Goal: Task Accomplishment & Management: Manage account settings

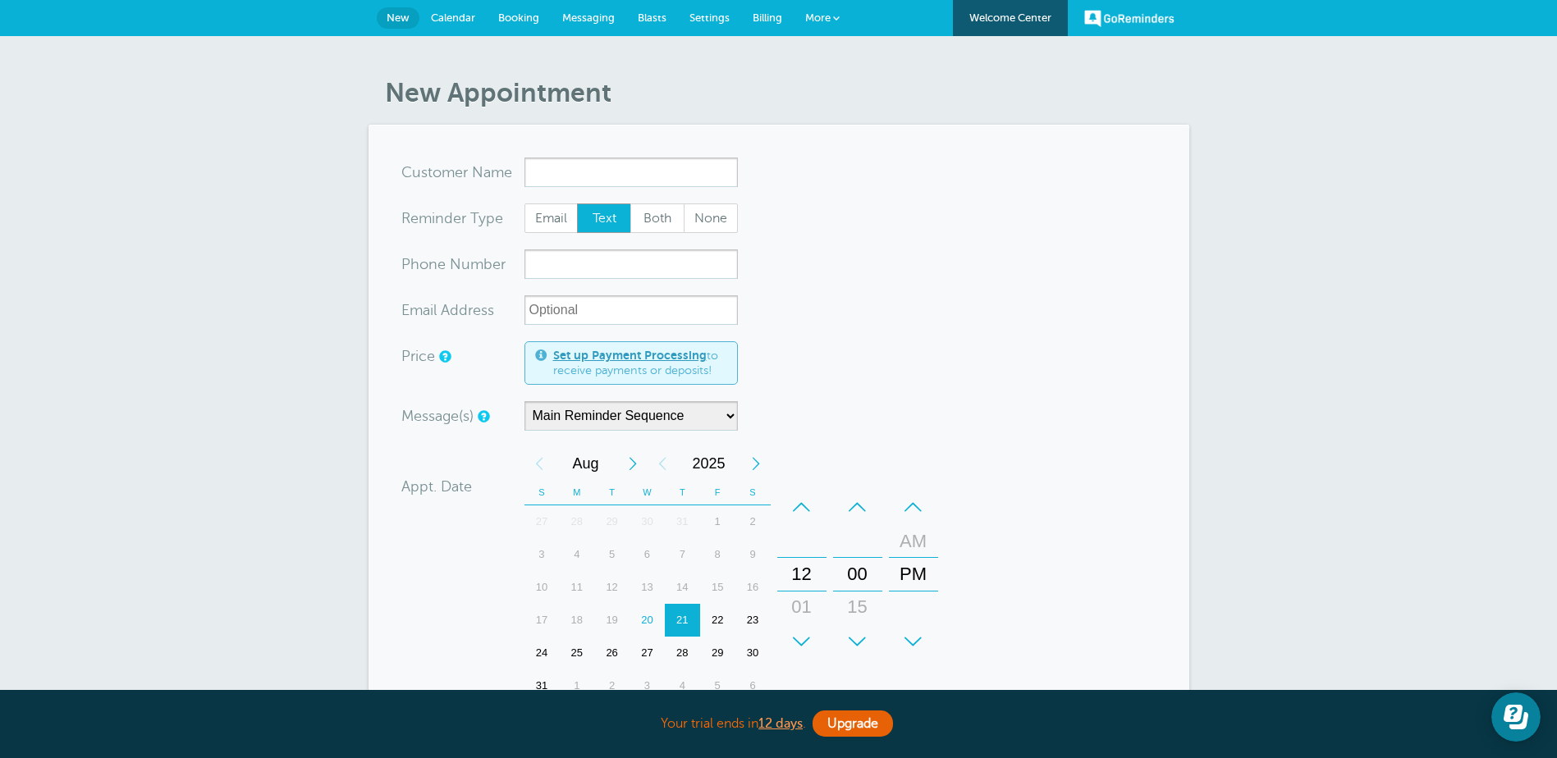
click at [926, 301] on form "You are creating a new customer. To use an existing customer select one from th…" at bounding box center [778, 563] width 755 height 811
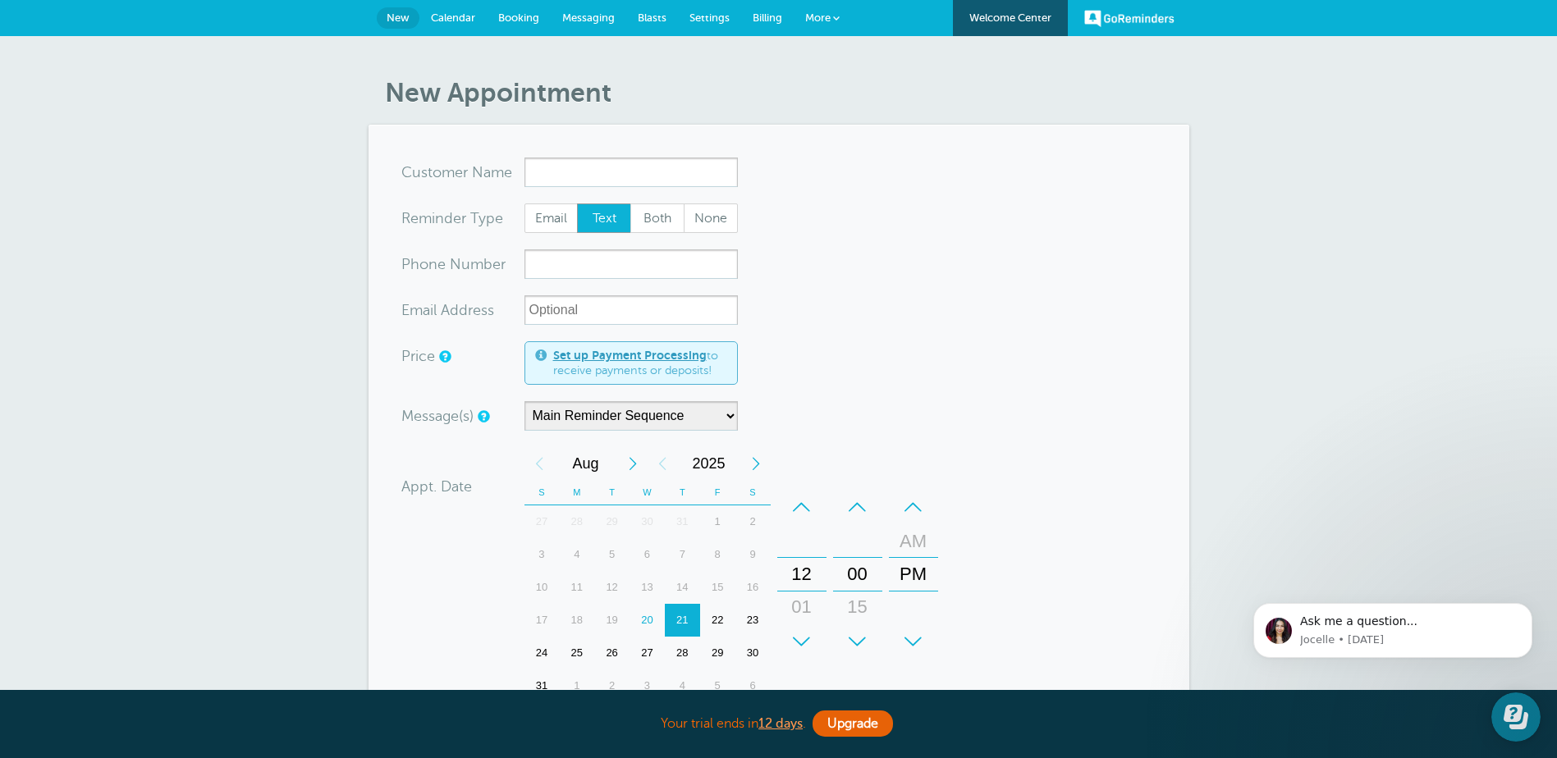
click at [455, 18] on span "Calendar" at bounding box center [453, 17] width 44 height 12
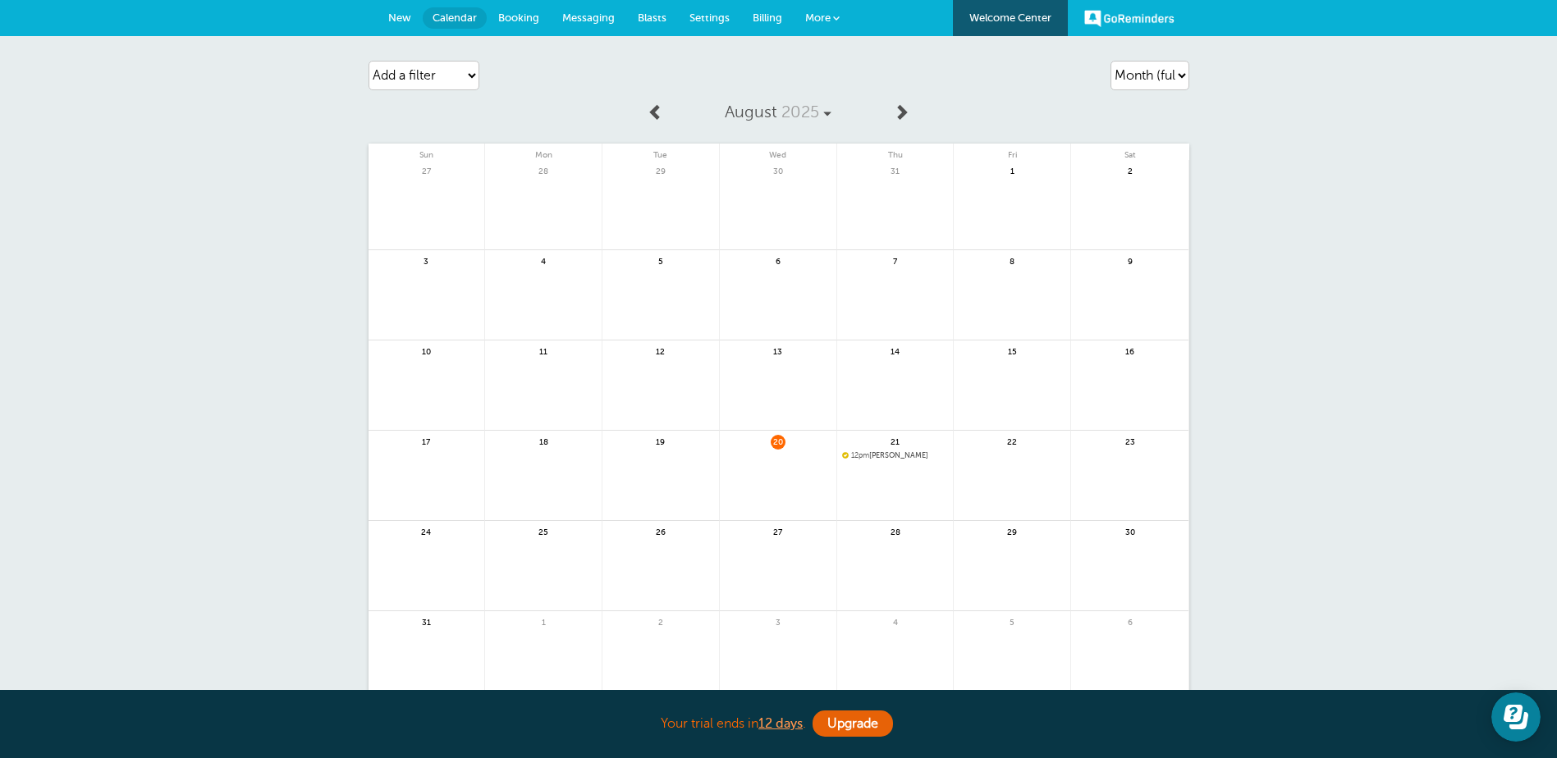
click at [833, 21] on span at bounding box center [836, 18] width 7 height 7
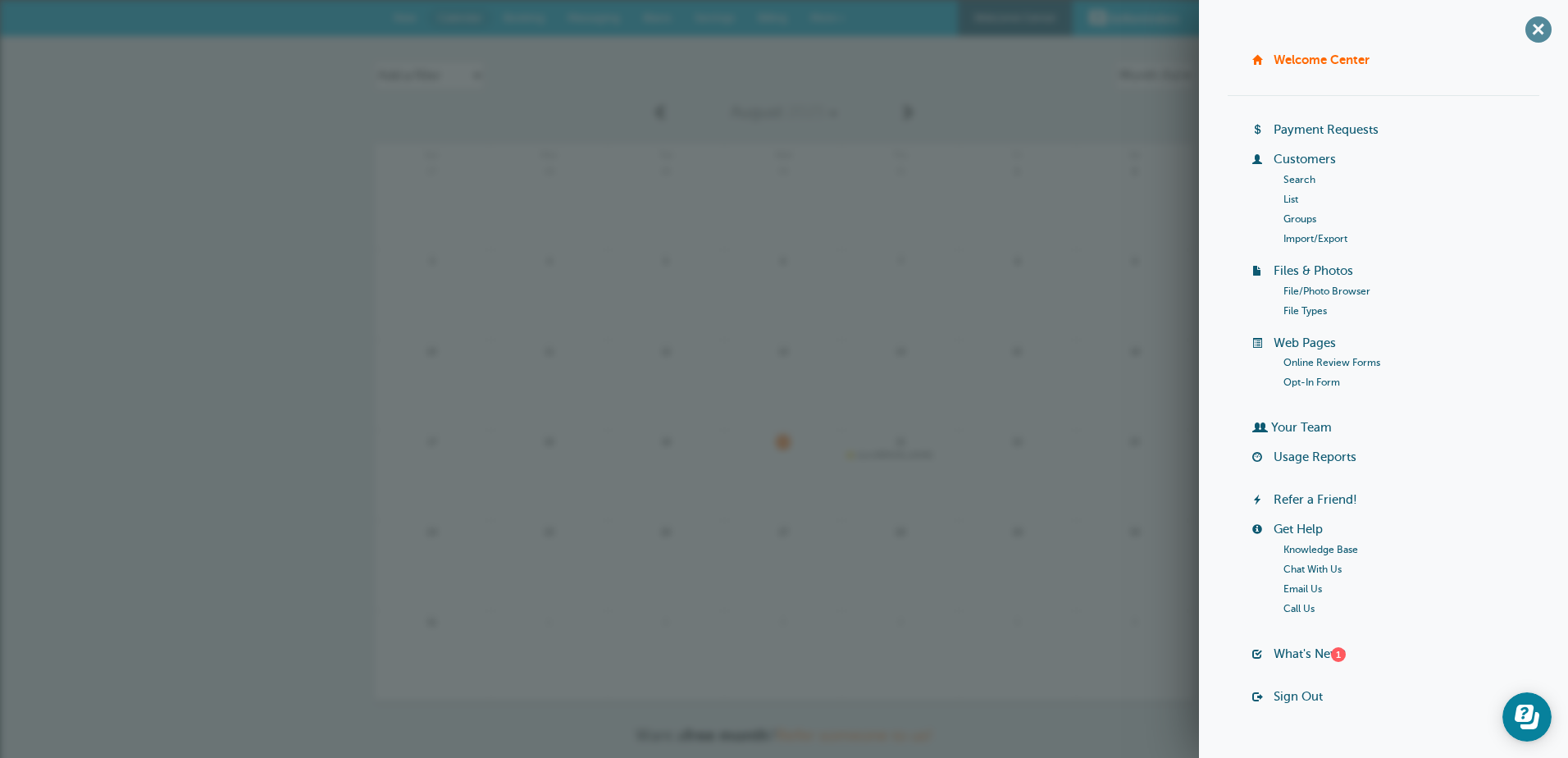
click at [1524, 30] on span "+" at bounding box center [1537, 29] width 37 height 37
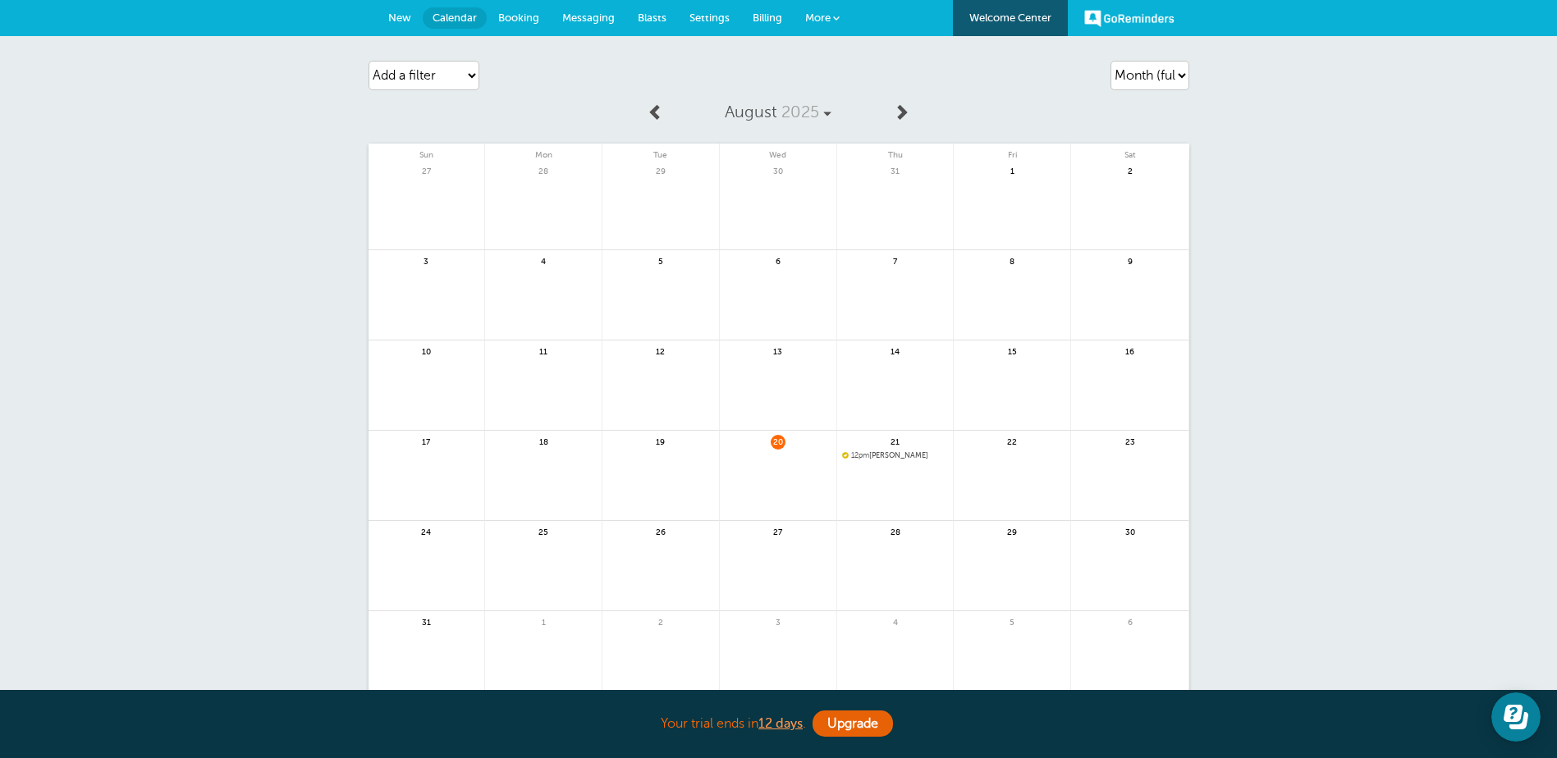
click at [210, 158] on div "Agenda Day Week Month (full view) Month (condensed) Add a filter Customer Searc…" at bounding box center [778, 431] width 1557 height 791
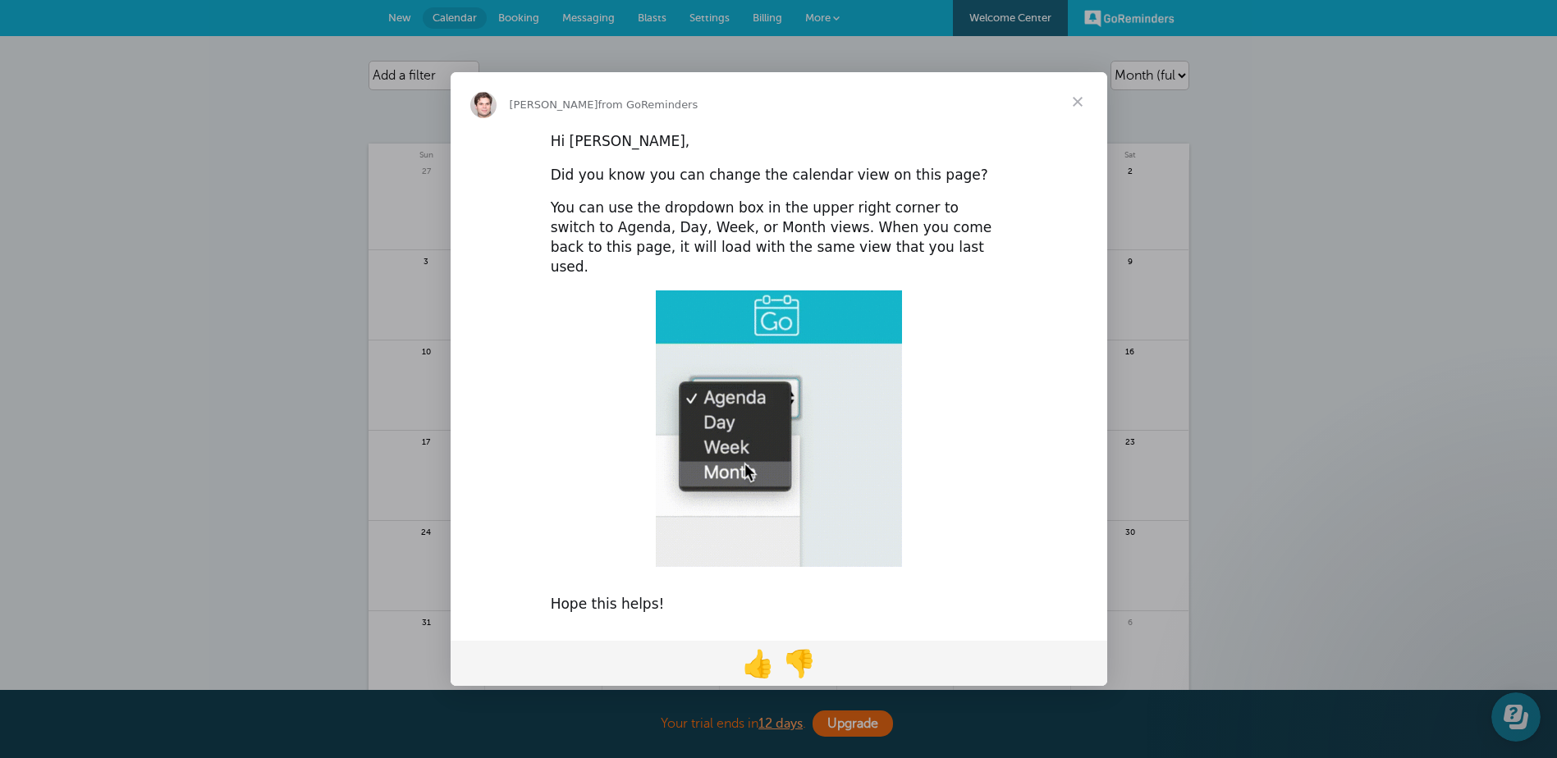
click at [1081, 104] on span "Close" at bounding box center [1077, 101] width 59 height 59
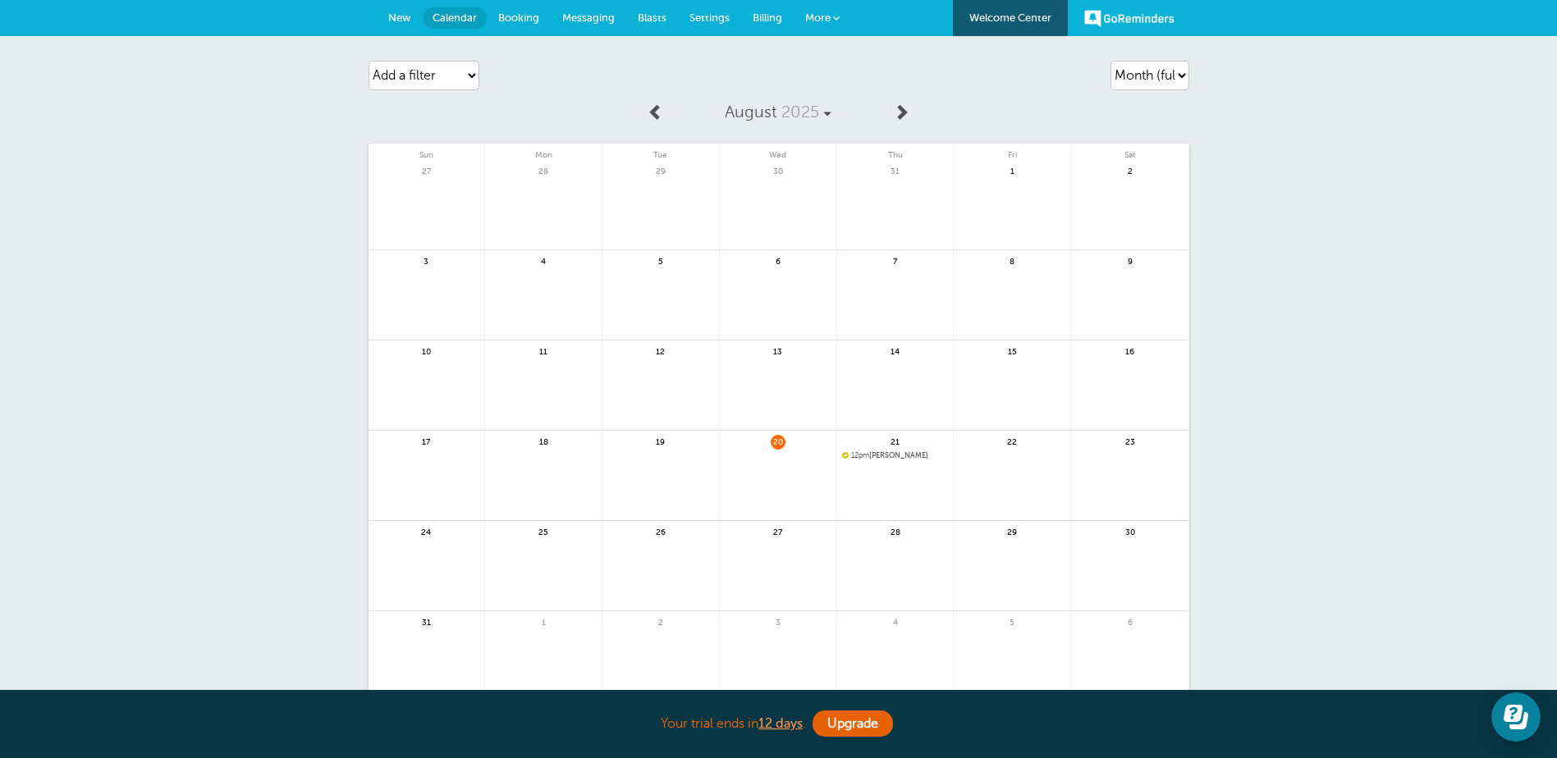
click at [706, 21] on span "Settings" at bounding box center [709, 17] width 40 height 12
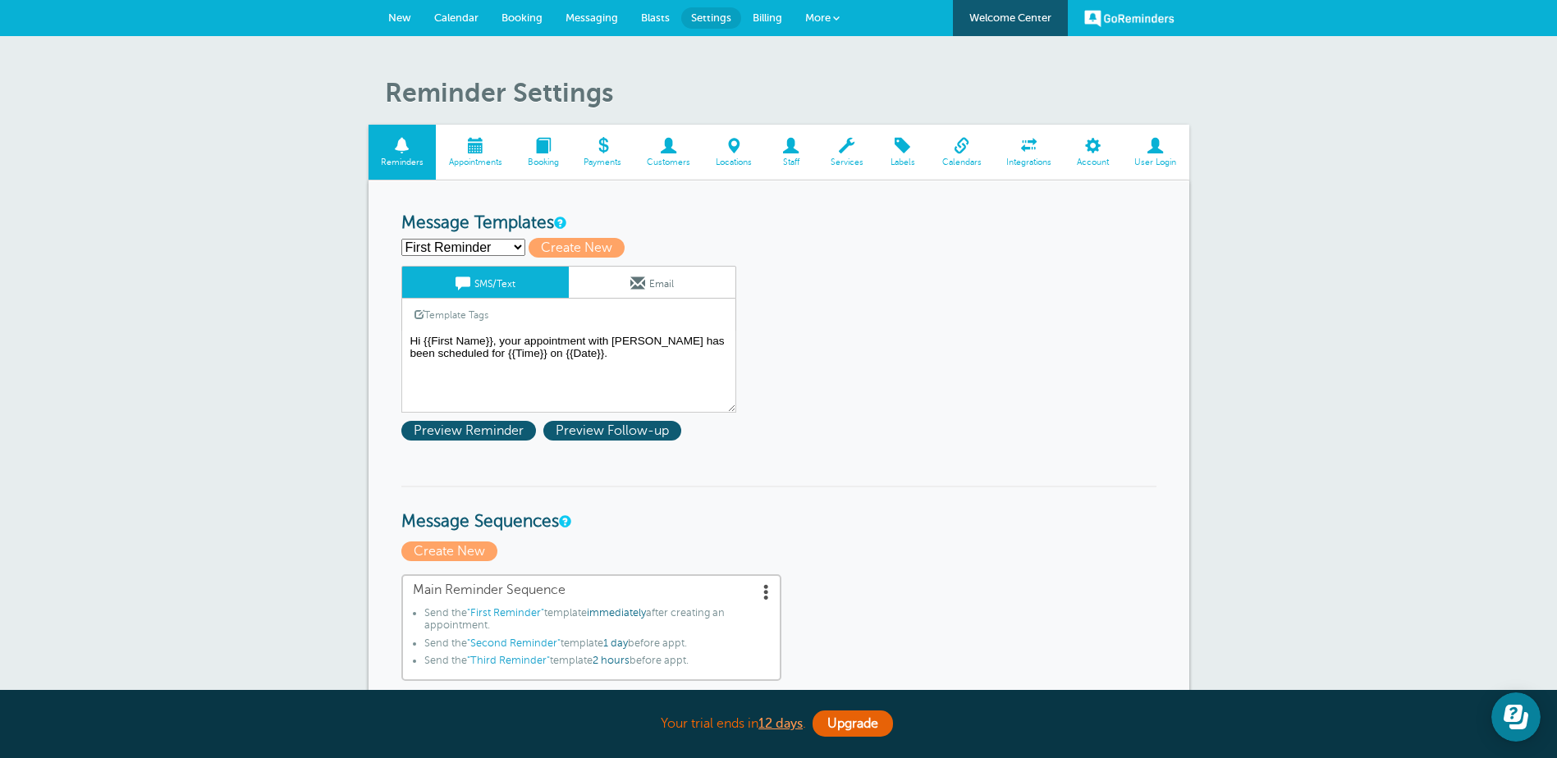
click at [455, 21] on span "Calendar" at bounding box center [456, 17] width 44 height 12
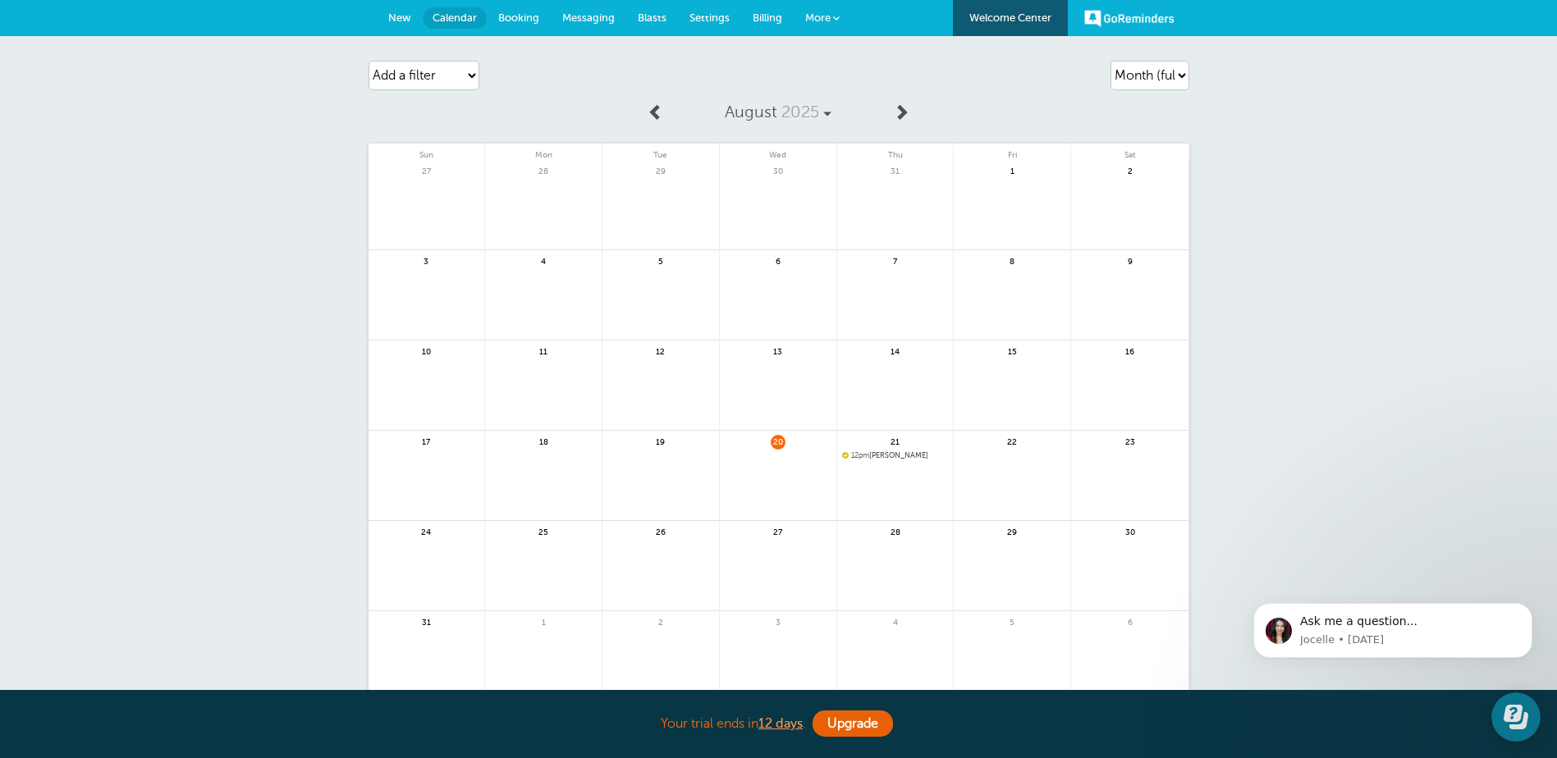
click at [523, 12] on span "Booking" at bounding box center [518, 17] width 41 height 12
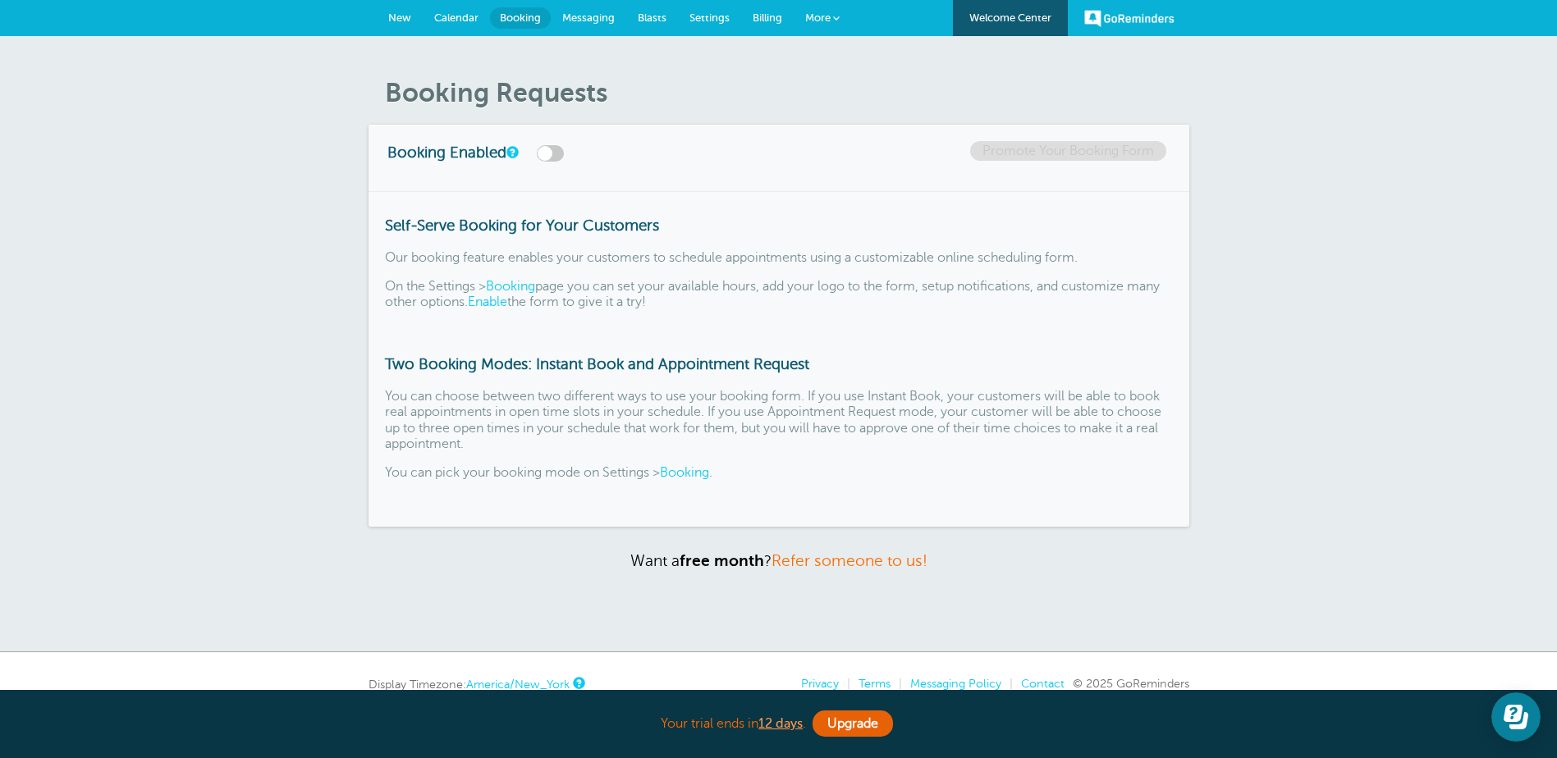
click at [842, 13] on link "More" at bounding box center [821, 18] width 57 height 37
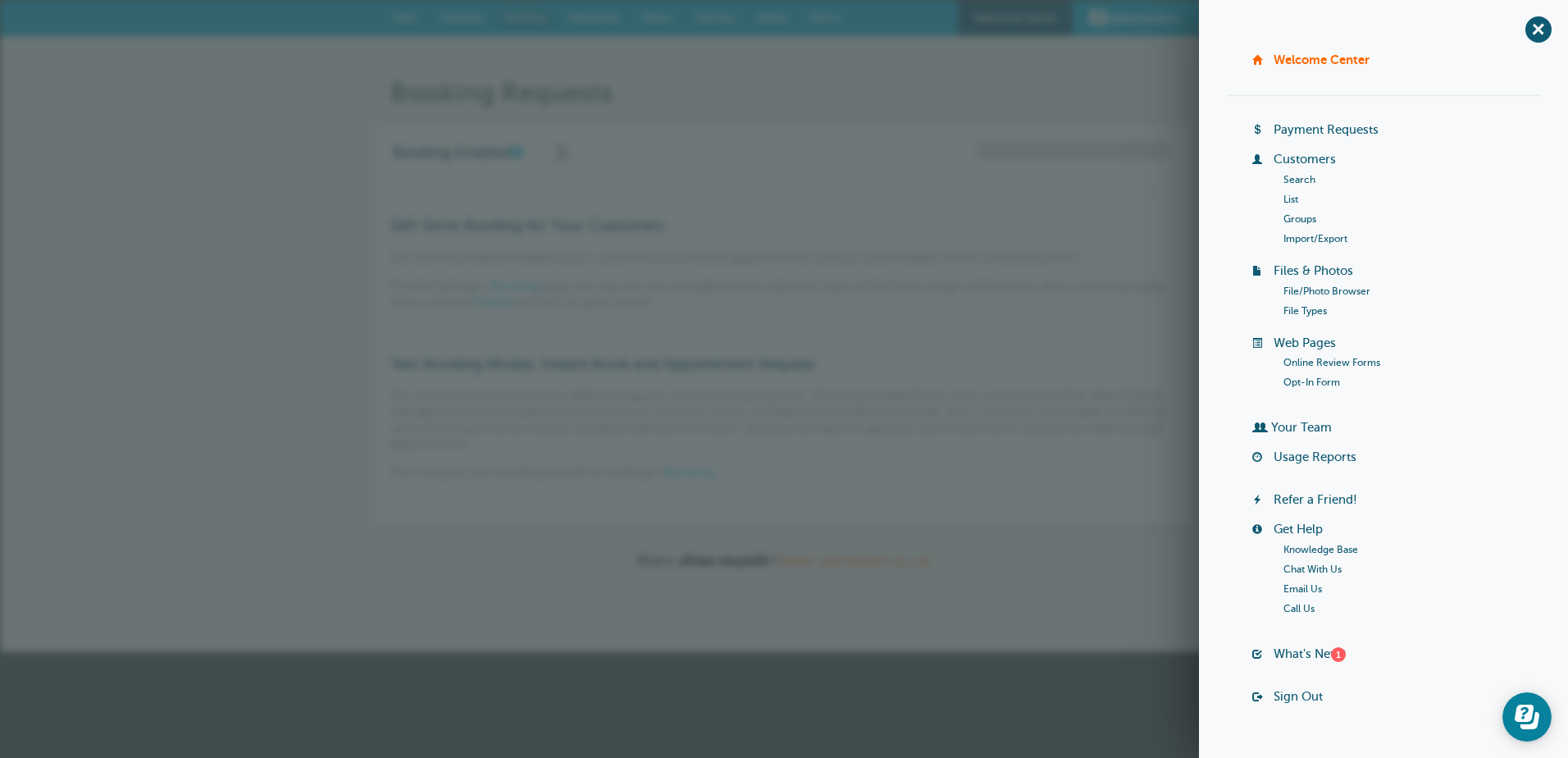
drag, startPoint x: 1529, startPoint y: 32, endPoint x: 1505, endPoint y: 39, distance: 25.0
click at [1528, 31] on span "+" at bounding box center [1537, 29] width 37 height 37
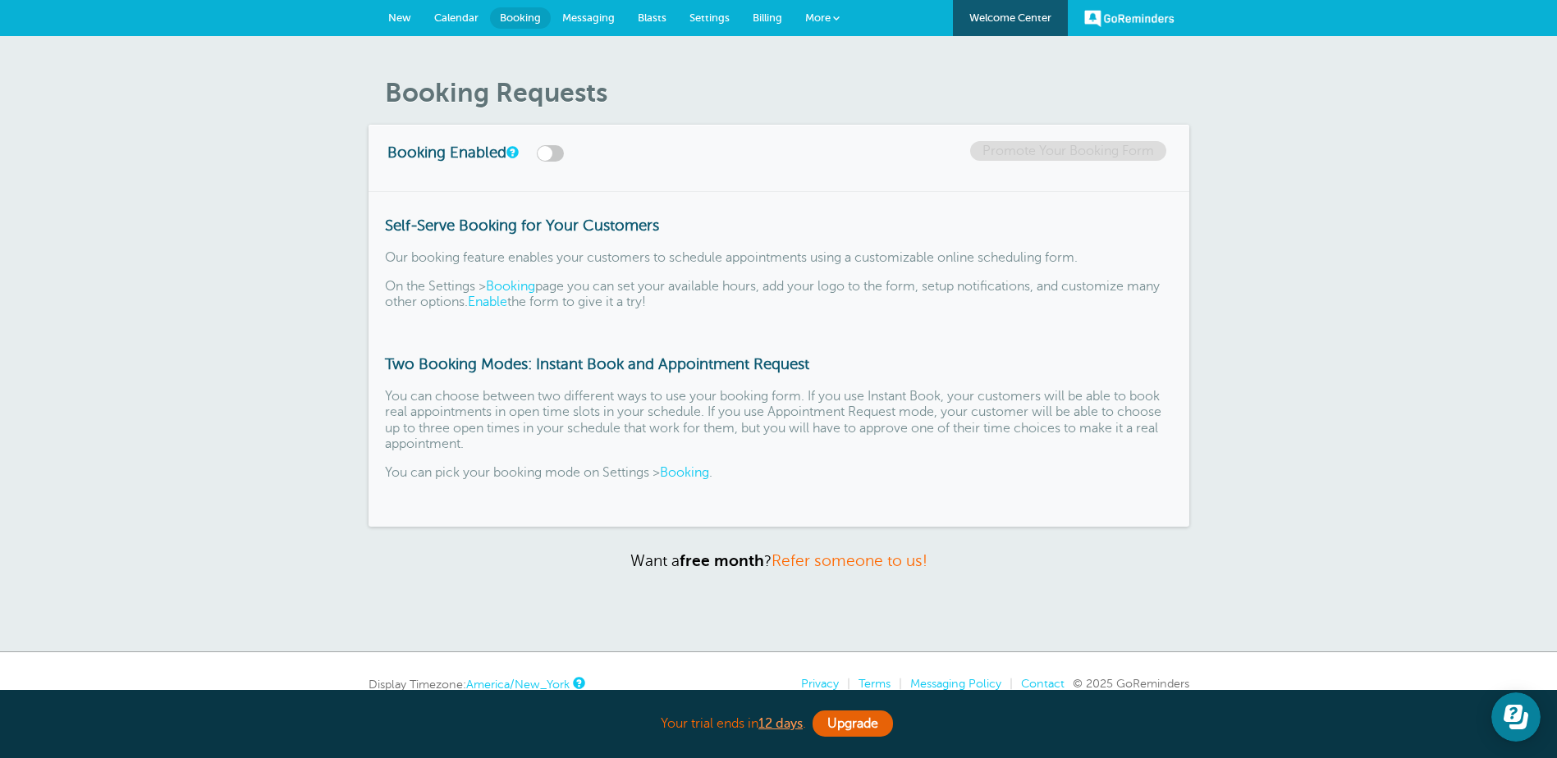
click at [825, 16] on span "More" at bounding box center [817, 17] width 25 height 12
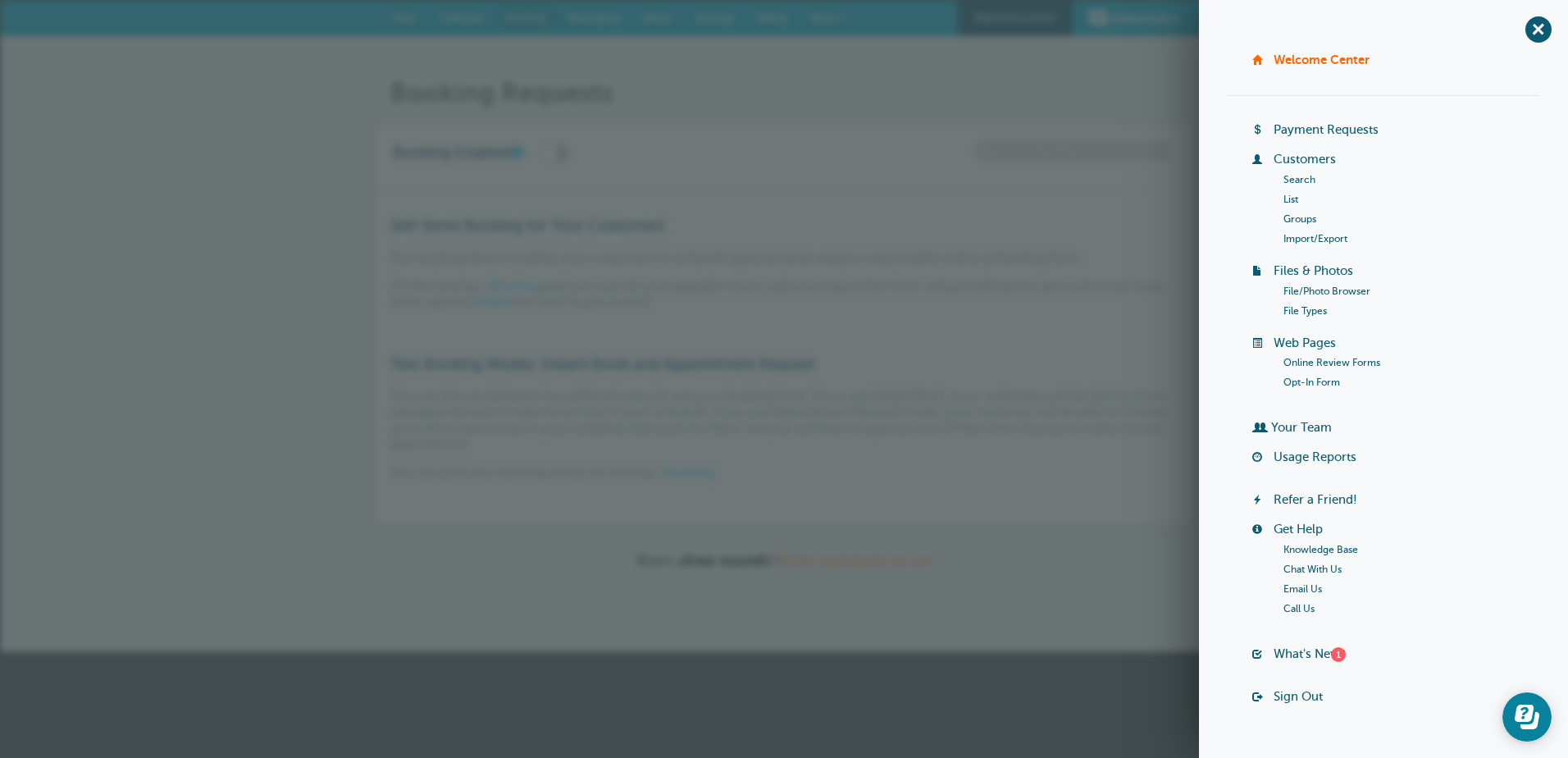
click at [824, 16] on span "More" at bounding box center [822, 17] width 25 height 12
drag, startPoint x: 1526, startPoint y: 26, endPoint x: 1317, endPoint y: 30, distance: 209.0
click at [1526, 26] on span "+" at bounding box center [1537, 29] width 37 height 37
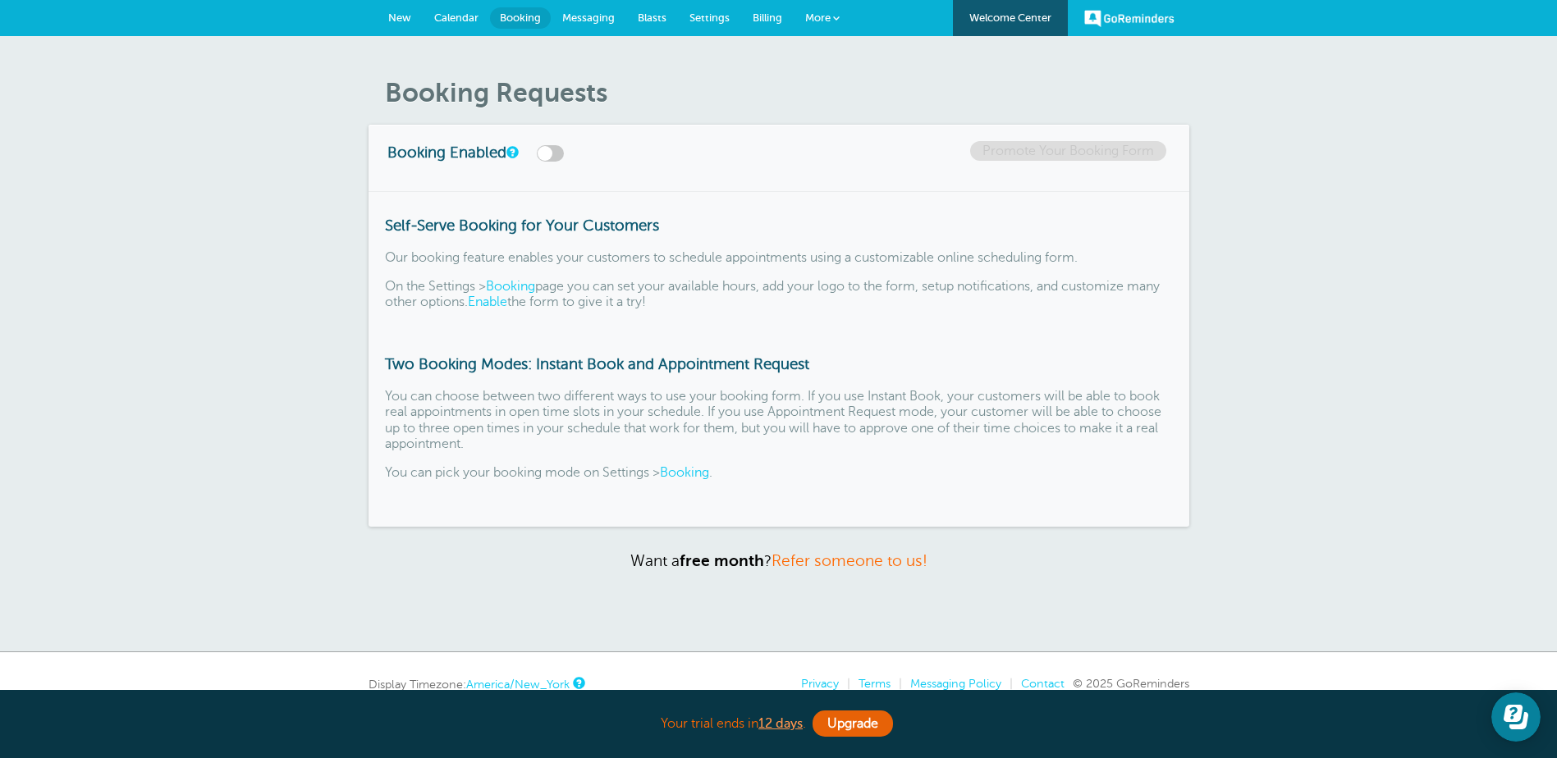
click at [401, 20] on span "New" at bounding box center [399, 17] width 23 height 12
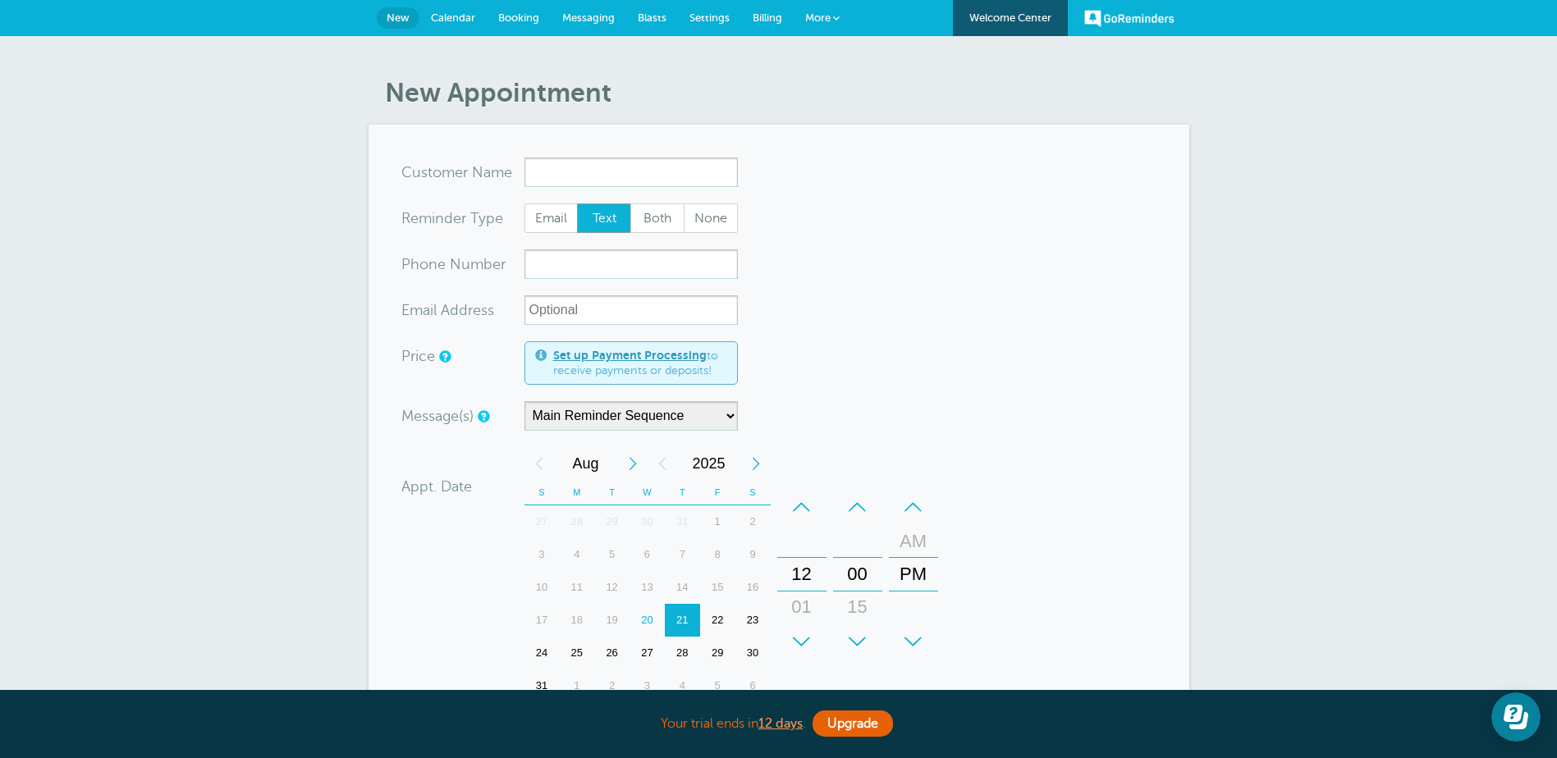
click at [706, 15] on span "Settings" at bounding box center [709, 17] width 40 height 12
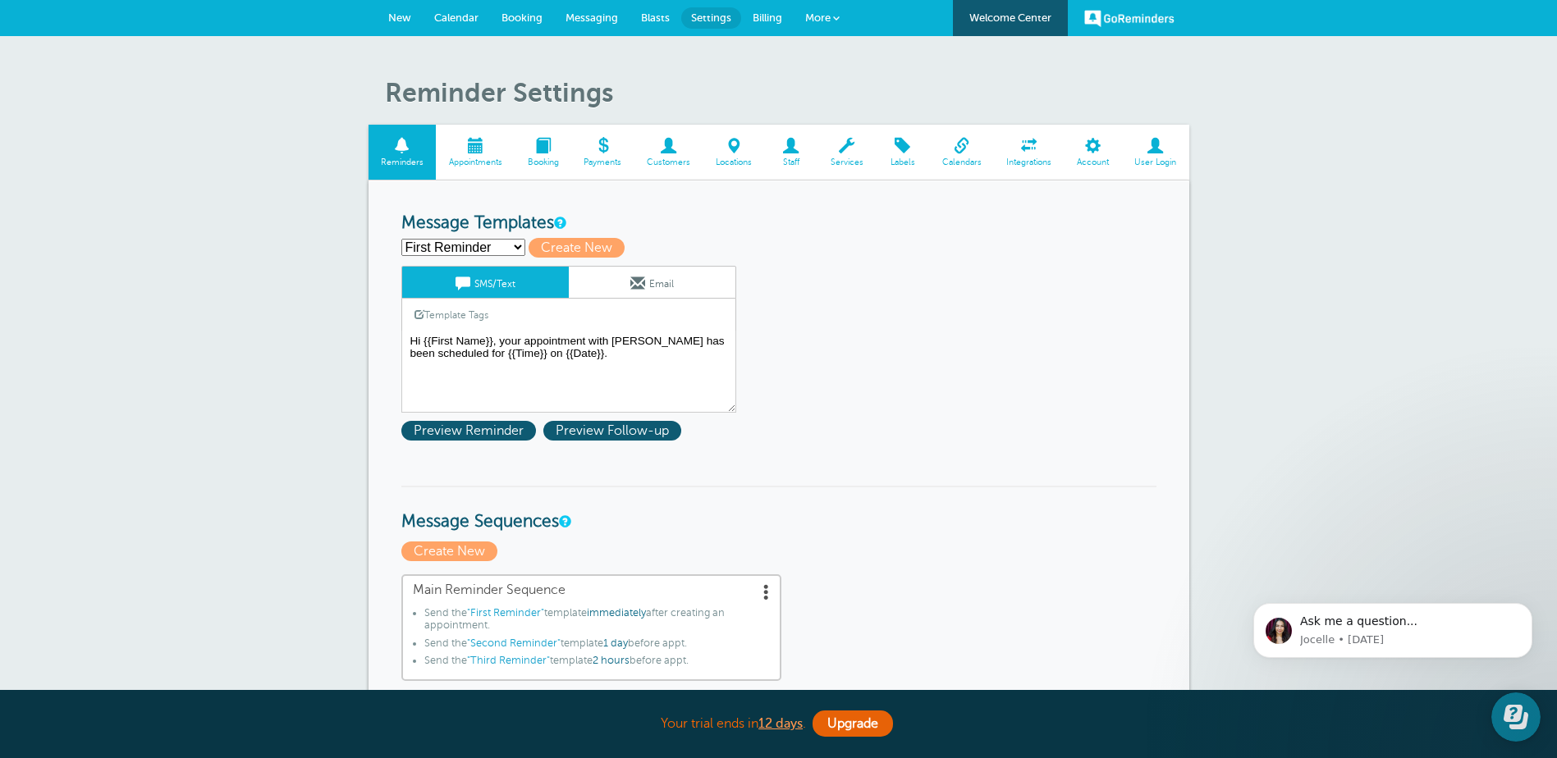
click at [956, 146] on span at bounding box center [961, 146] width 65 height 16
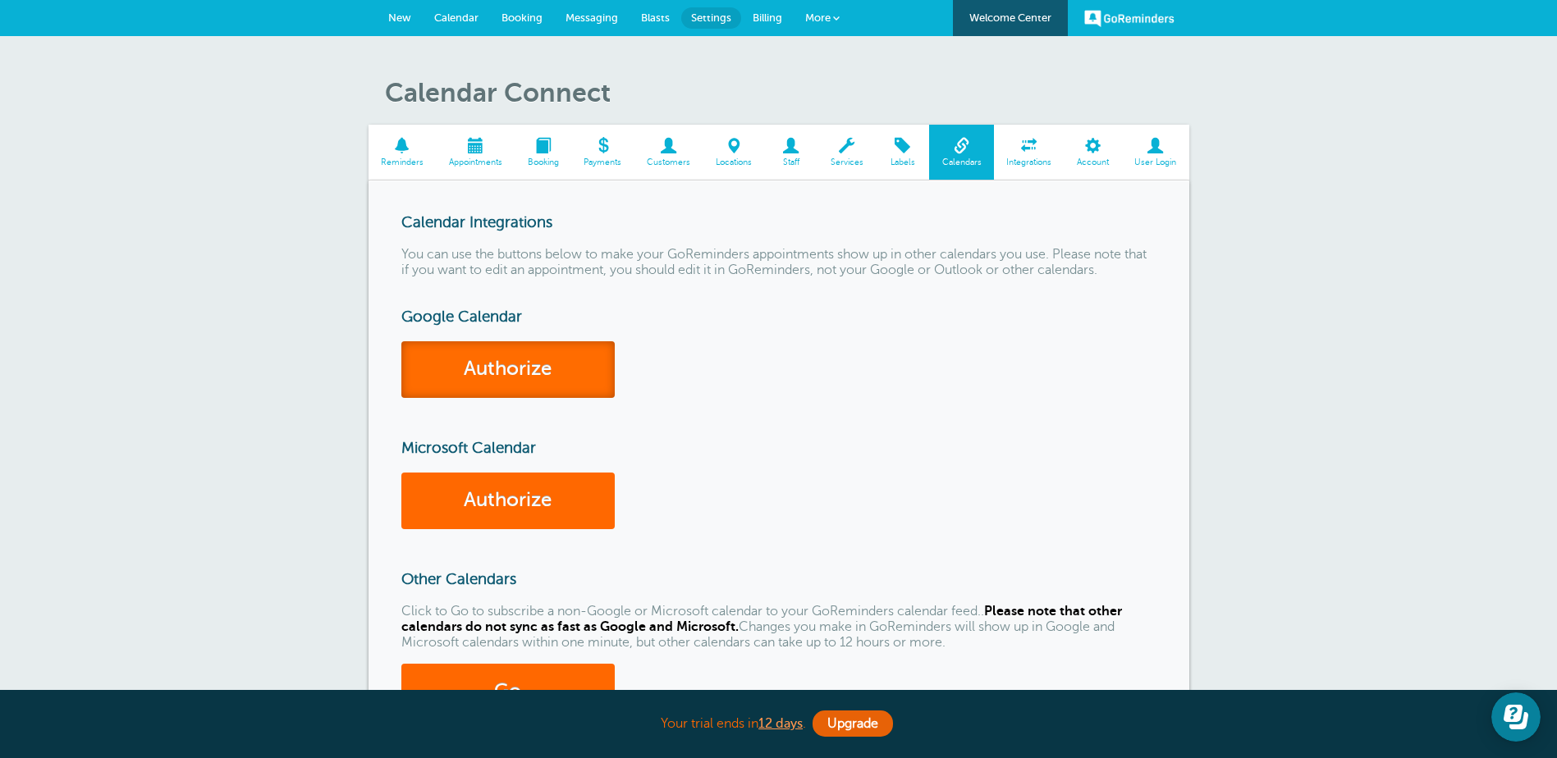
click at [501, 373] on link "Authorize" at bounding box center [507, 369] width 213 height 57
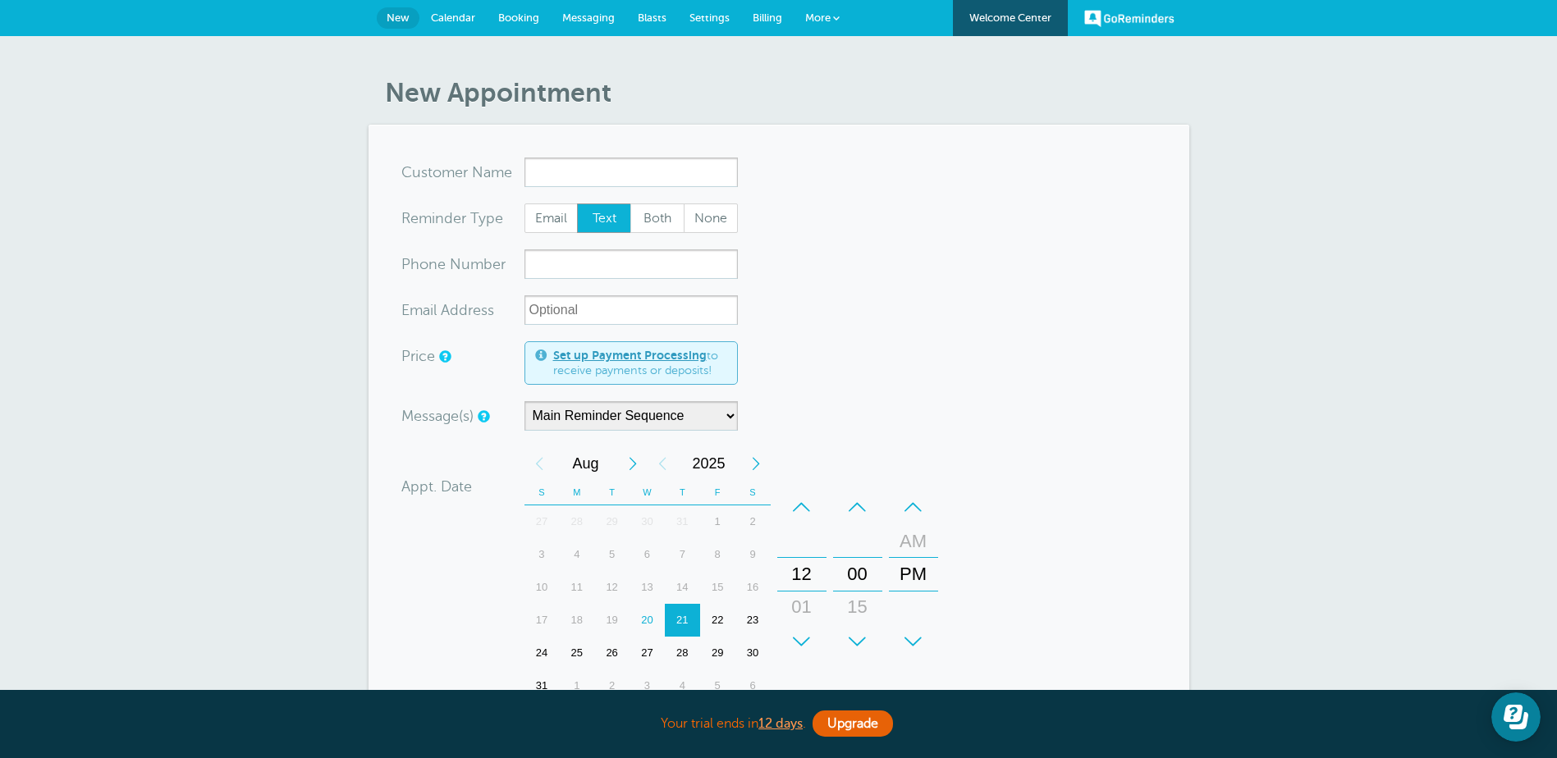
click at [398, 16] on span "New" at bounding box center [397, 17] width 23 height 12
click at [585, 268] on input "xxx-no-autofill" at bounding box center [630, 264] width 213 height 30
type input "5868559414"
click at [661, 226] on span "Both" at bounding box center [657, 218] width 53 height 28
click at [546, 304] on input "xx-no-autofill" at bounding box center [630, 310] width 213 height 30
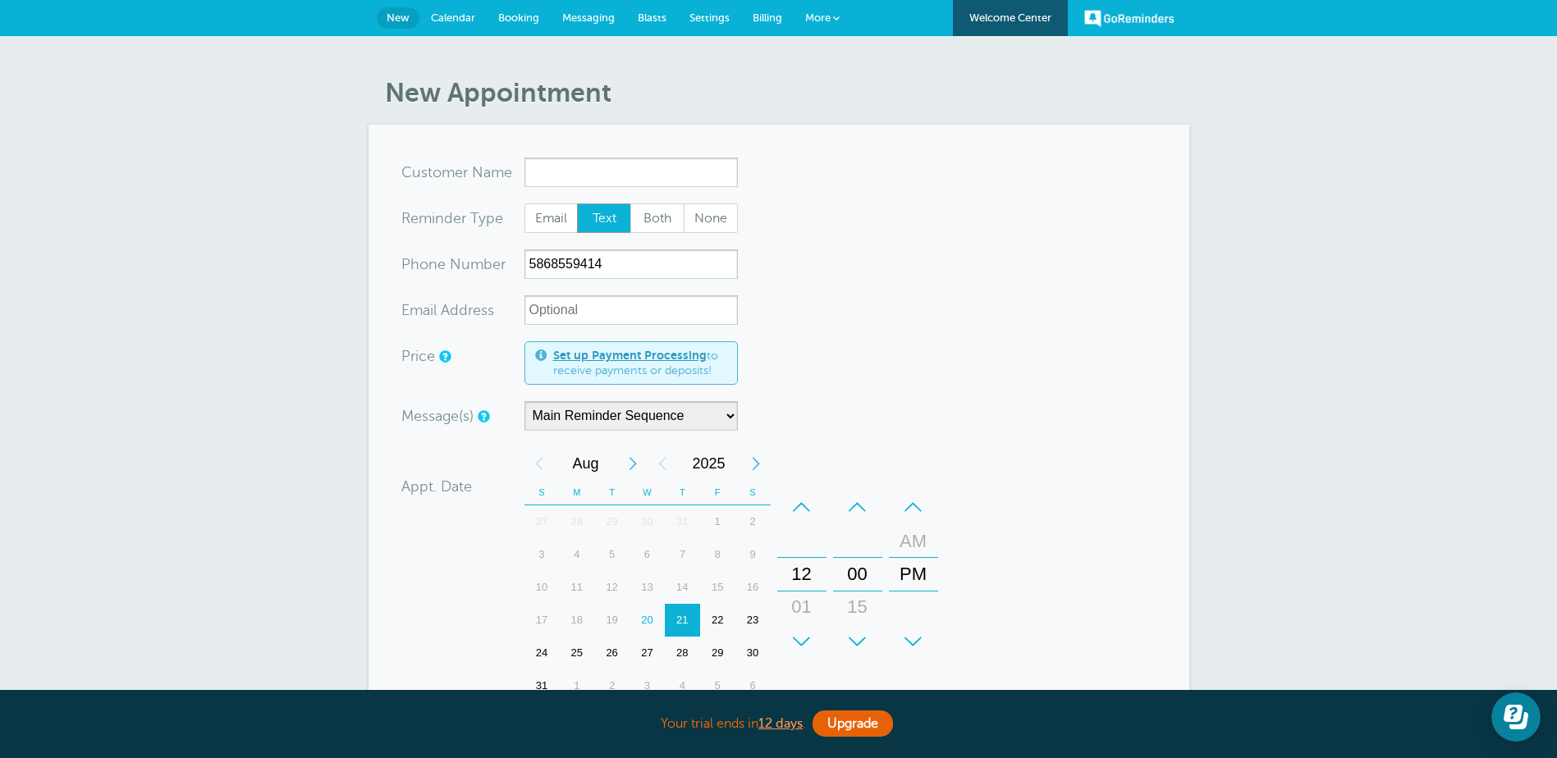
click at [863, 309] on form "You are creating a new customer. To use an existing customer select one from th…" at bounding box center [778, 563] width 755 height 811
click at [455, 20] on span "Calendar" at bounding box center [453, 17] width 44 height 12
click at [446, 19] on span "Calendar" at bounding box center [453, 17] width 44 height 12
click at [398, 12] on span "New" at bounding box center [397, 17] width 23 height 12
click at [589, 15] on span "Messaging" at bounding box center [588, 17] width 53 height 12
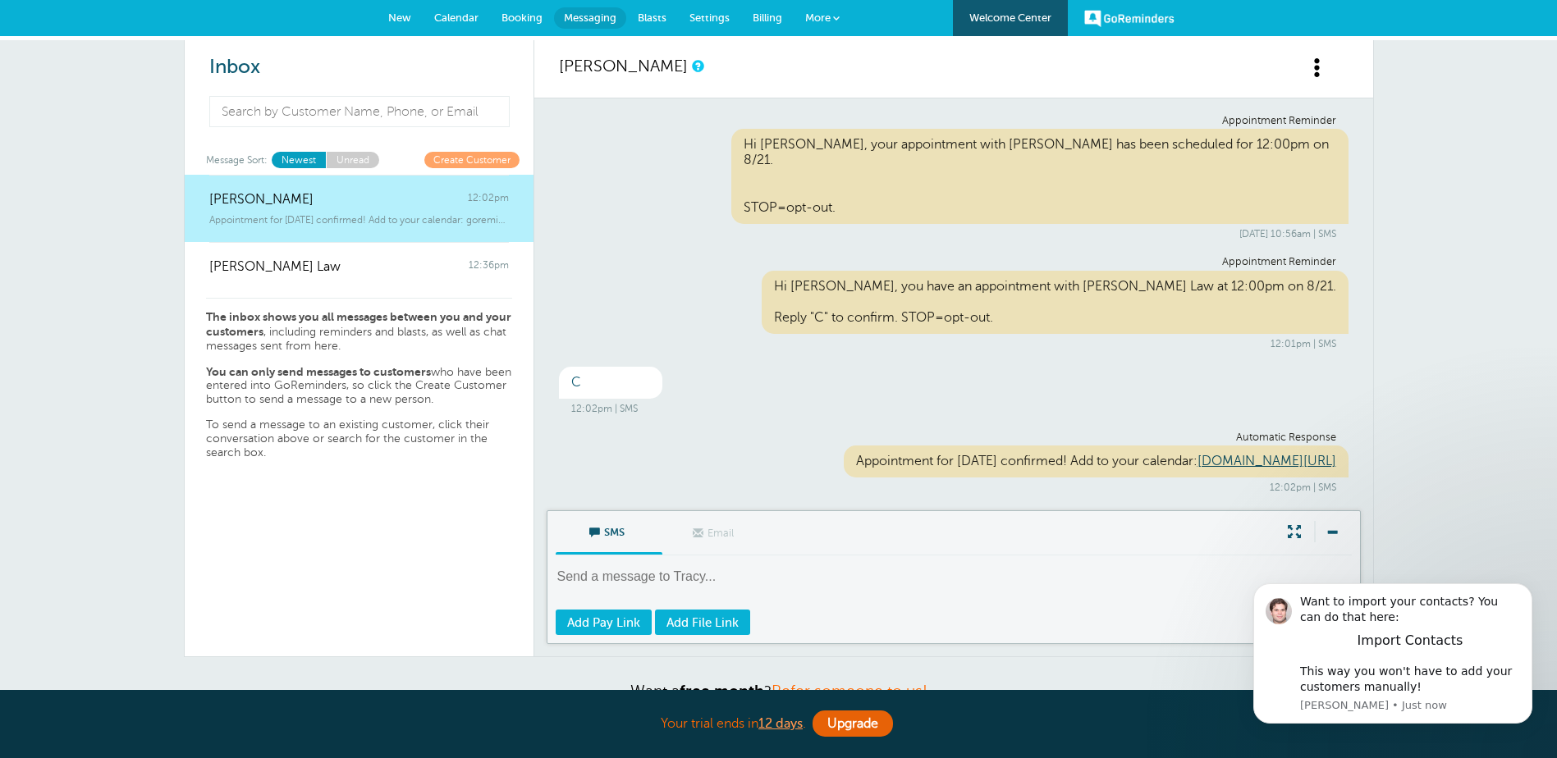
click at [757, 11] on span "Billing" at bounding box center [767, 17] width 30 height 12
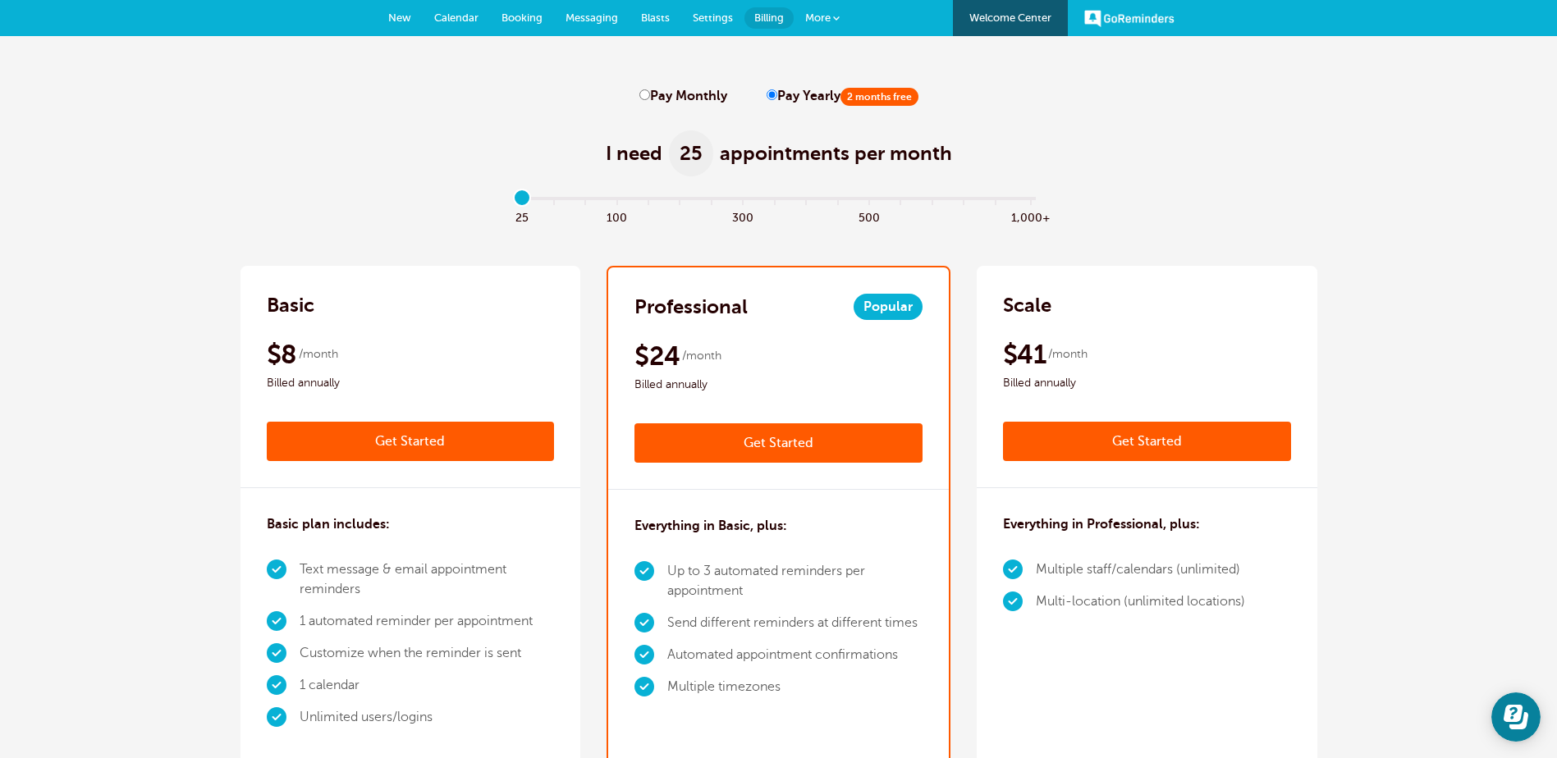
click at [641, 97] on input "Pay Monthly" at bounding box center [644, 94] width 11 height 11
radio input "true"
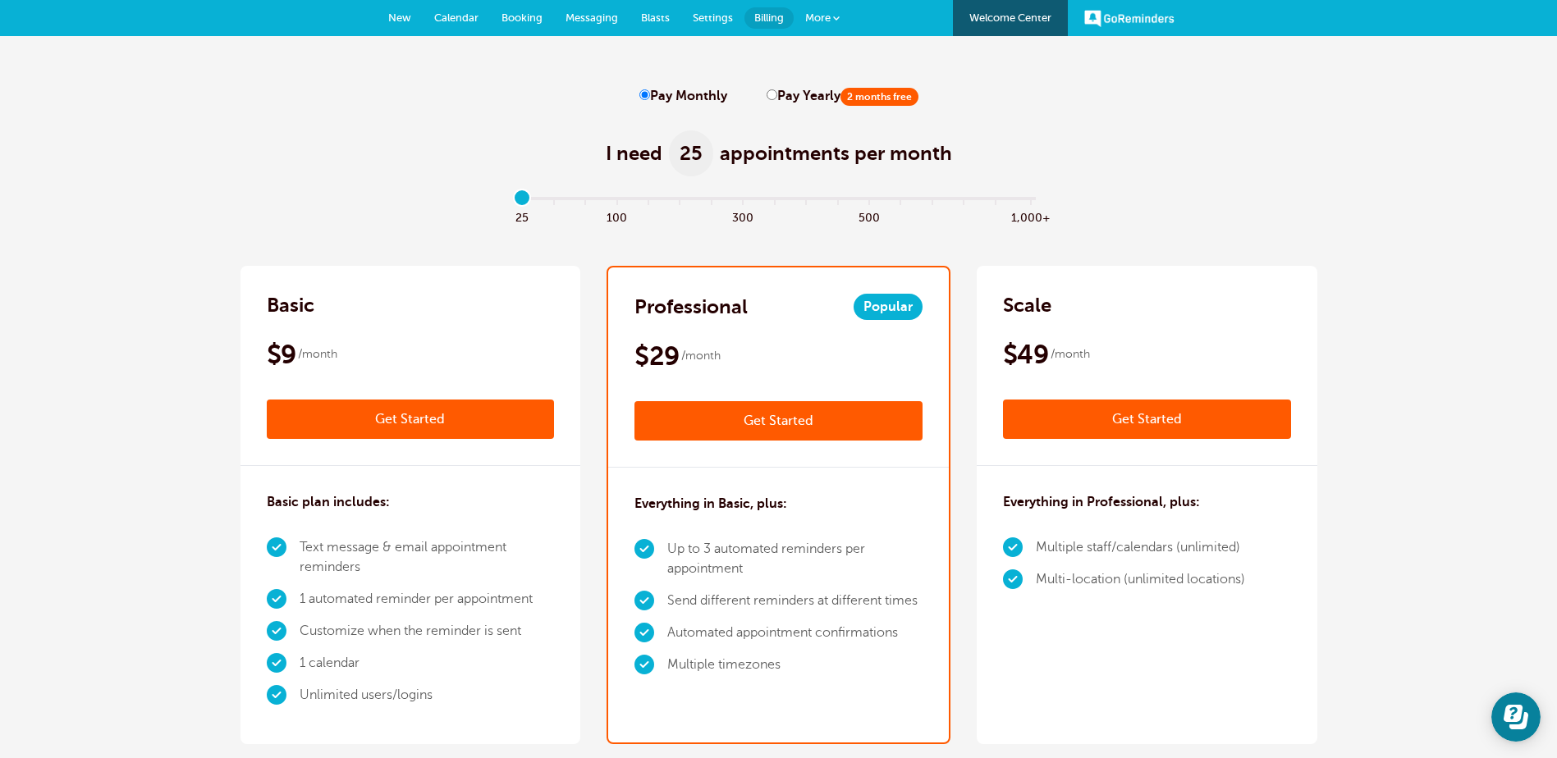
click at [649, 18] on span "Blasts" at bounding box center [655, 17] width 29 height 12
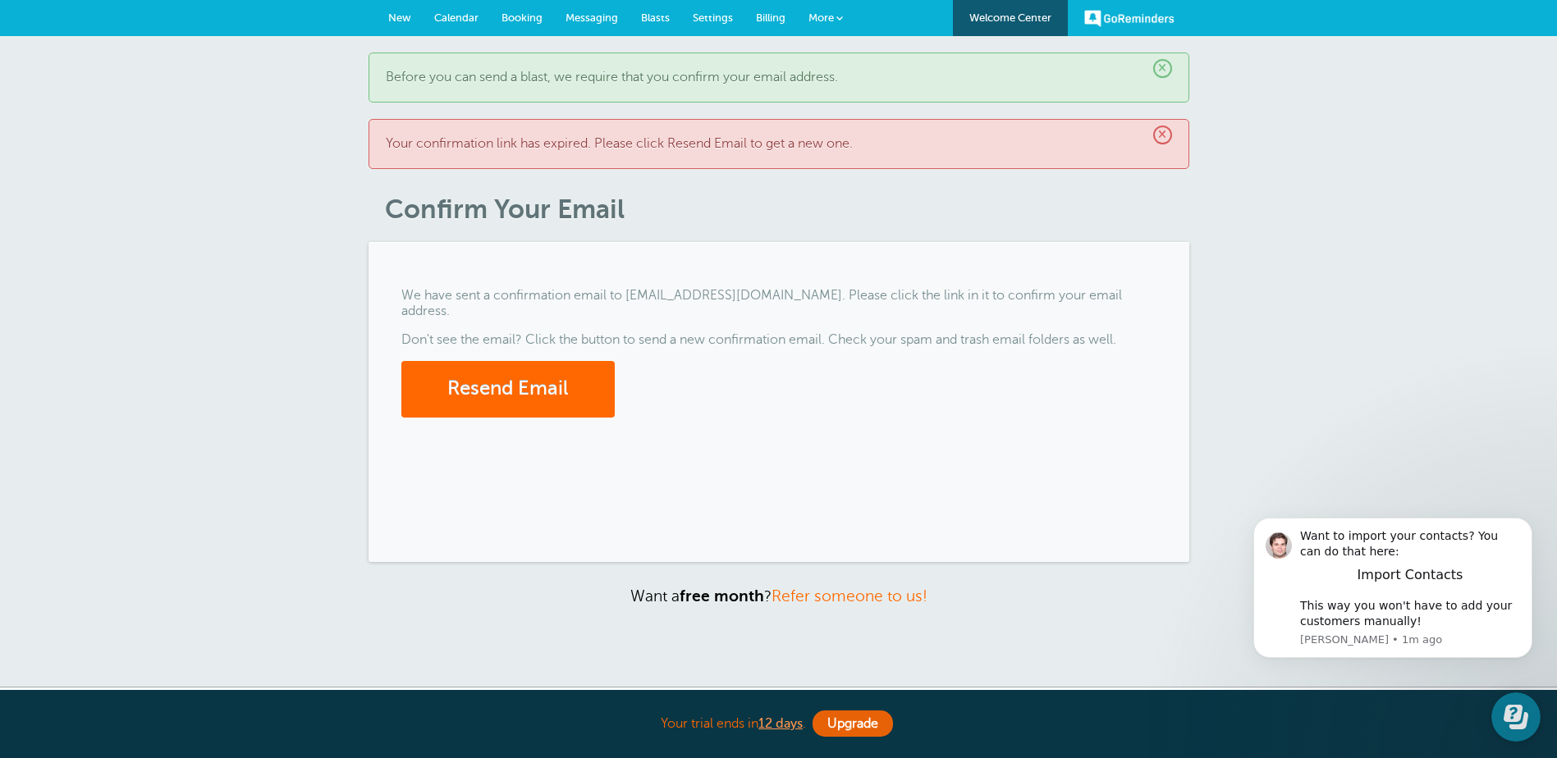
click at [606, 16] on span "Messaging" at bounding box center [591, 17] width 53 height 12
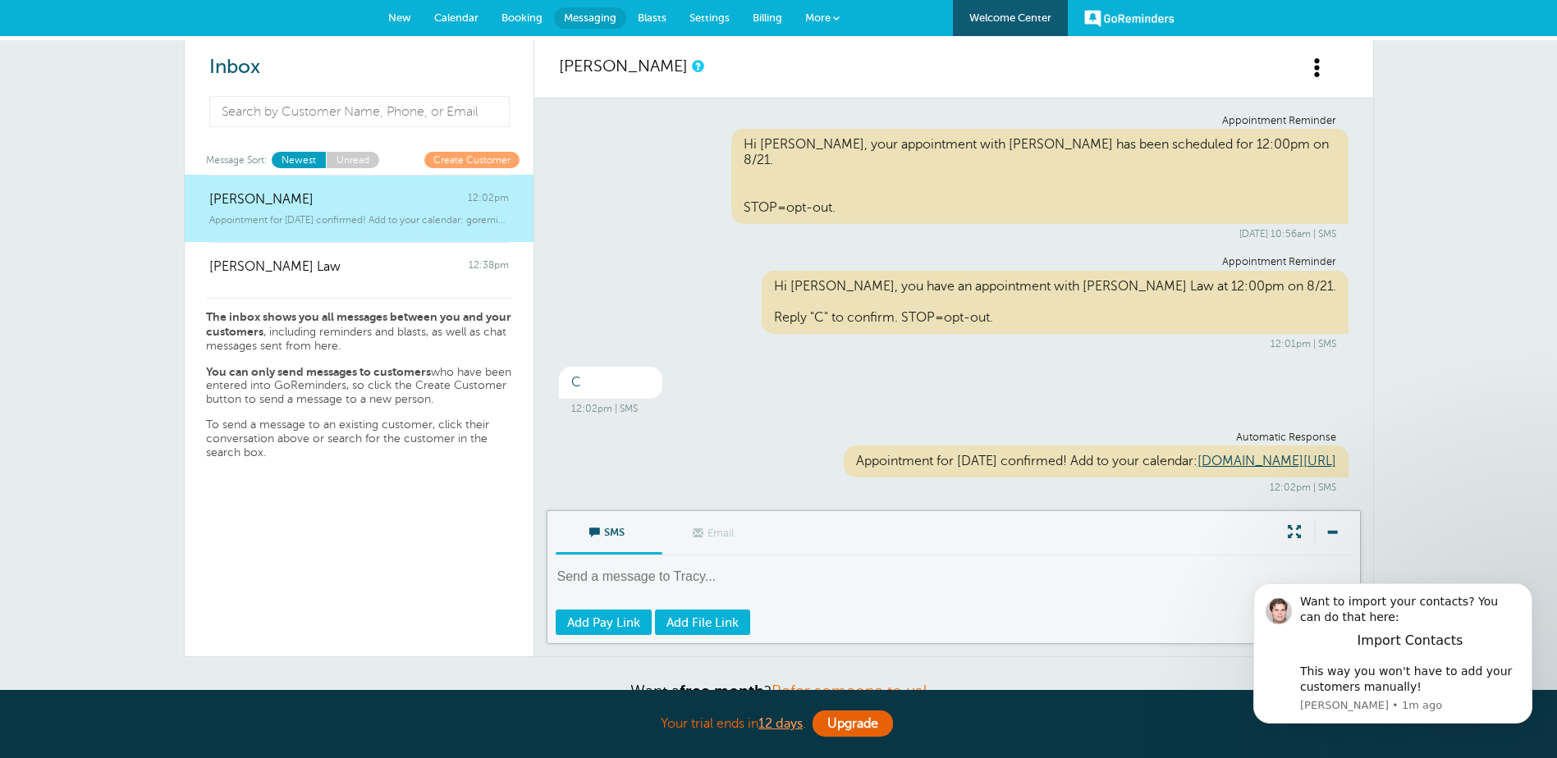
click at [833, 17] on span at bounding box center [836, 18] width 7 height 7
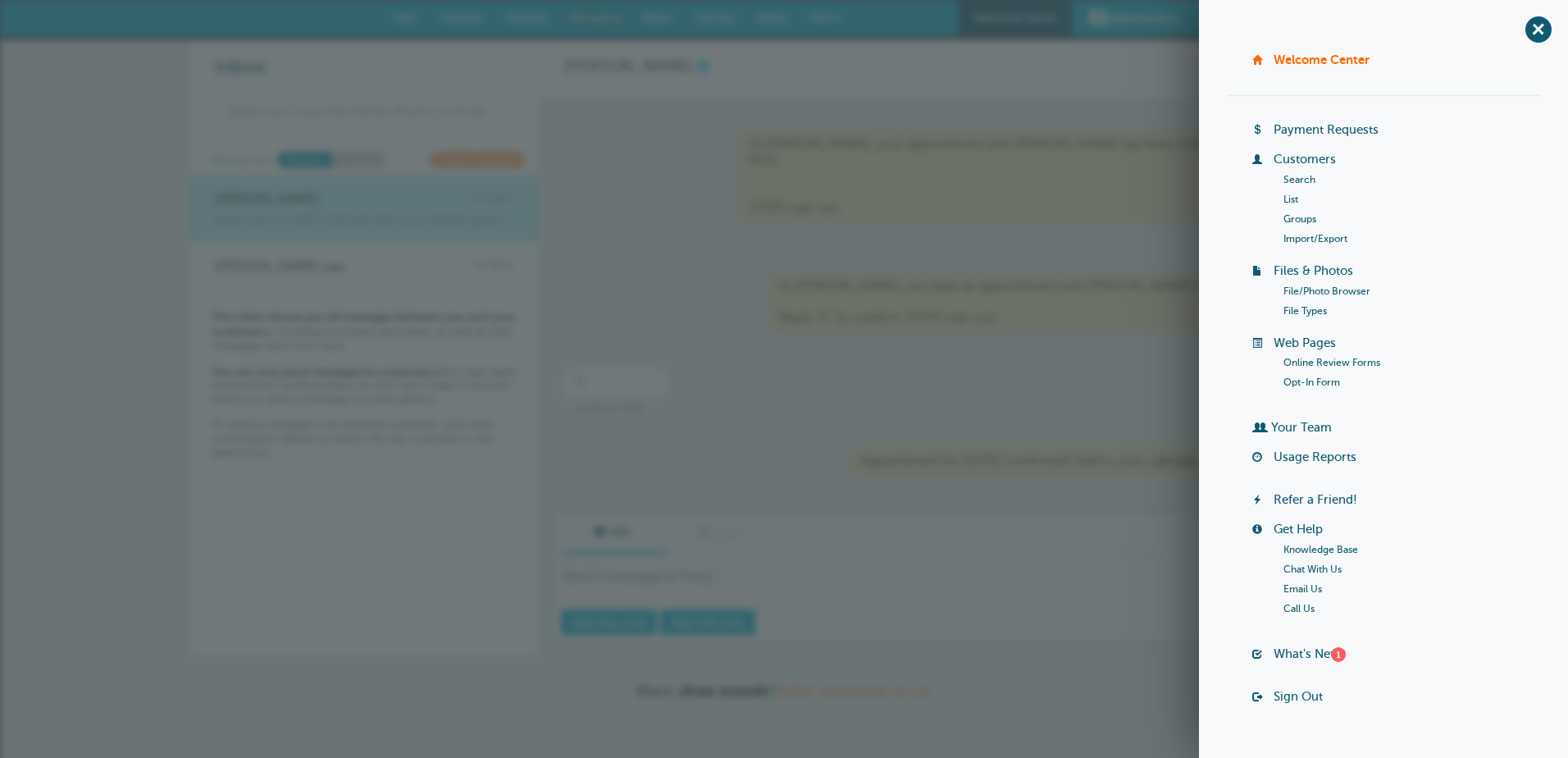
click at [89, 107] on div "Inbox Message Sort: Newest Unread Create Customer Tracy Gibbs 12:02pm Appointme…" at bounding box center [784, 411] width 1568 height 743
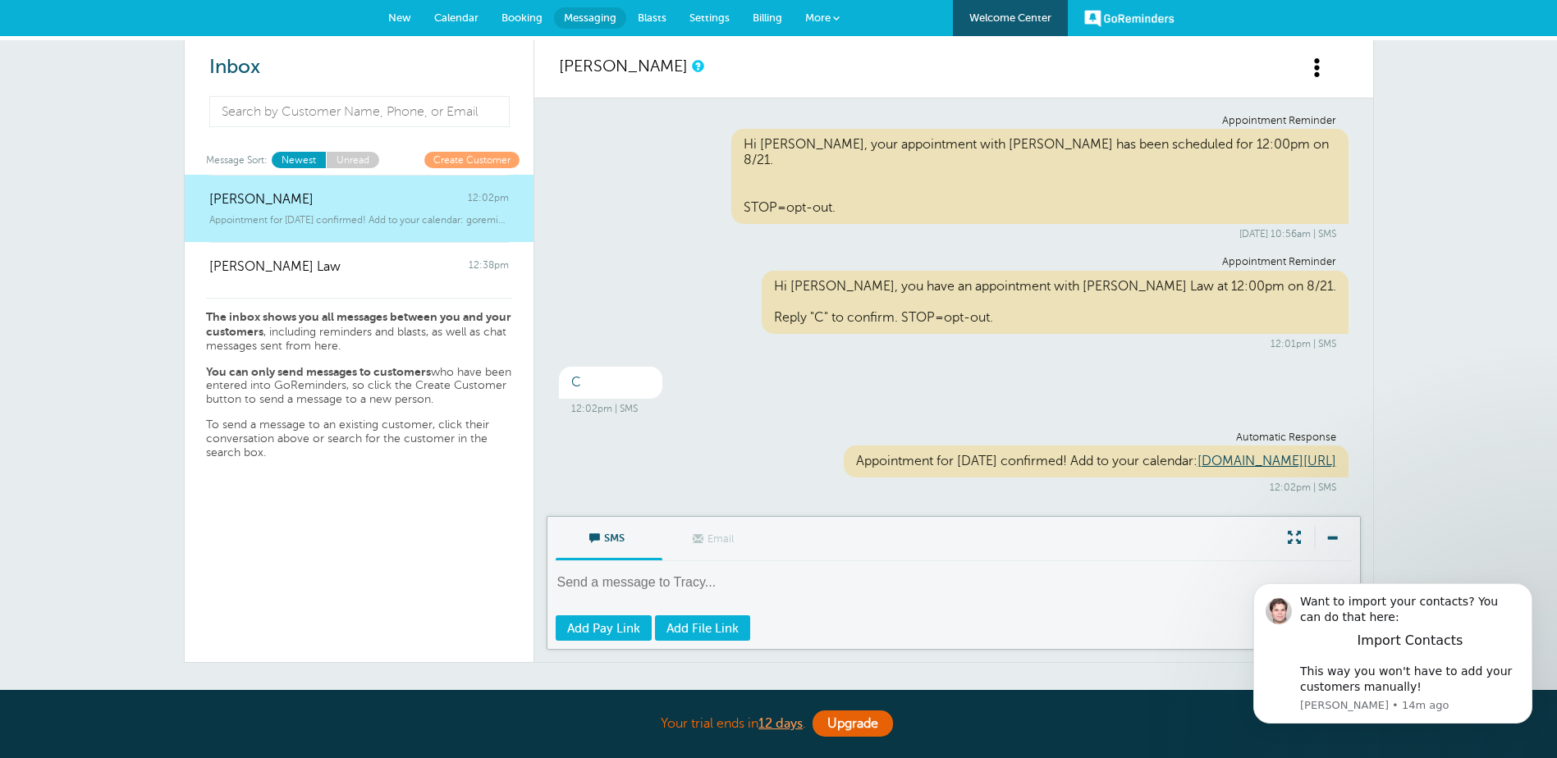
scroll to position [76, 0]
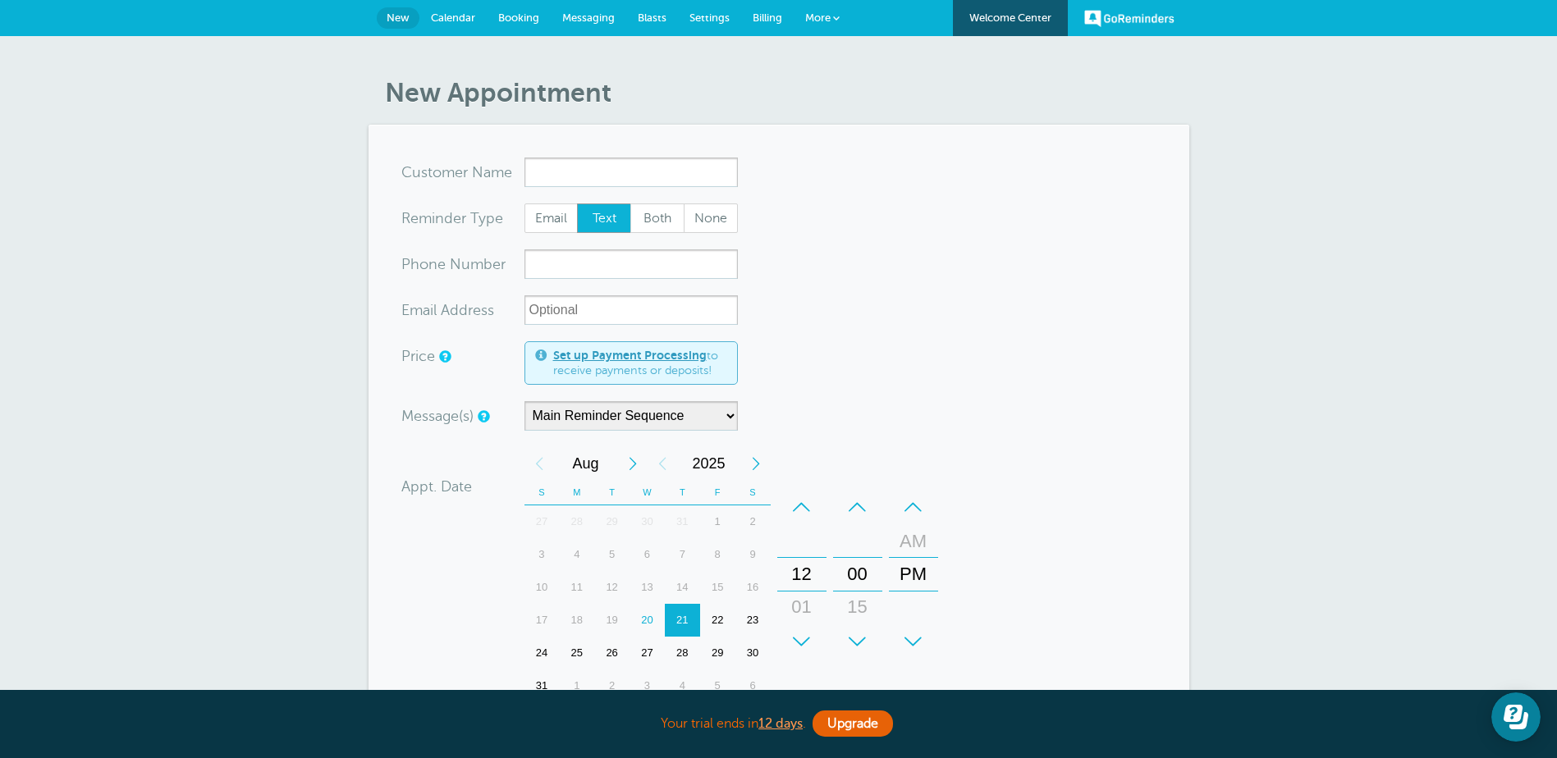
click at [998, 342] on form "You are creating a new customer. To use an existing customer select one from th…" at bounding box center [778, 563] width 755 height 811
click at [829, 20] on span "More" at bounding box center [817, 17] width 25 height 12
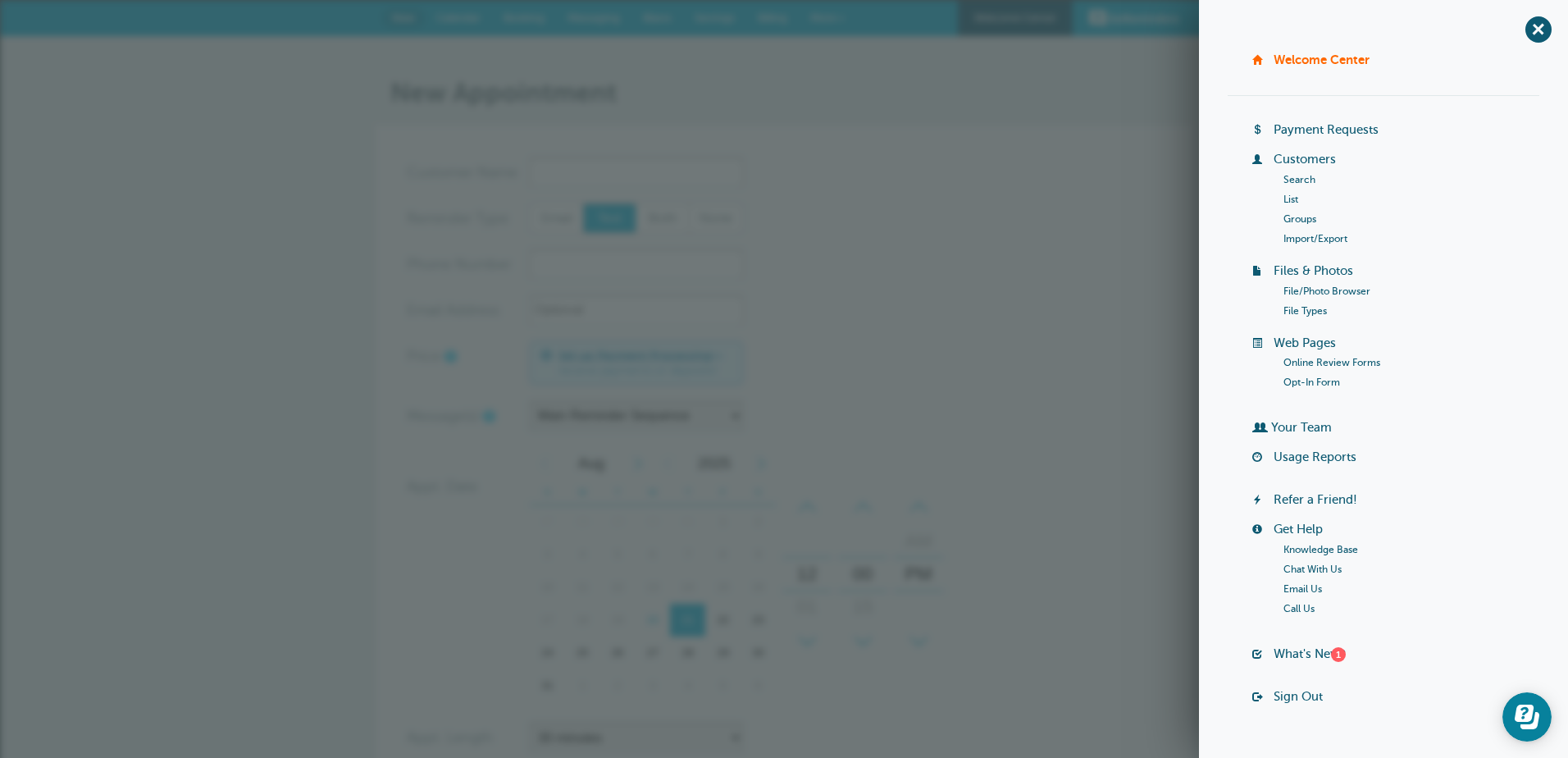
click at [1542, 30] on div "+ Welcome Center Billing Payment Requests Customers Search List Groups Import/E…" at bounding box center [1383, 379] width 369 height 758
click at [1519, 36] on span "+" at bounding box center [1537, 29] width 37 height 37
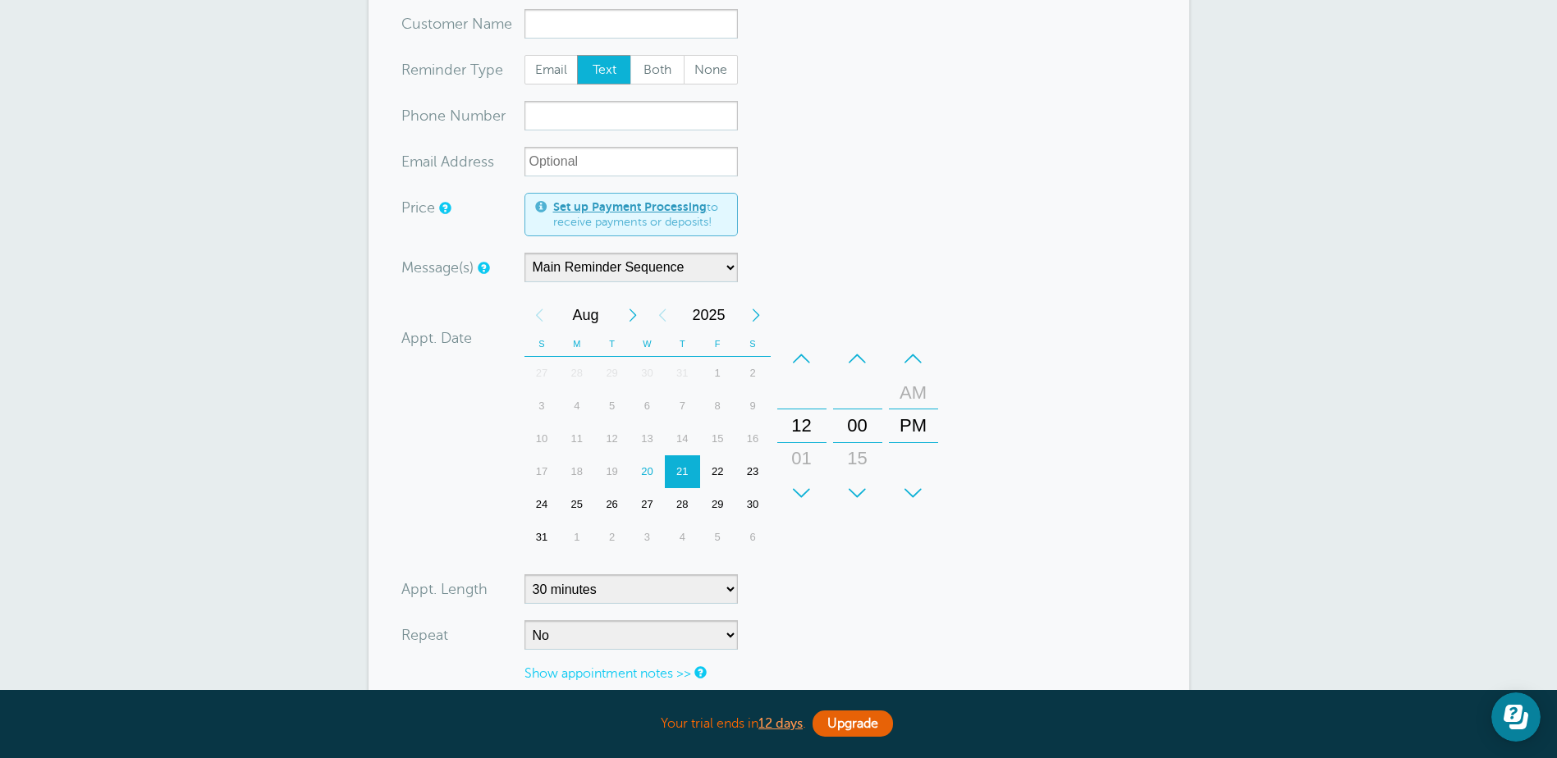
scroll to position [410, 0]
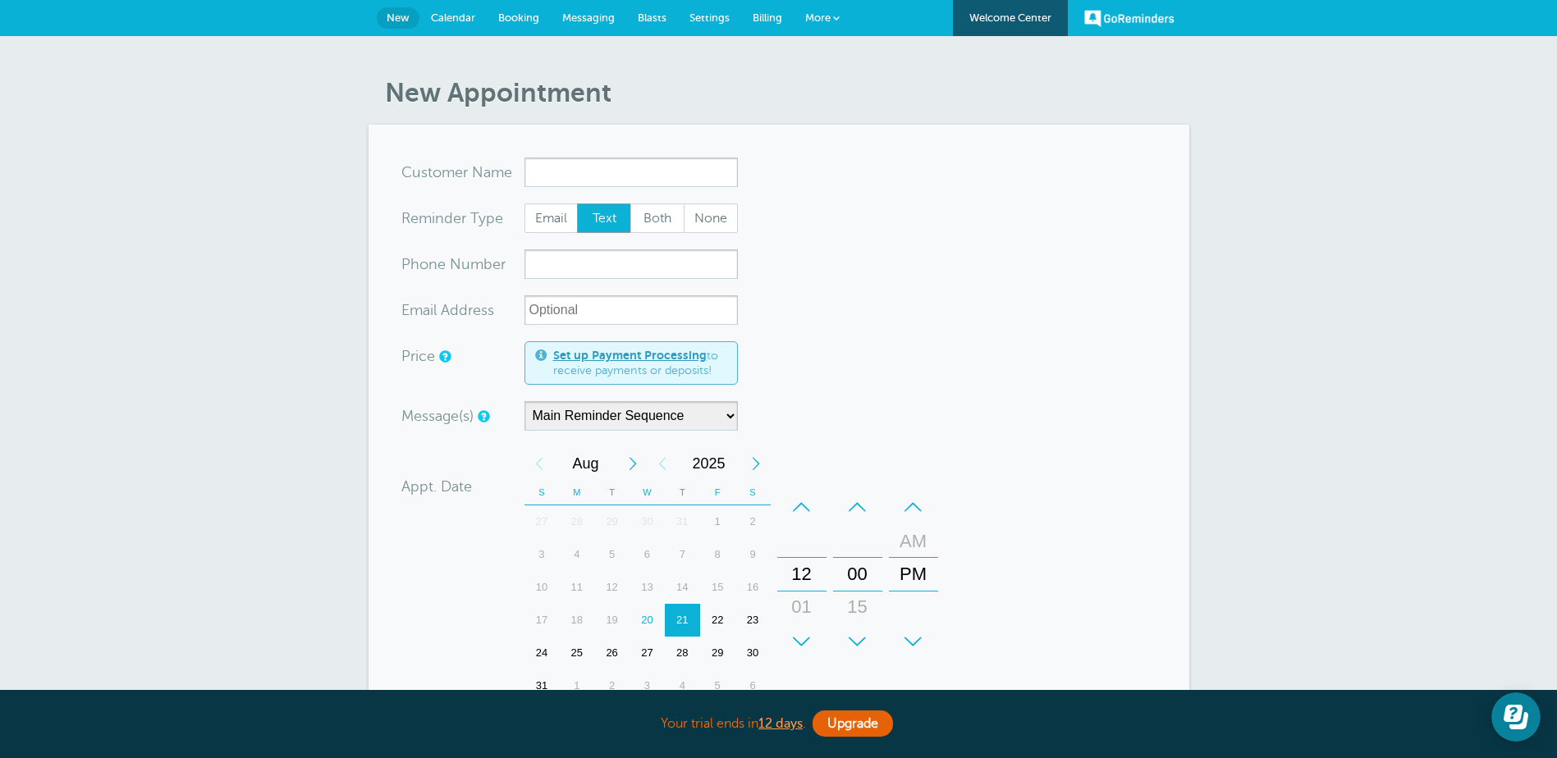
click at [826, 19] on span "More" at bounding box center [817, 17] width 25 height 12
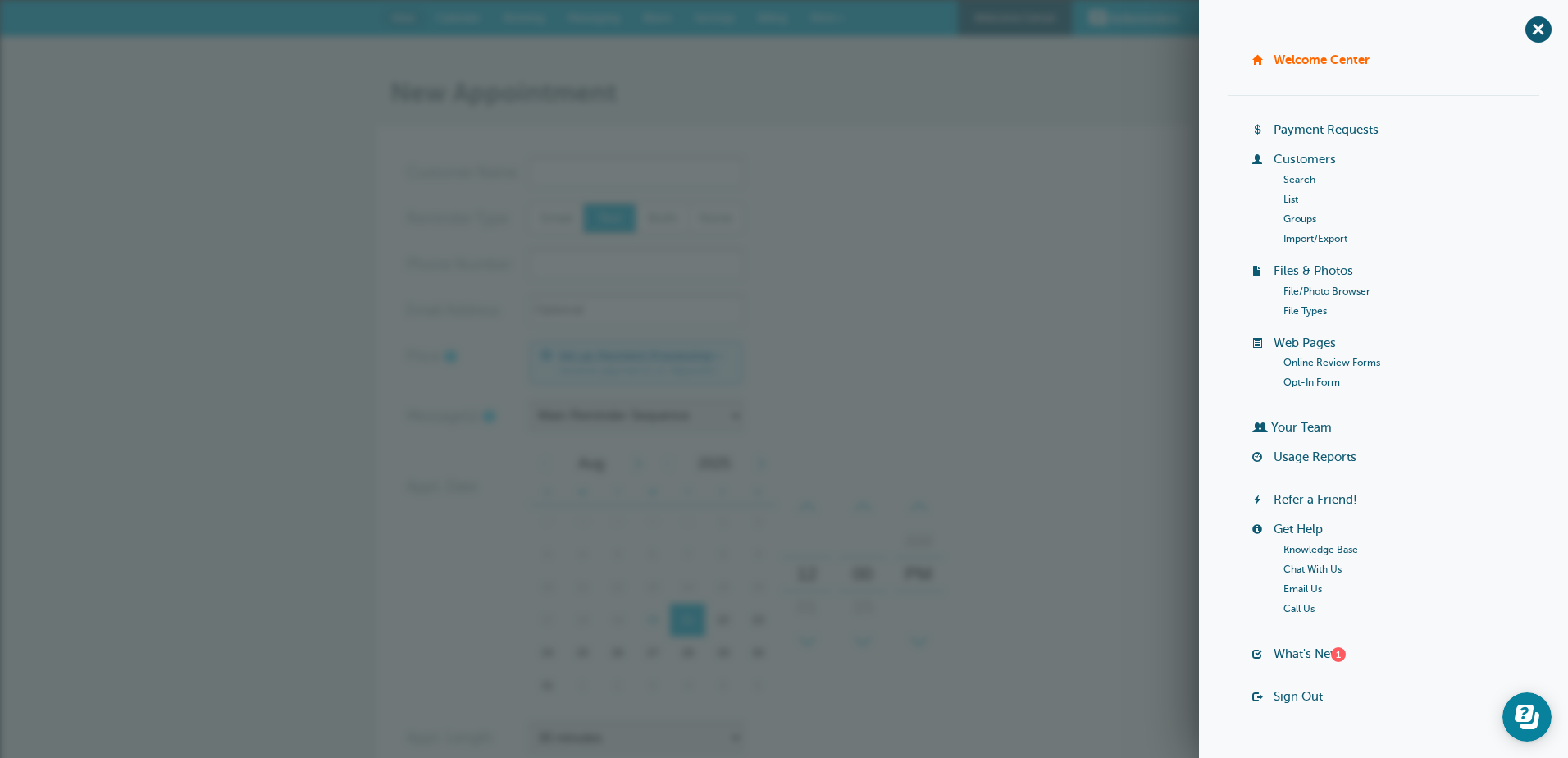
click at [825, 19] on span "More" at bounding box center [822, 17] width 25 height 12
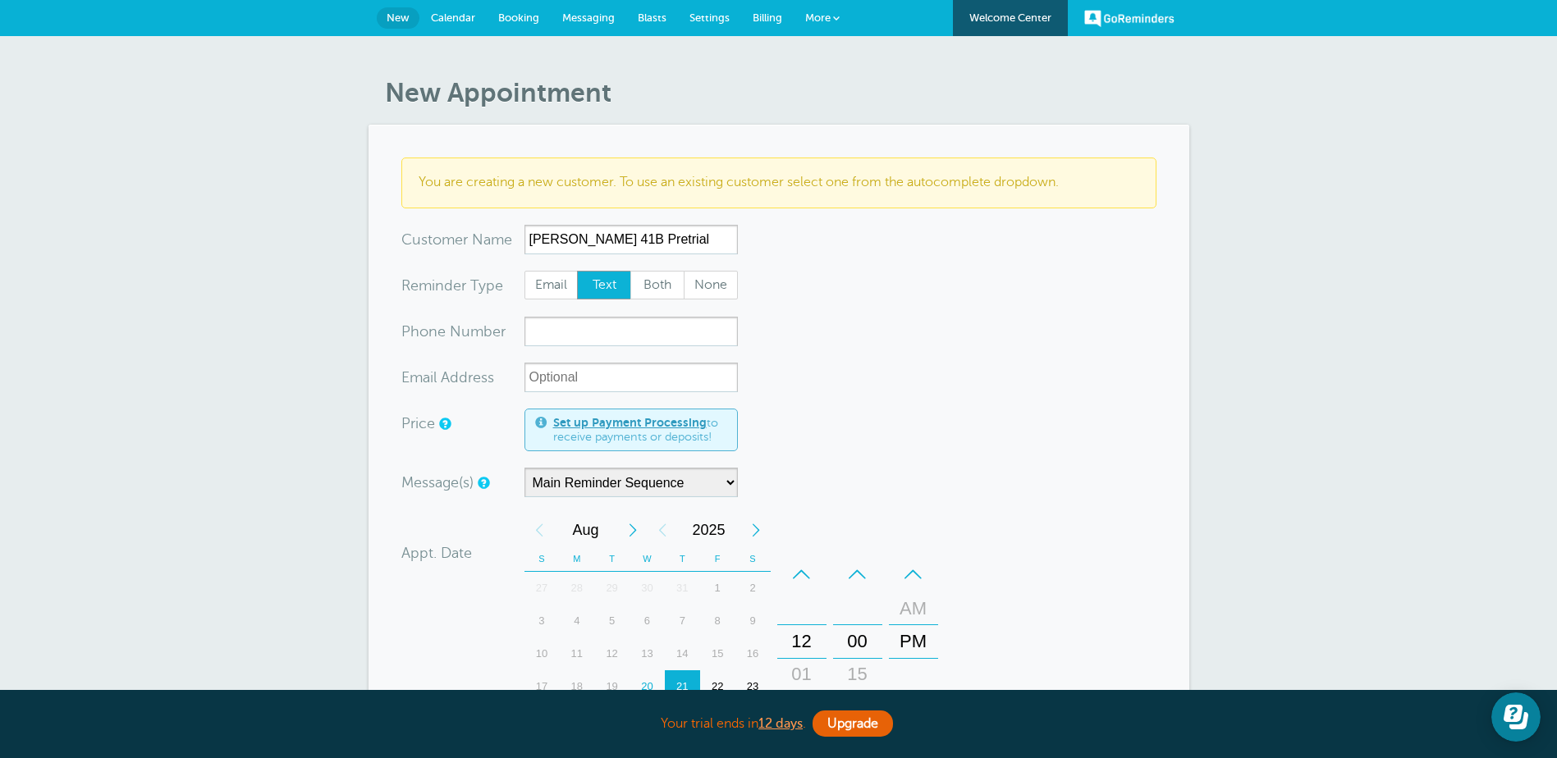
type input "[PERSON_NAME] 41B Pretrial"
click at [585, 326] on input "xxx-no-autofill" at bounding box center [630, 332] width 213 height 30
type input "5868559414"
click at [926, 443] on form "You are creating a new customer. To use an existing customer select one from th…" at bounding box center [778, 596] width 755 height 877
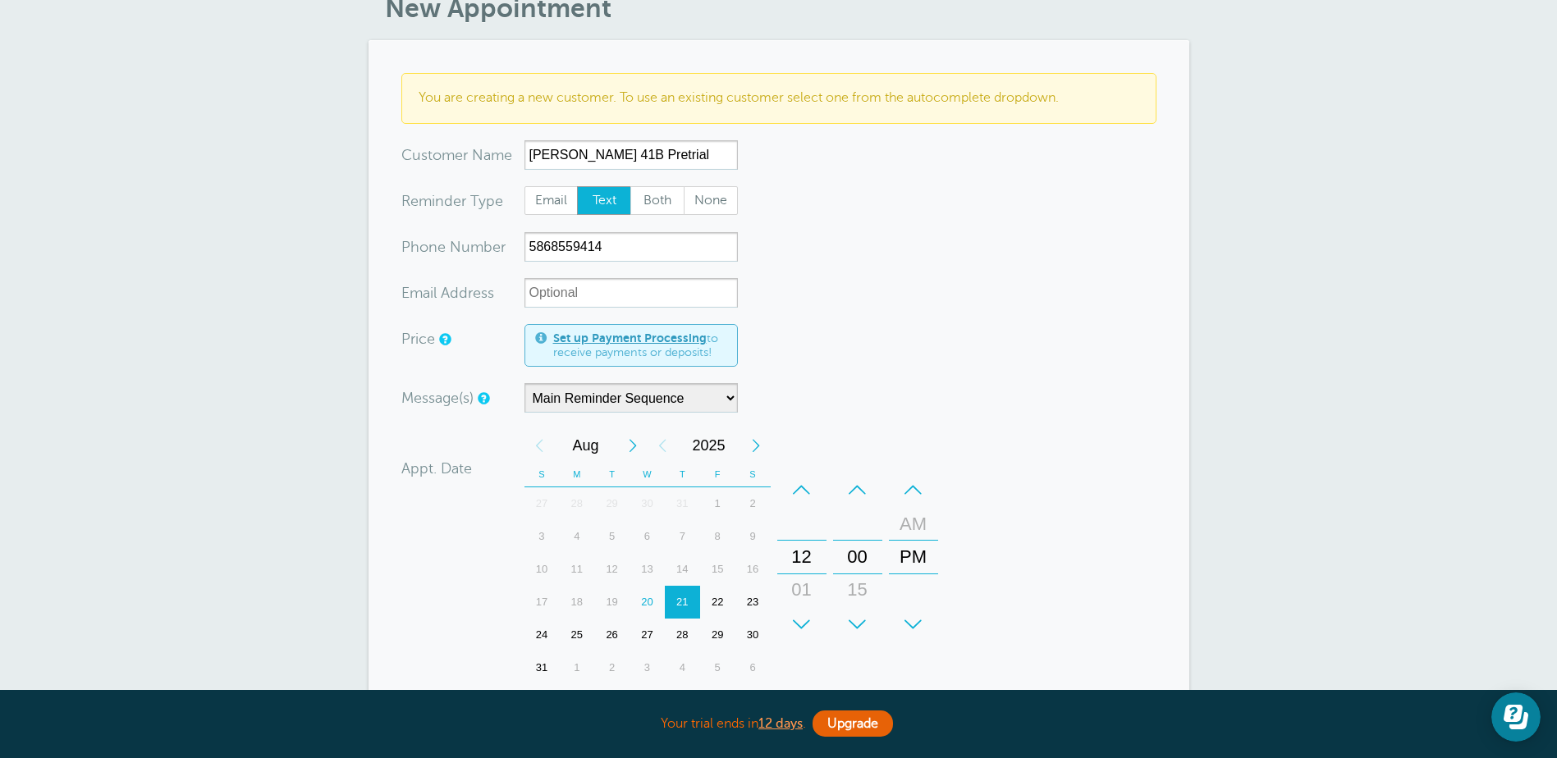
scroll to position [246, 0]
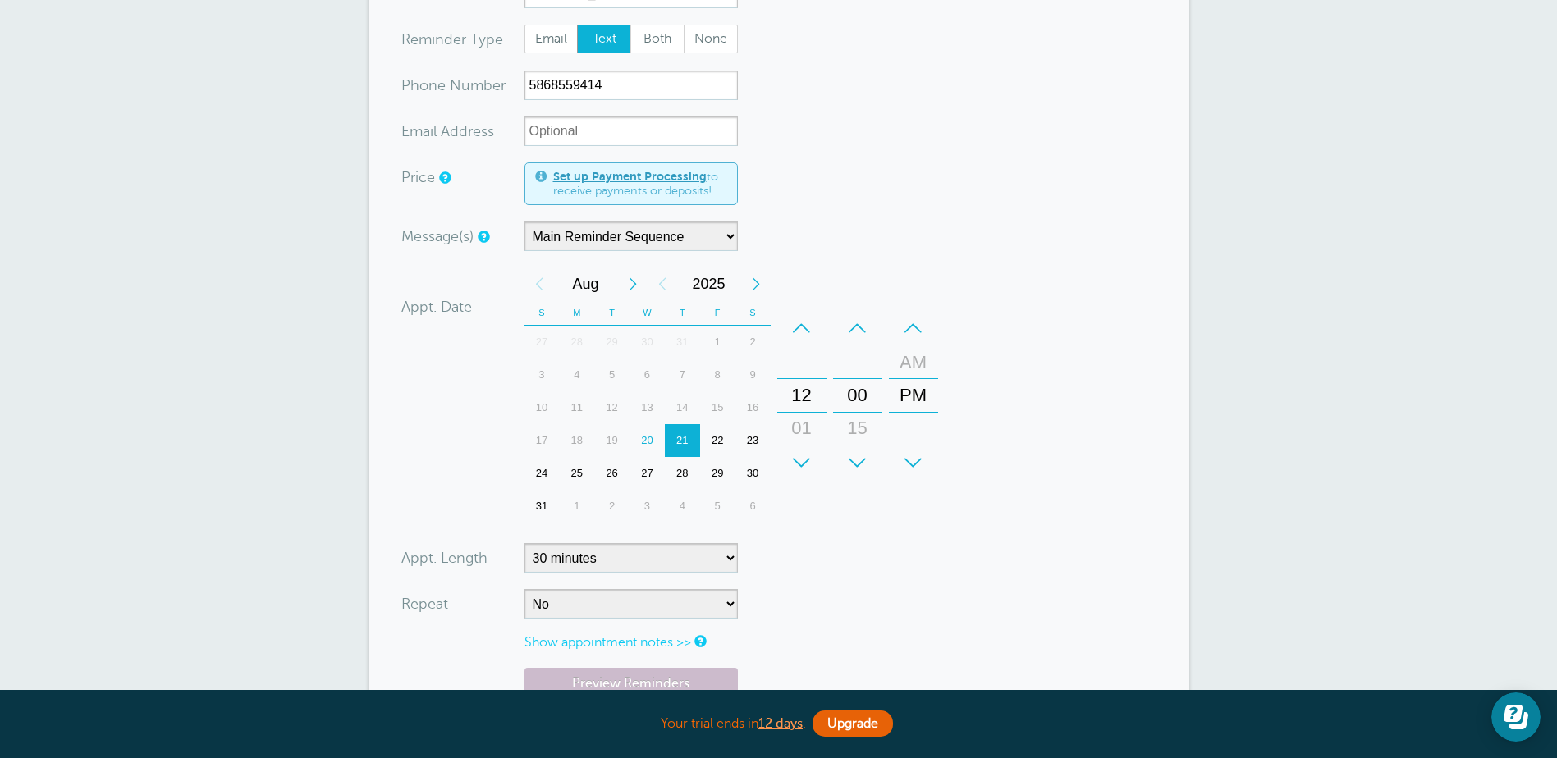
click at [640, 436] on div "20" at bounding box center [646, 440] width 35 height 33
click at [798, 455] on div "+" at bounding box center [801, 462] width 49 height 33
click at [855, 399] on div "00" at bounding box center [857, 395] width 39 height 33
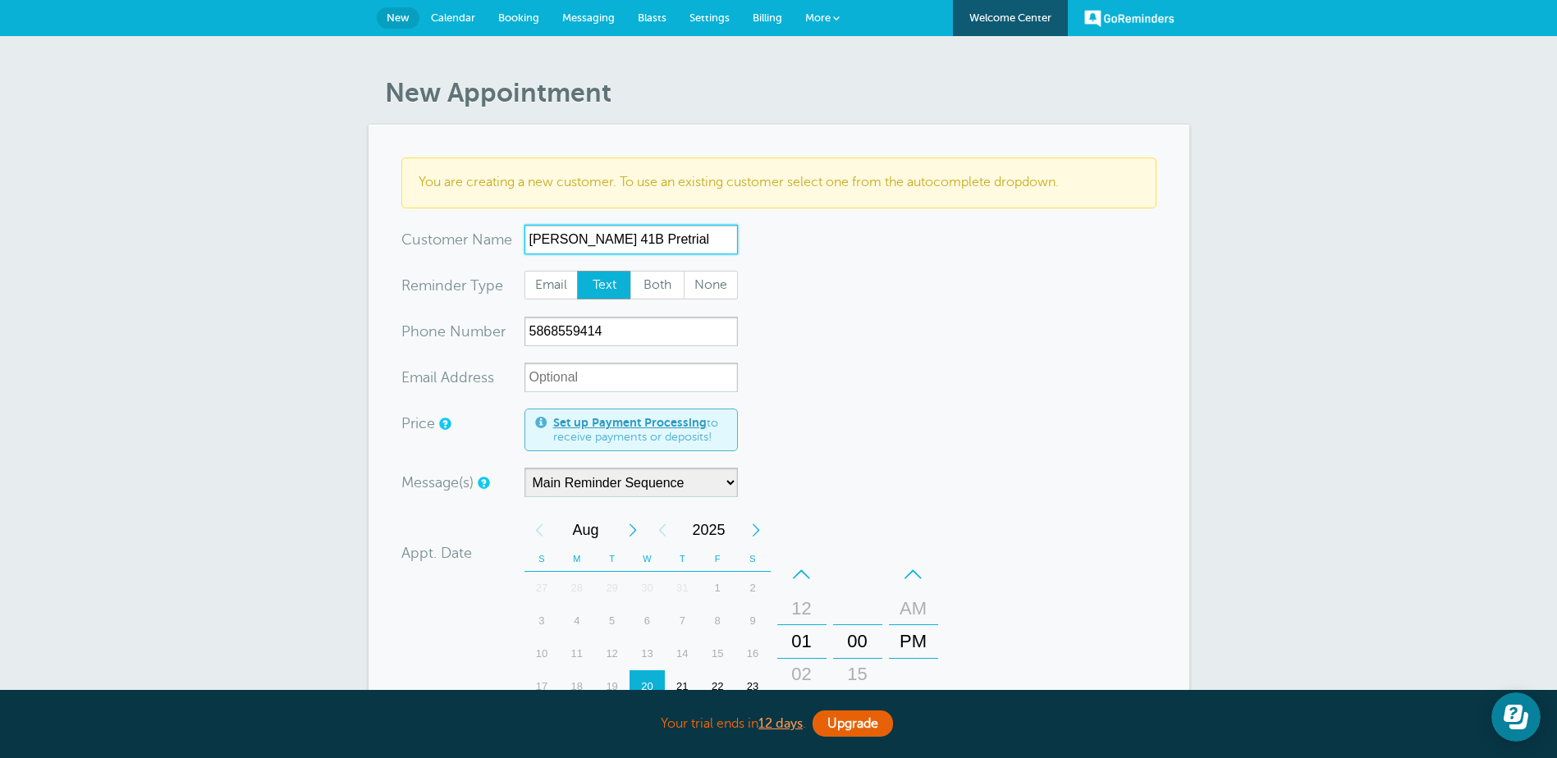
click at [697, 240] on input "Tracy Gibbs 41B Pretrial" at bounding box center [630, 240] width 213 height 30
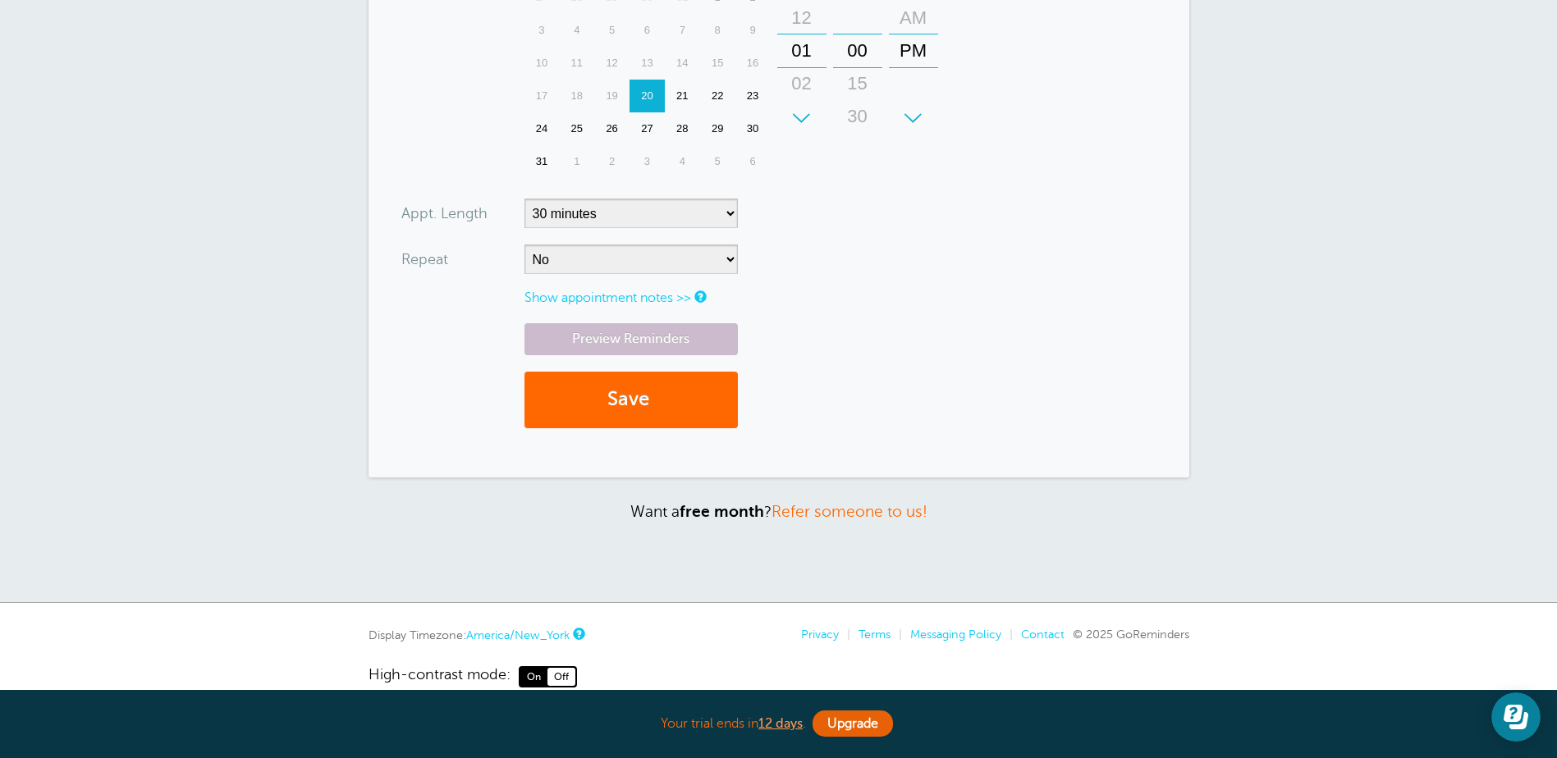
scroll to position [619, 0]
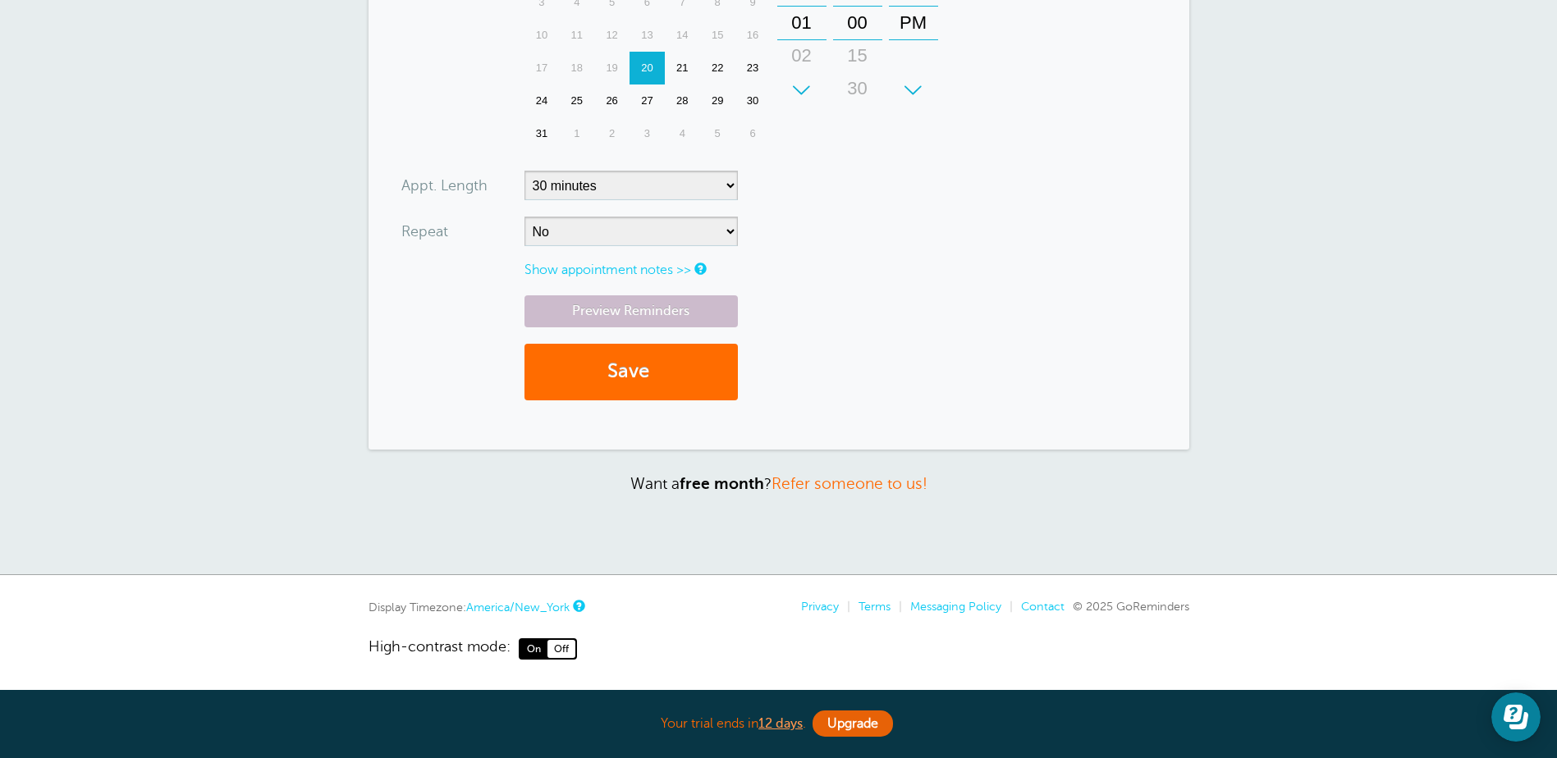
type input "Tracy Gibbs 41B Pretrial Zoom ID 457 685 9978"
click at [620, 386] on button "Save" at bounding box center [630, 372] width 213 height 57
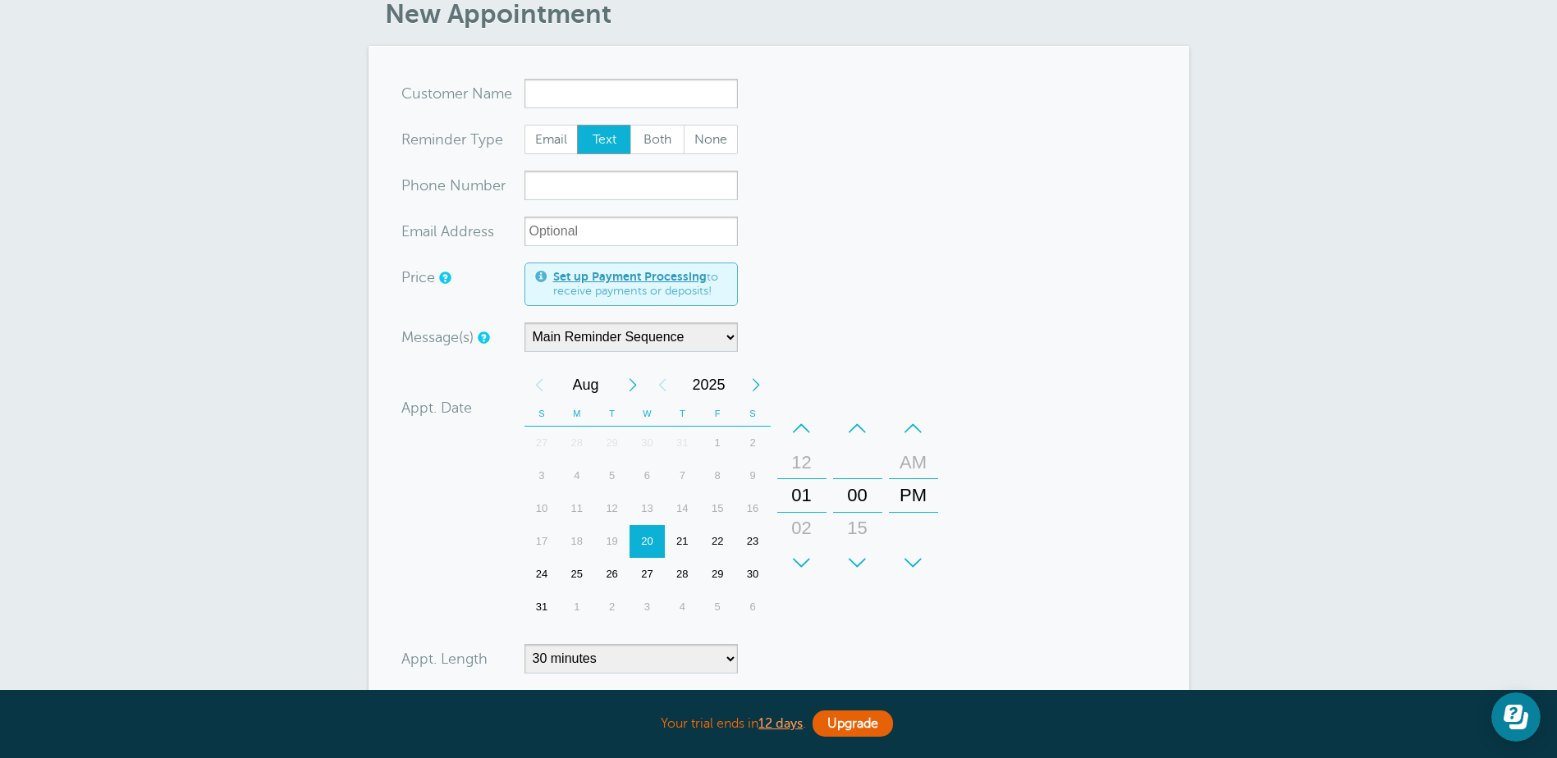
scroll to position [246, 0]
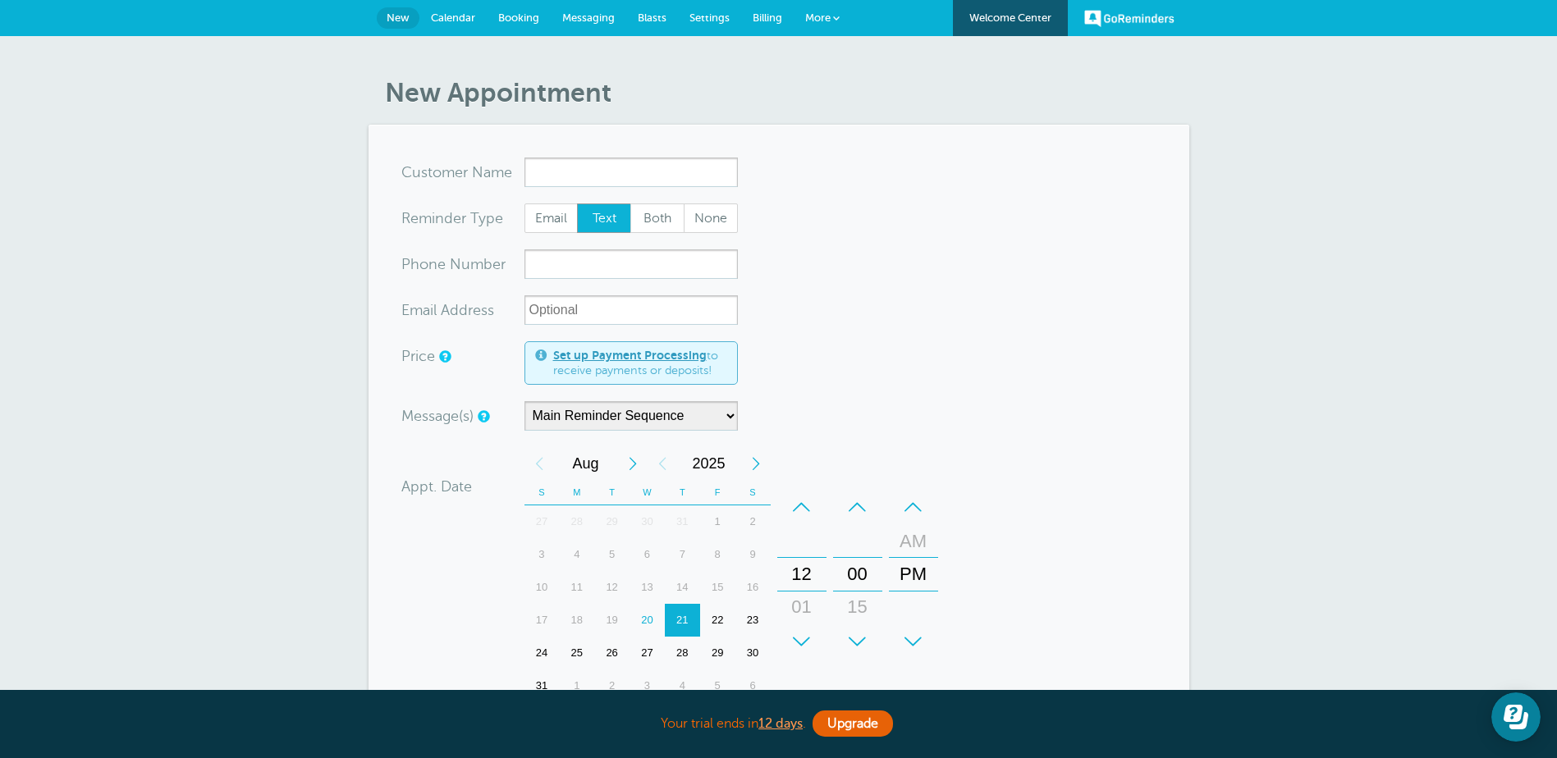
click at [721, 16] on span "Settings" at bounding box center [709, 17] width 40 height 12
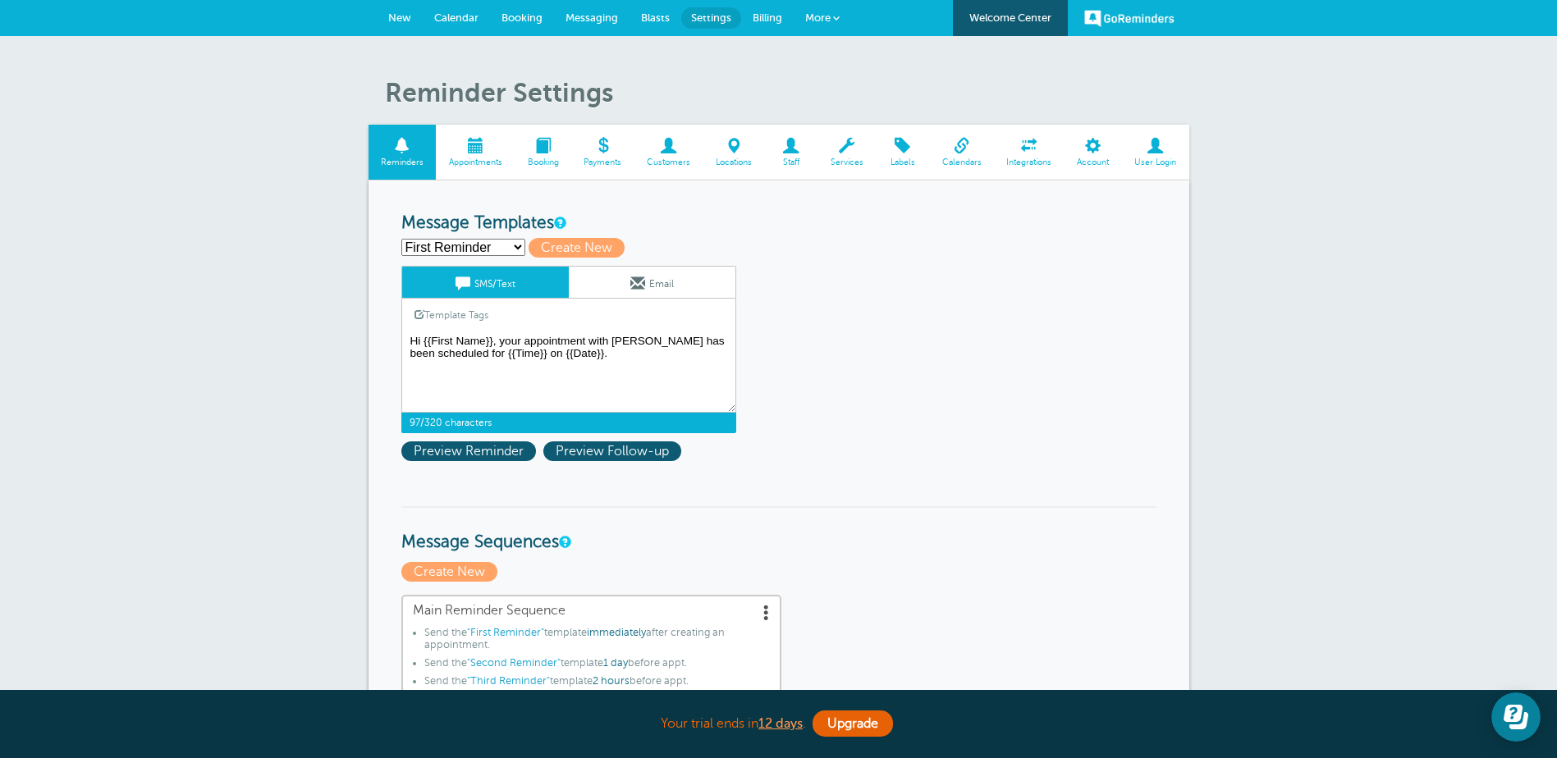
click at [579, 349] on textarea "Hi {{First Name}}, your appointment with Bowden Law has been scheduled for {{Ti…" at bounding box center [568, 372] width 335 height 82
drag, startPoint x: 579, startPoint y: 349, endPoint x: 382, endPoint y: 341, distance: 197.9
click at [624, 372] on textarea "Hi {{First Name}}, your appointment with Bowden Law has been scheduled for {{Ti…" at bounding box center [568, 372] width 335 height 82
click at [674, 341] on textarea "Hi {{First Name}}, your appointment with Bowden Law has been scheduled for {{Ti…" at bounding box center [568, 372] width 335 height 82
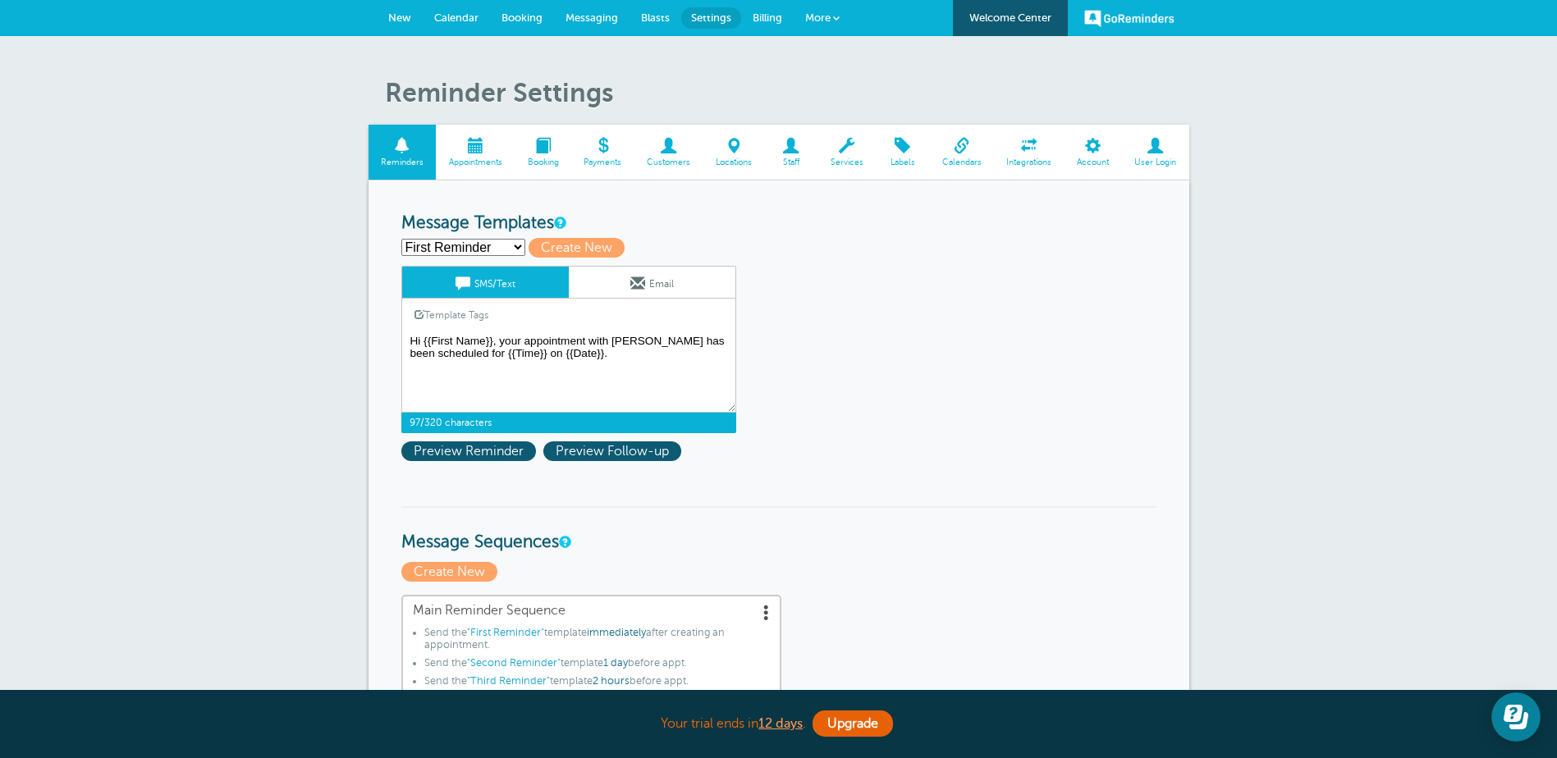
drag, startPoint x: 723, startPoint y: 340, endPoint x: 526, endPoint y: 338, distance: 196.9
click at [526, 338] on textarea "Hi {{First Name}}, your appointment with Bowden Law has been scheduled for {{Ti…" at bounding box center [568, 372] width 335 height 82
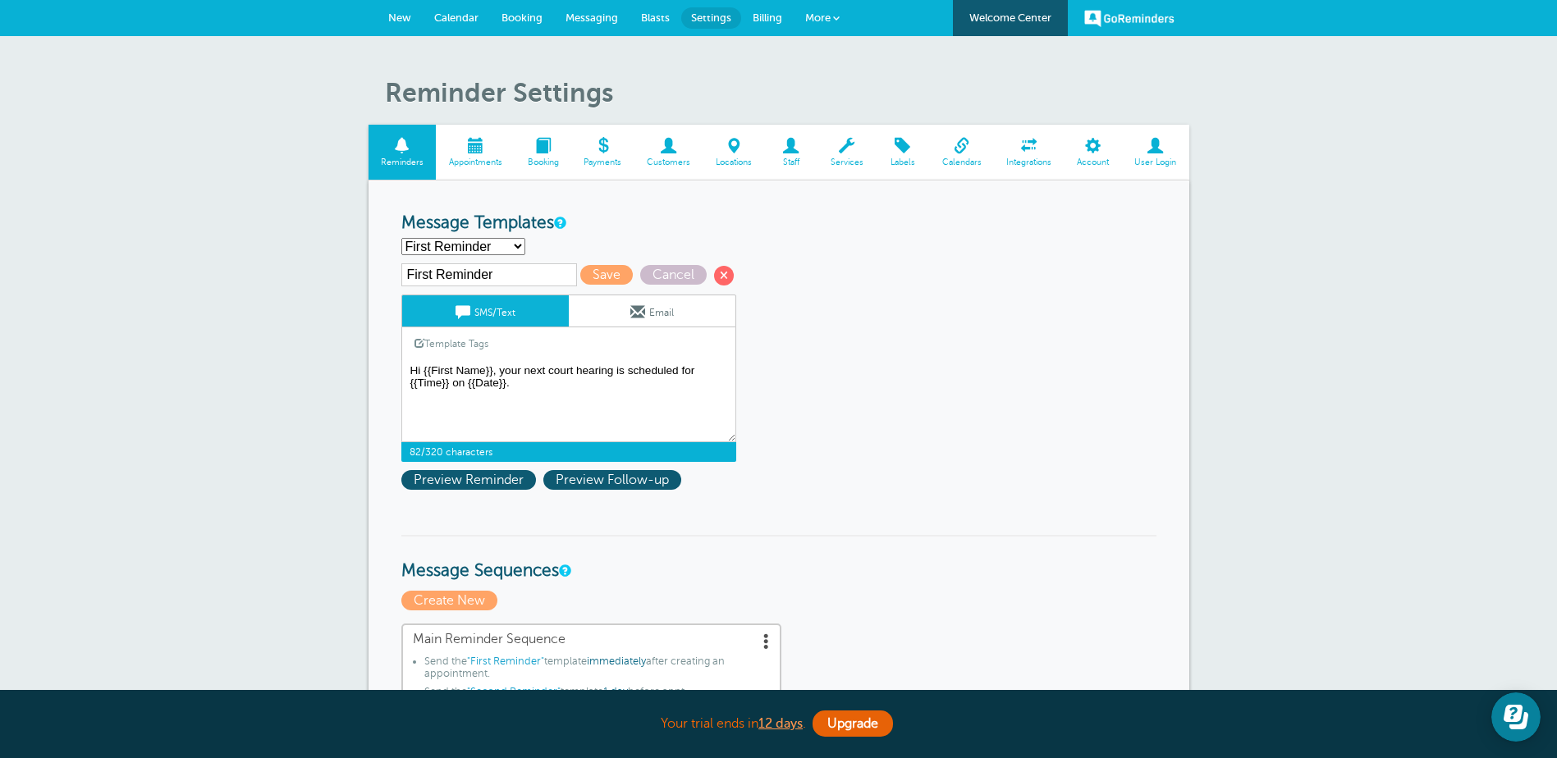
click at [554, 382] on textarea "Hi {{First Name}}, your appointment with Bowden Law has been scheduled for {{Ti…" at bounding box center [568, 401] width 335 height 82
type textarea "Hi {{First Name}}, your next court hearing is scheduled for {{Time}} on {{Date}…"
click at [593, 269] on span "Save" at bounding box center [606, 275] width 53 height 20
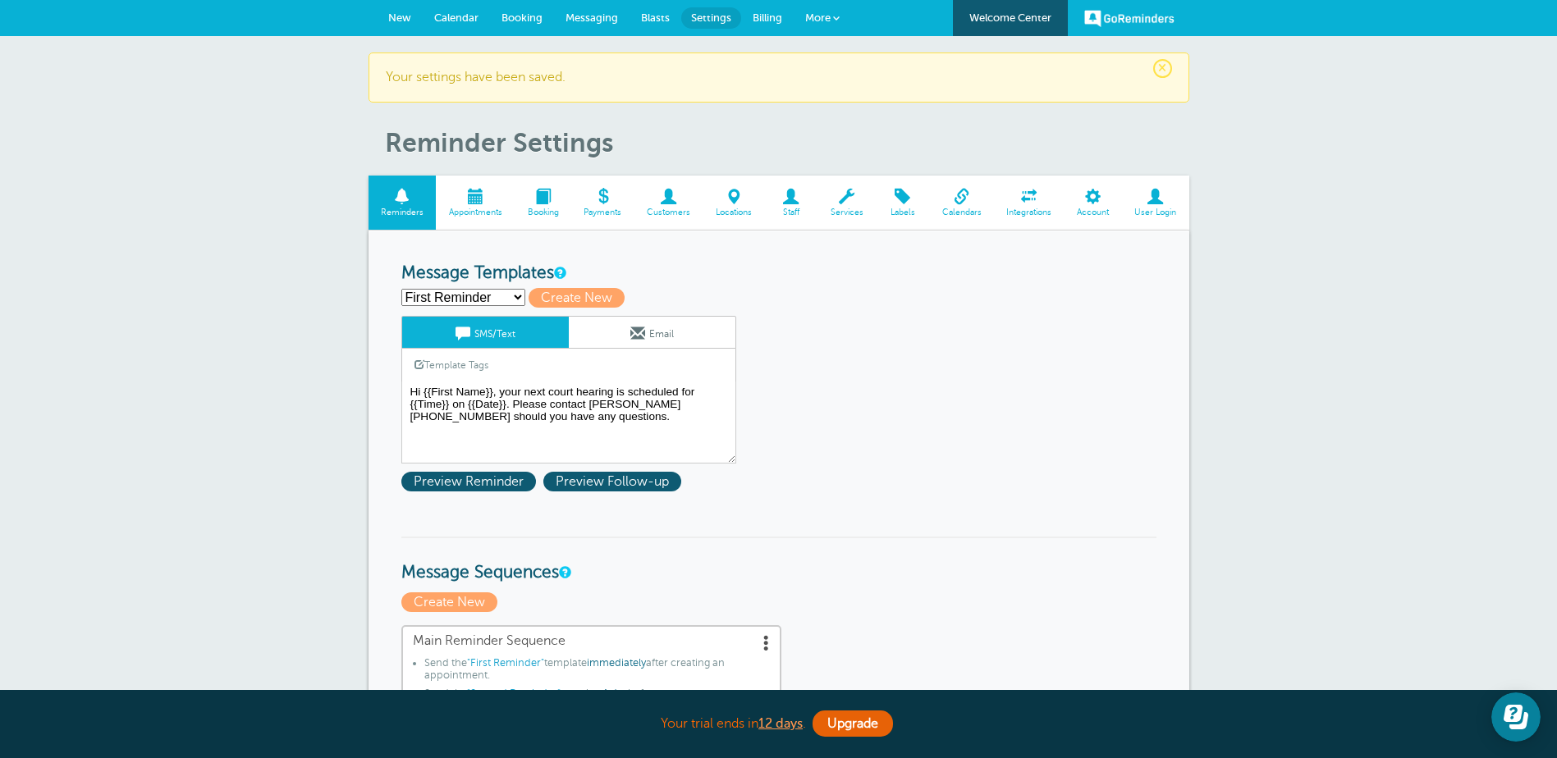
click at [395, 7] on link "New" at bounding box center [400, 18] width 46 height 36
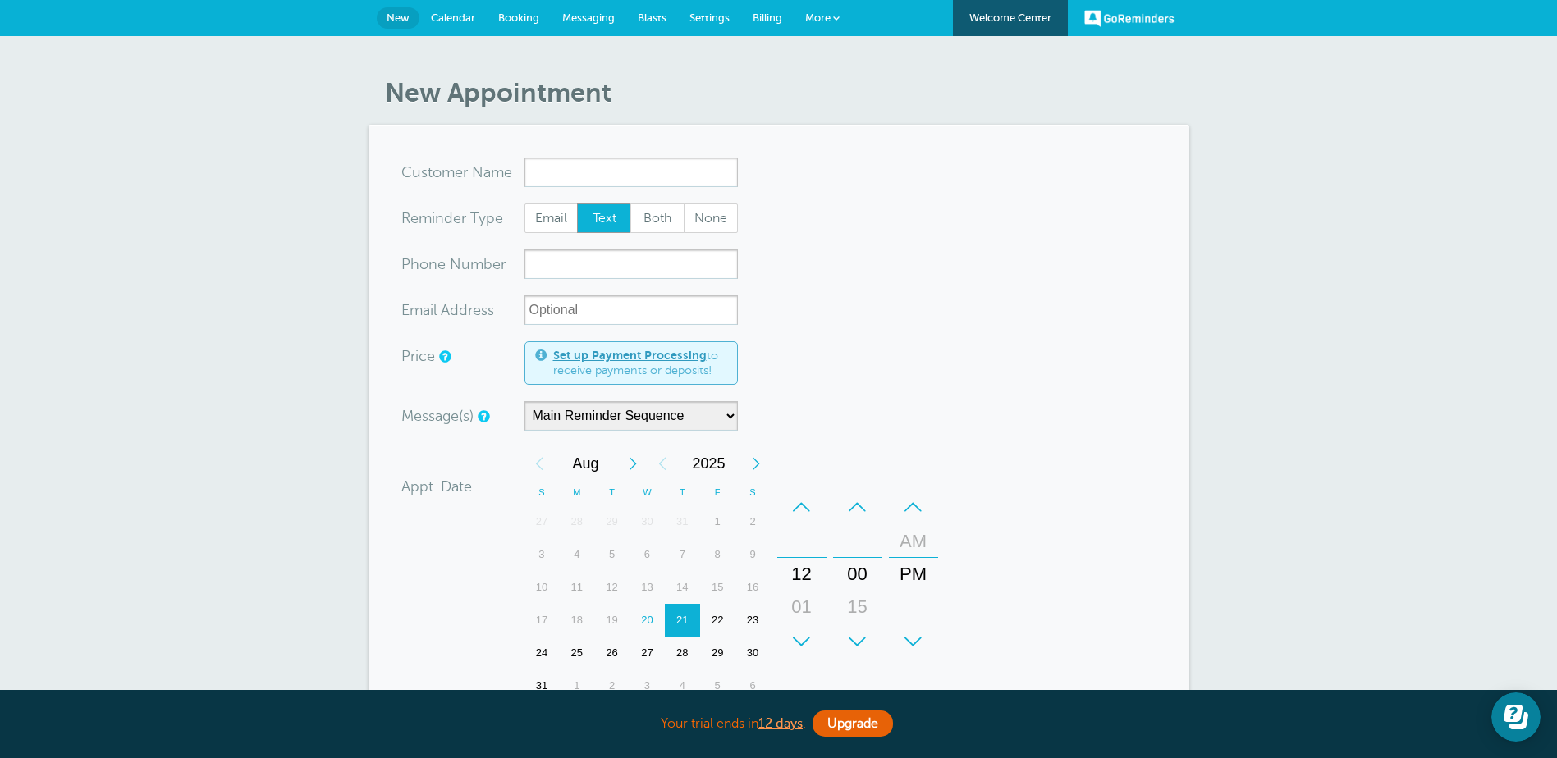
click at [584, 163] on input "x-no-autofill" at bounding box center [630, 173] width 213 height 30
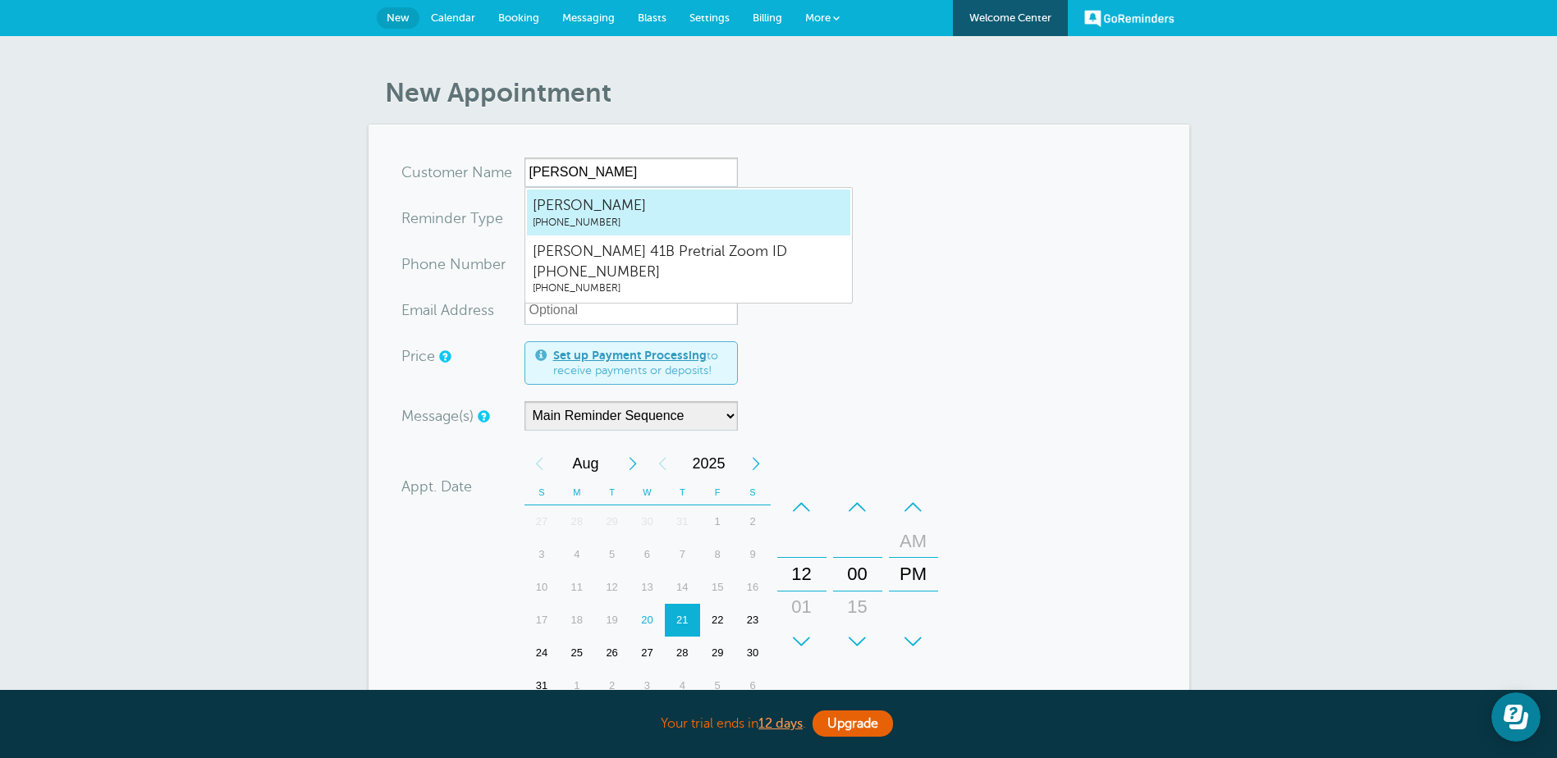
click at [593, 210] on span "[PERSON_NAME]" at bounding box center [689, 205] width 312 height 21
type input "TracyGibbs5868559414"
type input "Tracy Gibbs"
type input "(586) 855-9414"
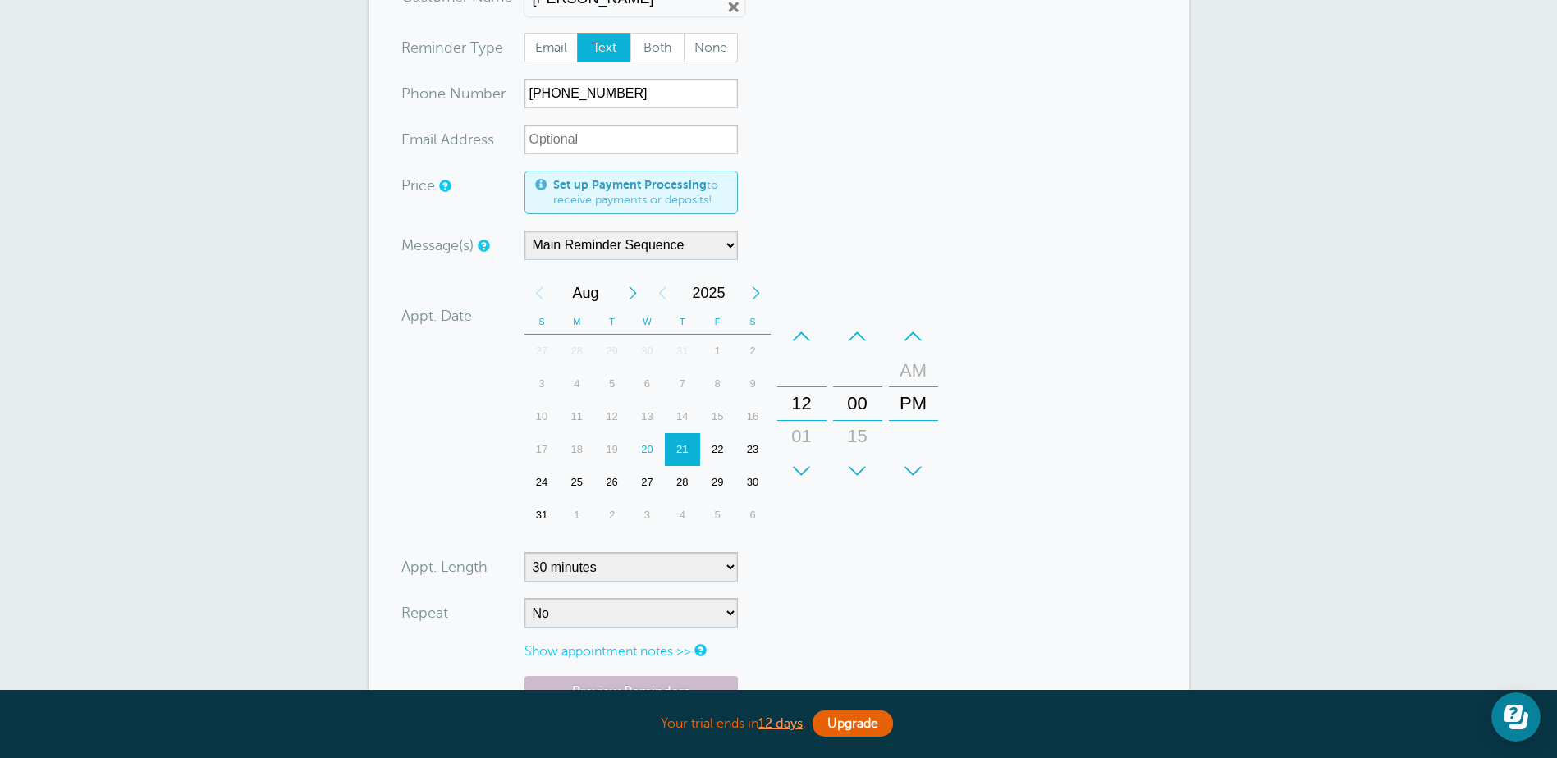
scroll to position [246, 0]
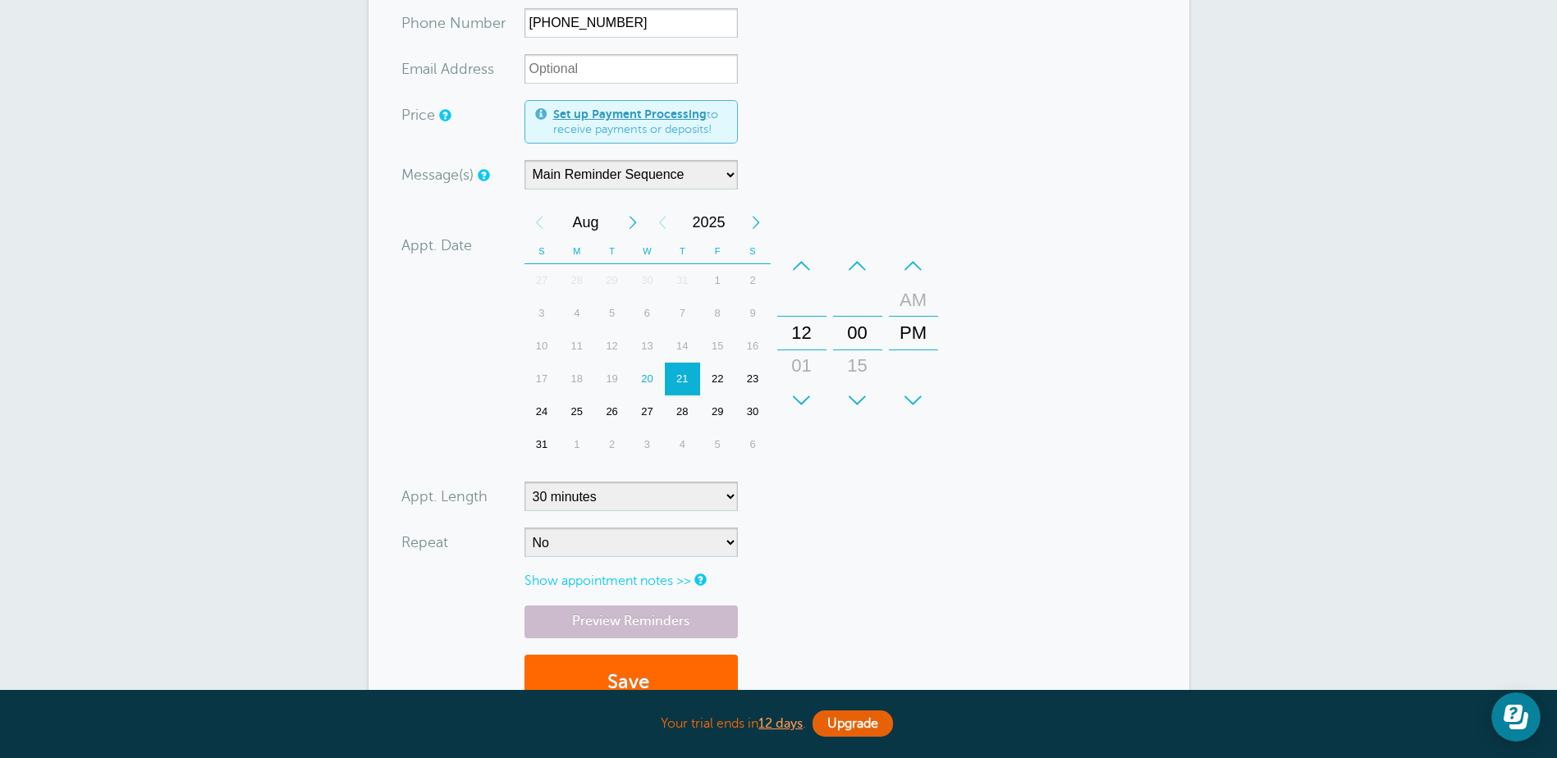
click at [642, 375] on div "20" at bounding box center [646, 379] width 35 height 33
click at [797, 389] on div "+" at bounding box center [801, 400] width 49 height 33
click at [917, 501] on form "You are creating a new customer. To use an existing customer select one from th…" at bounding box center [778, 319] width 755 height 816
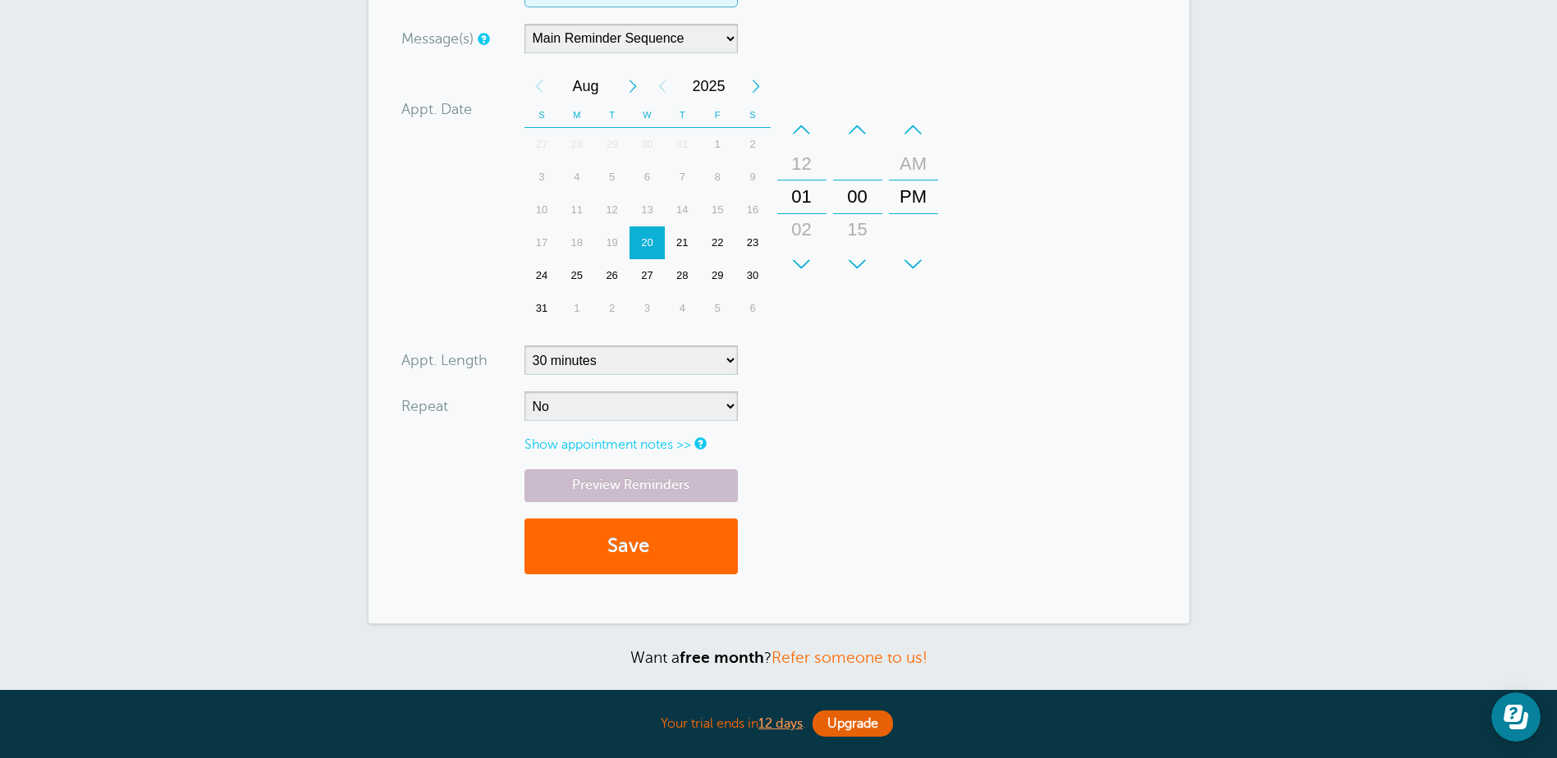
scroll to position [410, 0]
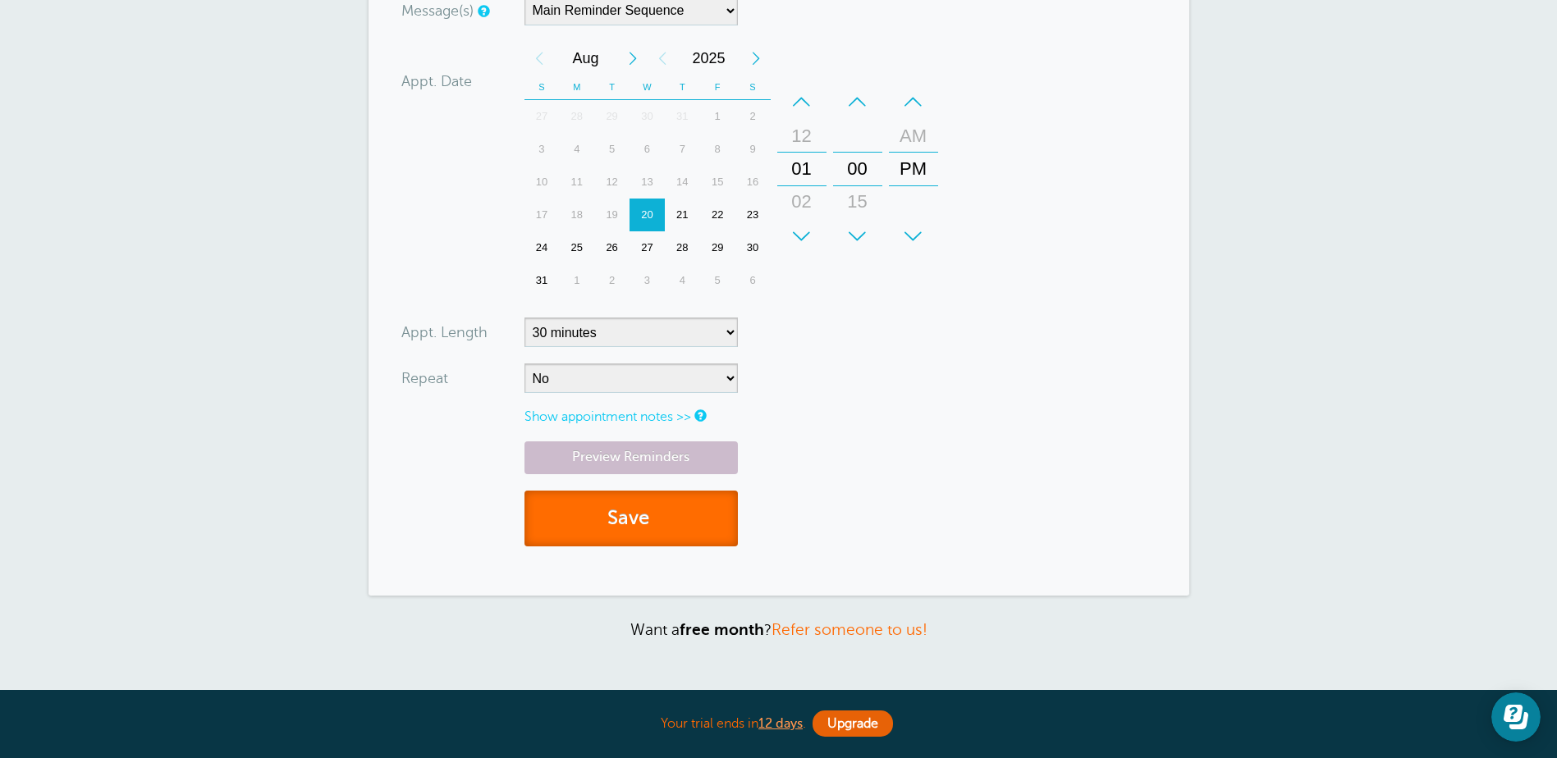
click at [615, 514] on button "Save" at bounding box center [630, 519] width 213 height 57
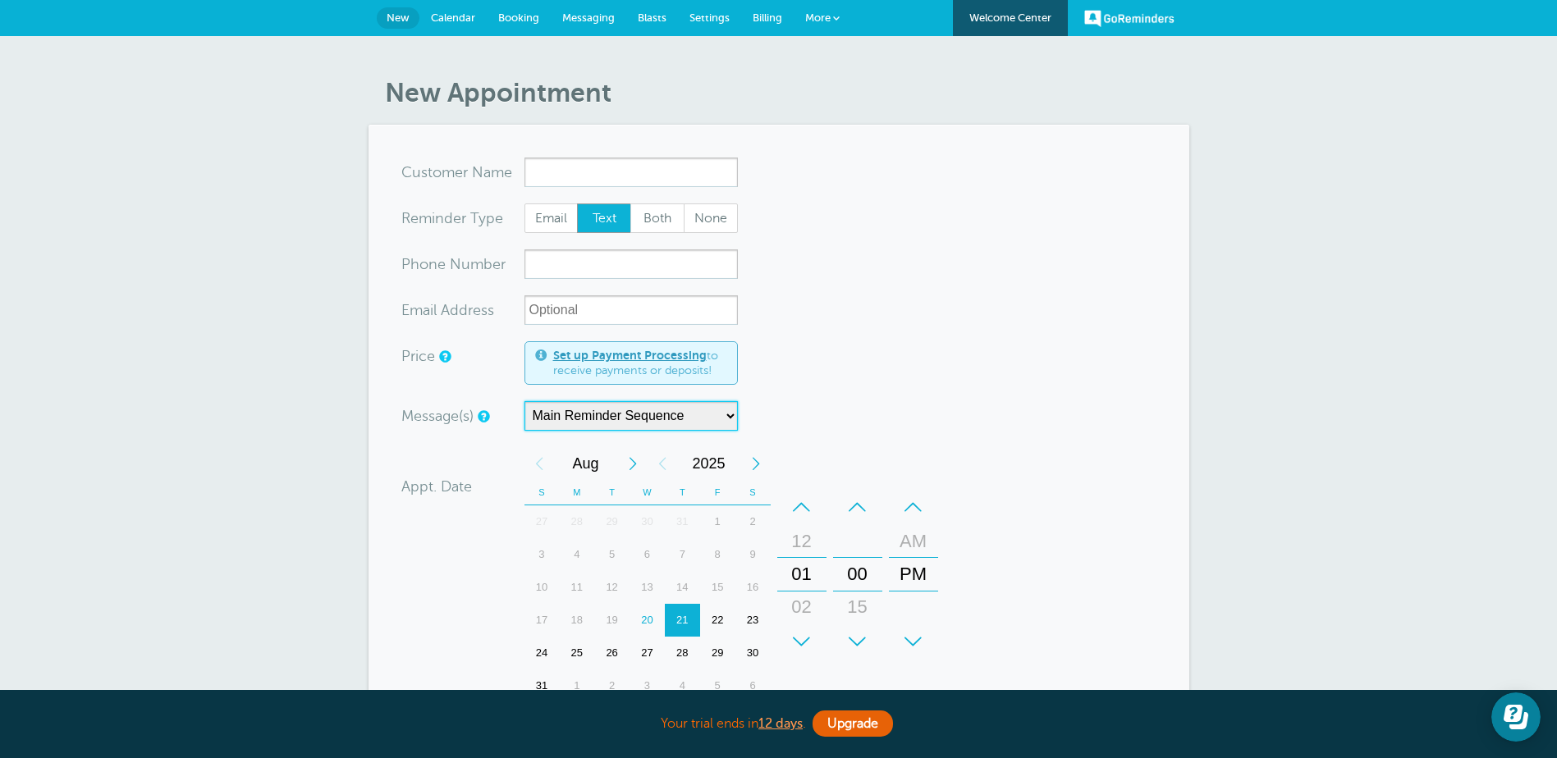
click at [704, 421] on select "Main Reminder Sequence" at bounding box center [630, 416] width 213 height 30
drag, startPoint x: 962, startPoint y: 384, endPoint x: 959, endPoint y: 373, distance: 11.9
click at [962, 384] on form "You are creating a new customer. To use an existing customer select one from th…" at bounding box center [778, 563] width 755 height 811
click at [454, 23] on span "Calendar" at bounding box center [453, 17] width 44 height 12
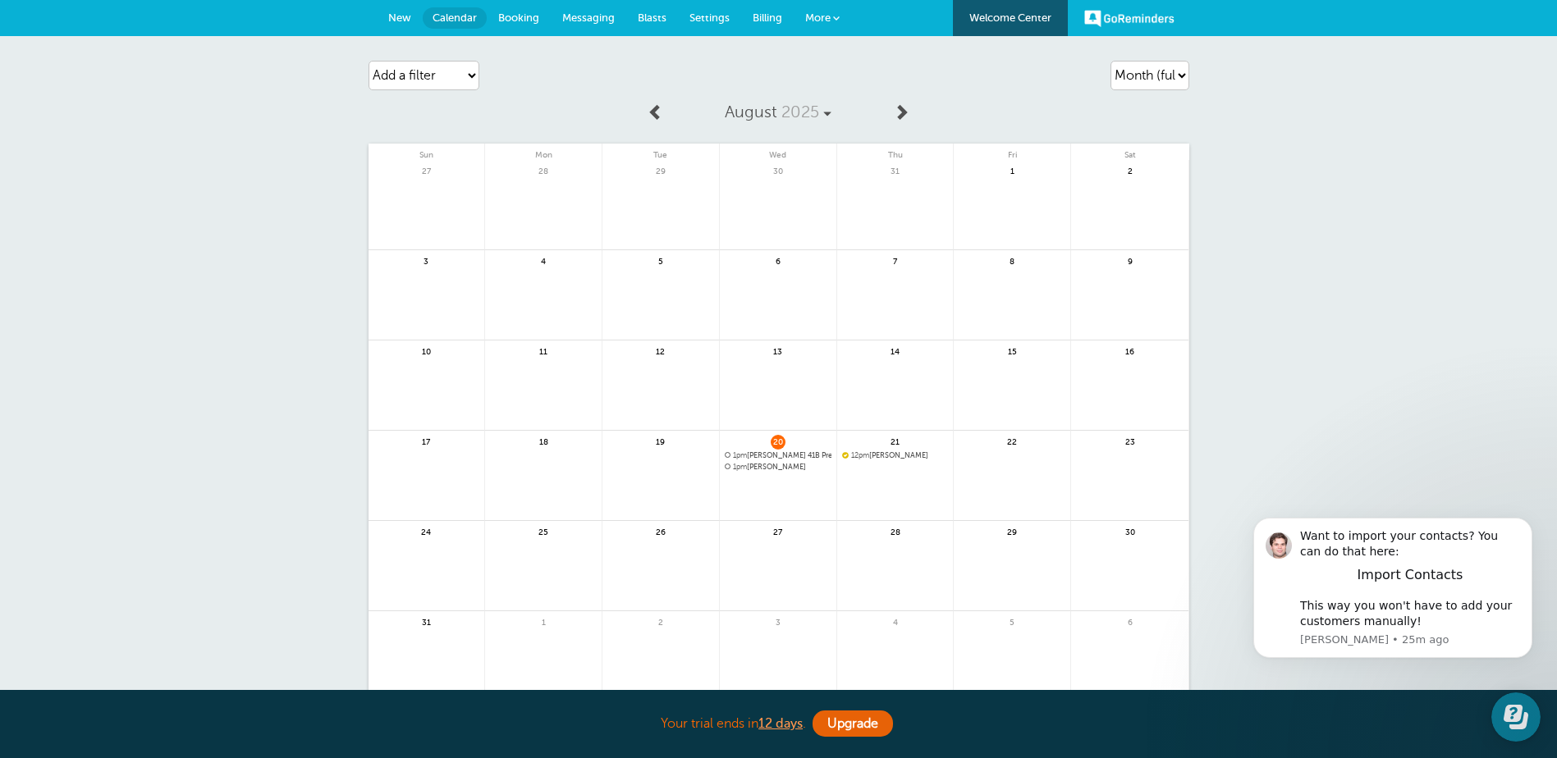
click at [783, 463] on span "1pm Tracy Gibbs" at bounding box center [778, 467] width 107 height 9
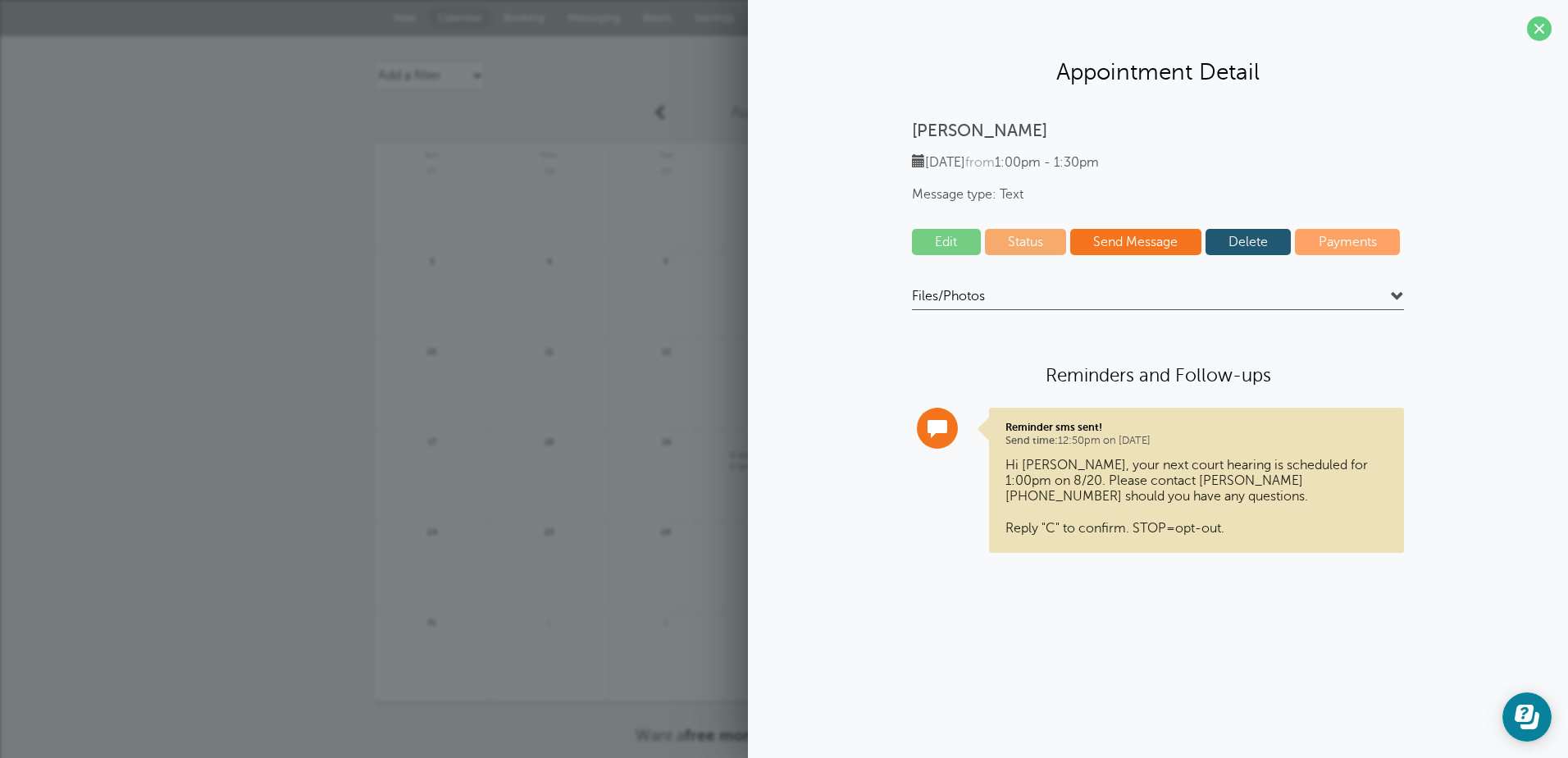
click at [1256, 247] on link "Delete" at bounding box center [1248, 242] width 86 height 26
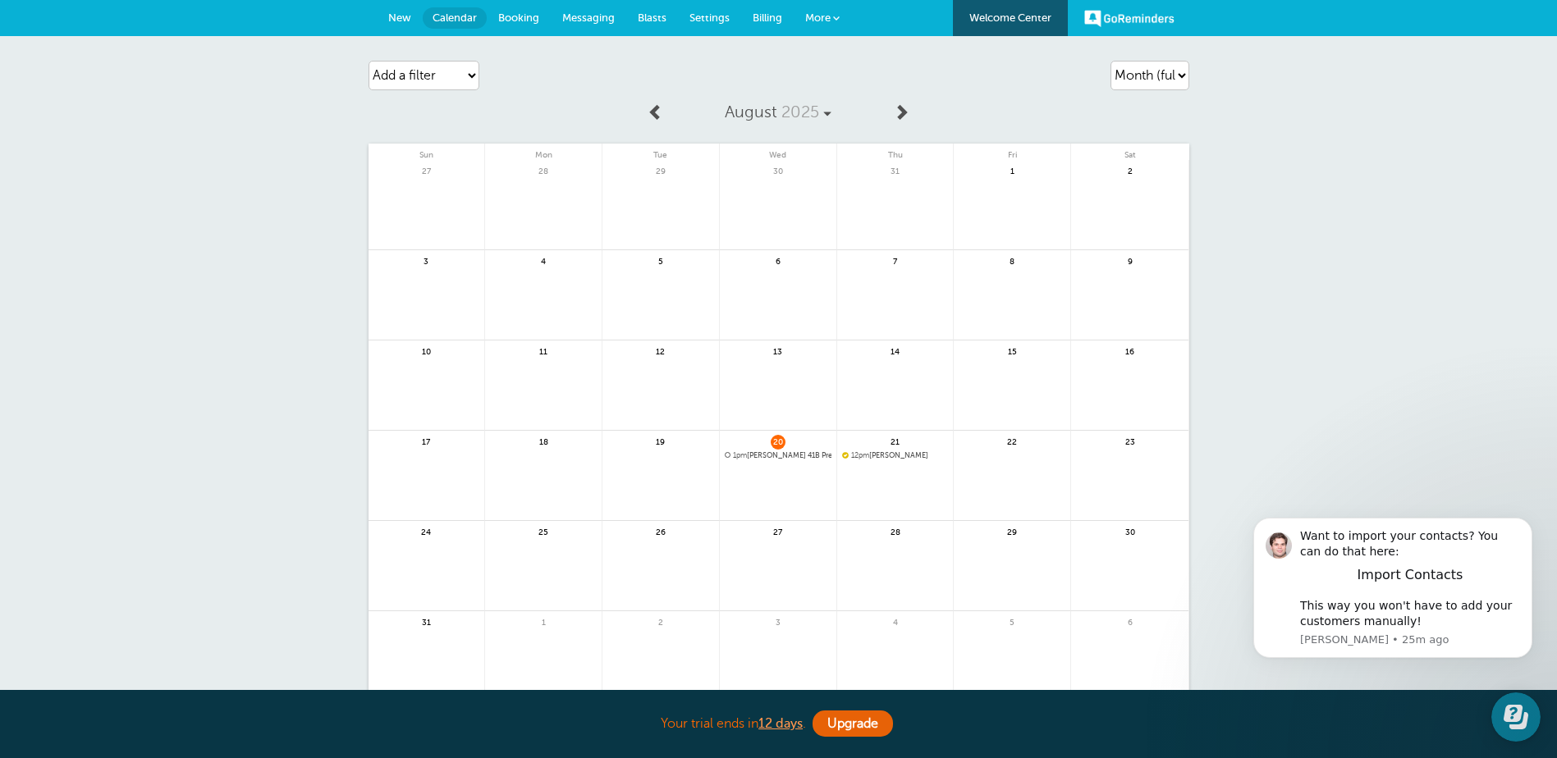
click at [814, 456] on span "1pm Tracy Gibbs 41B Pretrial Zoom ID 457 685 9978" at bounding box center [778, 455] width 107 height 9
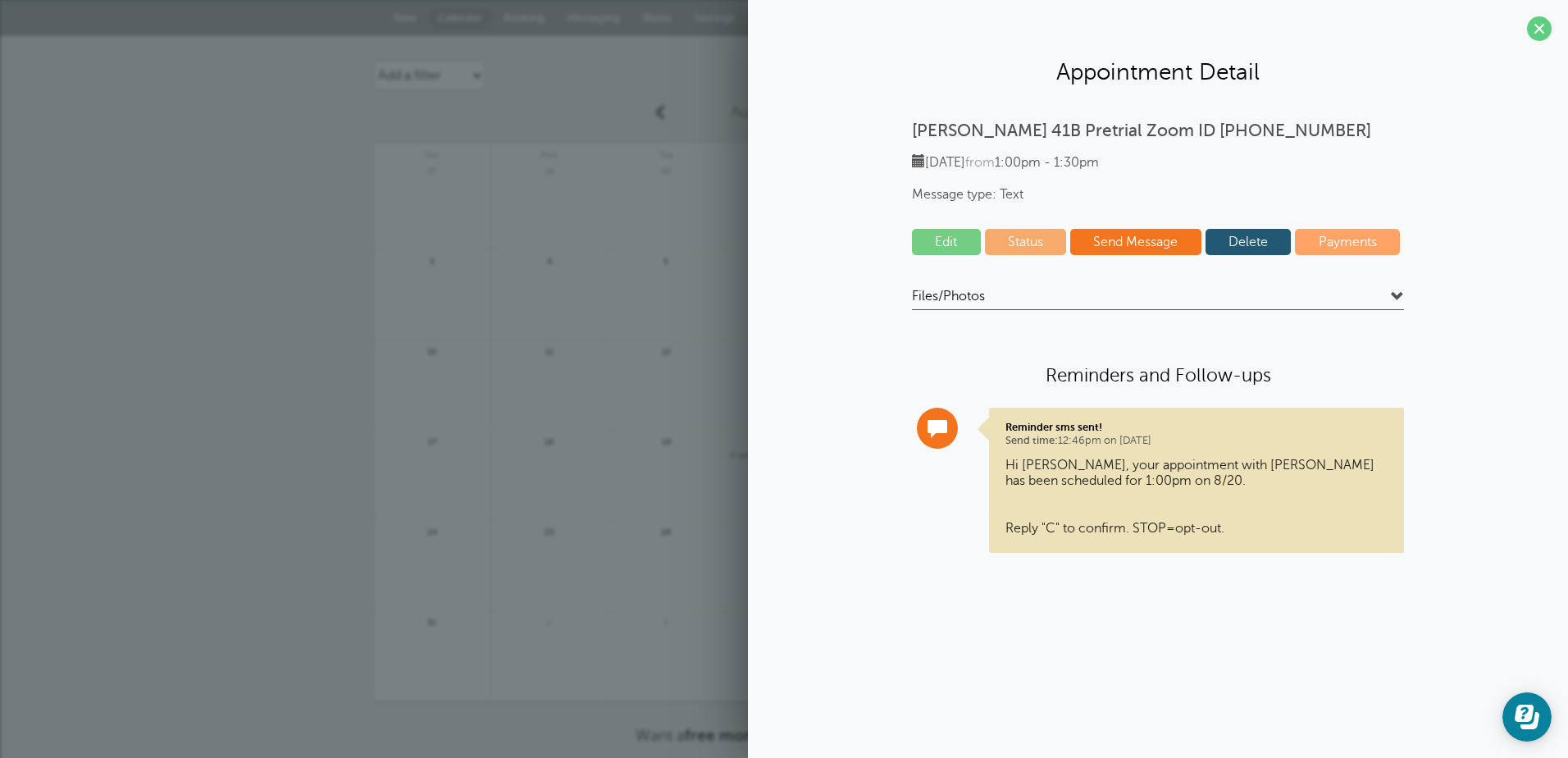
click at [1260, 239] on link "Delete" at bounding box center [1248, 242] width 86 height 26
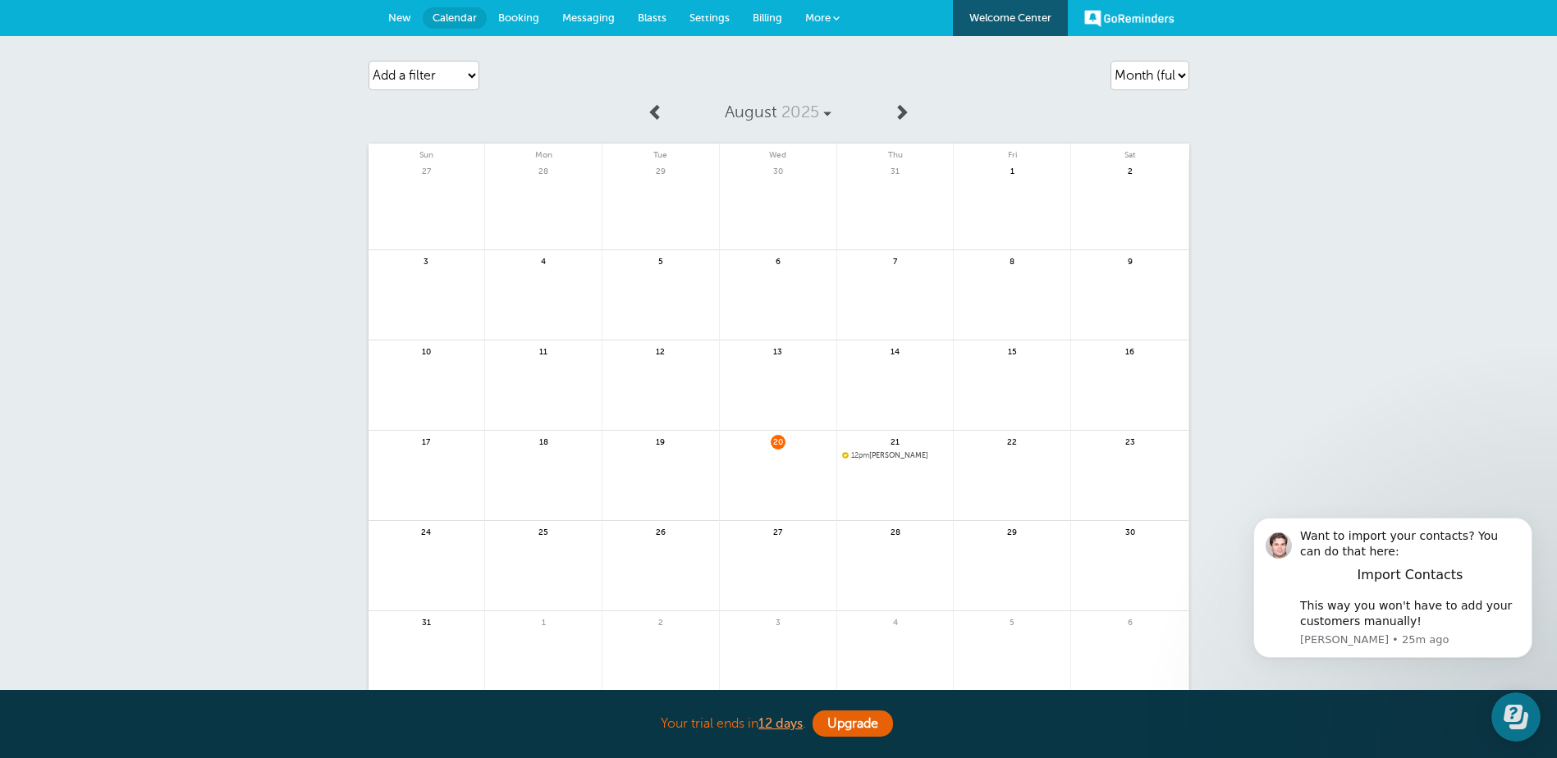
click at [877, 449] on div "21 12pm Tracy Gibbs" at bounding box center [895, 476] width 117 height 90
click at [905, 457] on span "12pm Tracy Gibbs" at bounding box center [895, 455] width 107 height 9
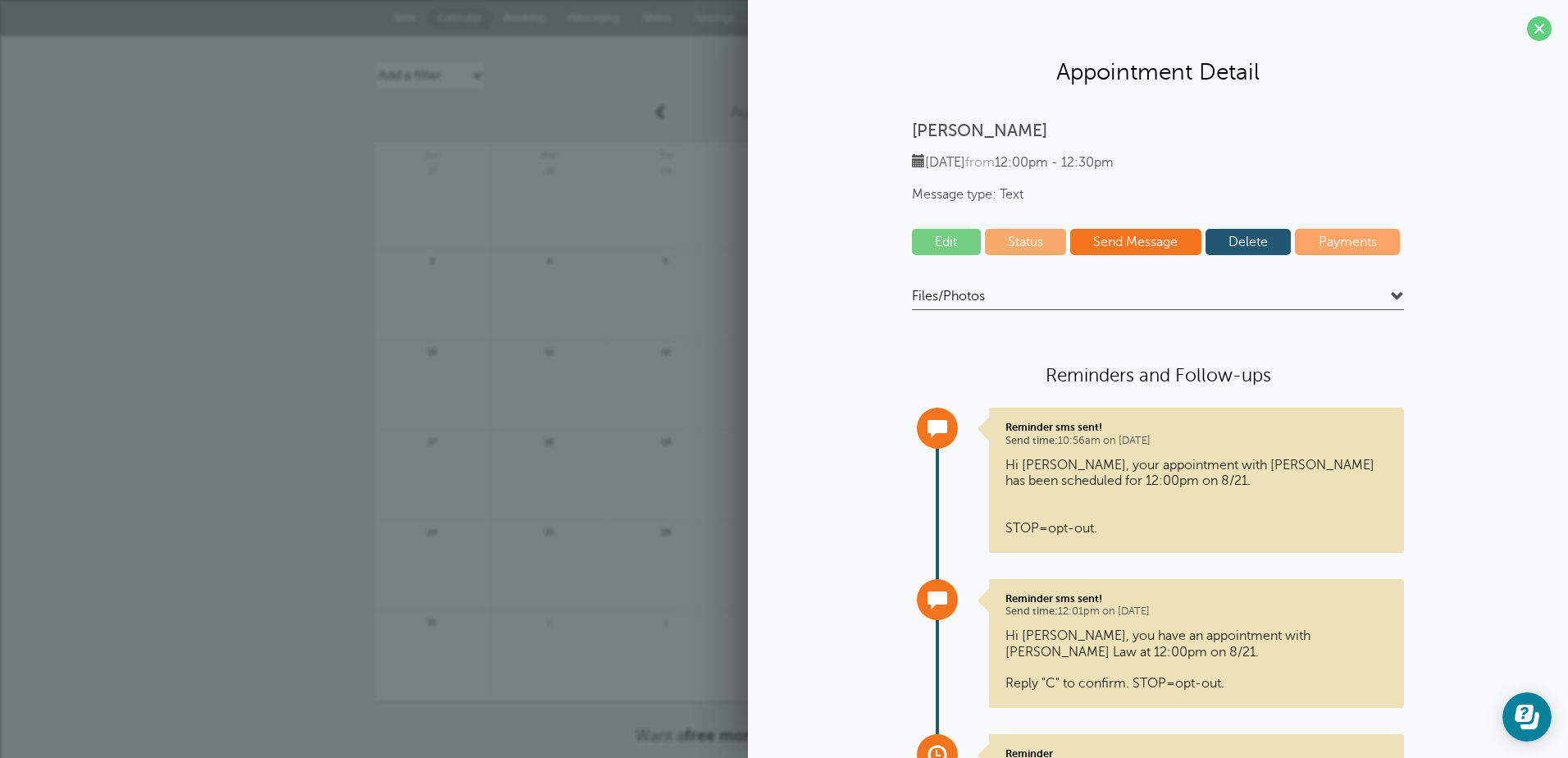
click at [1247, 239] on link "Delete" at bounding box center [1248, 242] width 86 height 26
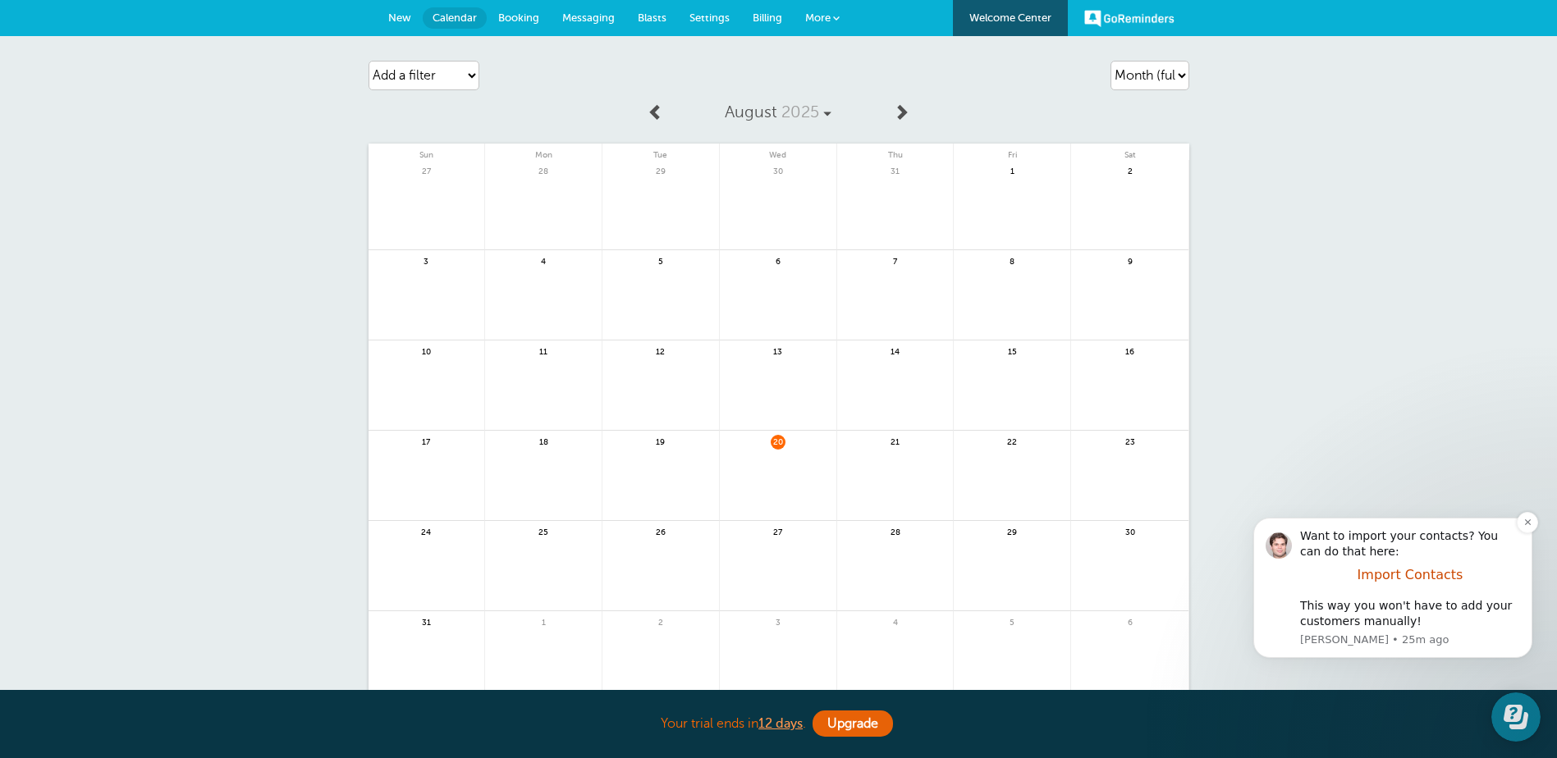
click at [1415, 576] on span "Import Contacts" at bounding box center [1410, 575] width 106 height 16
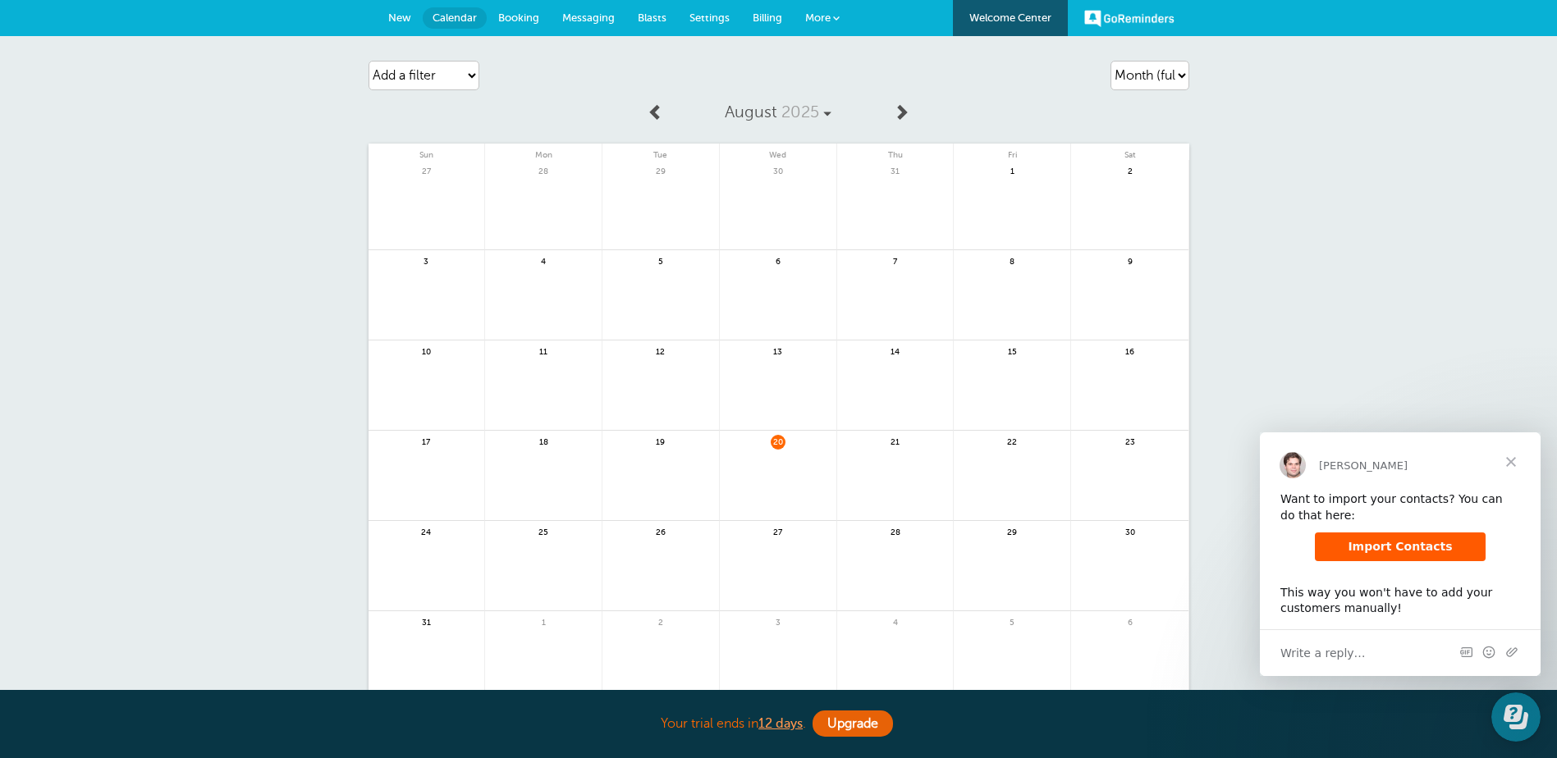
click at [1399, 540] on span "Import Contacts" at bounding box center [1399, 546] width 104 height 13
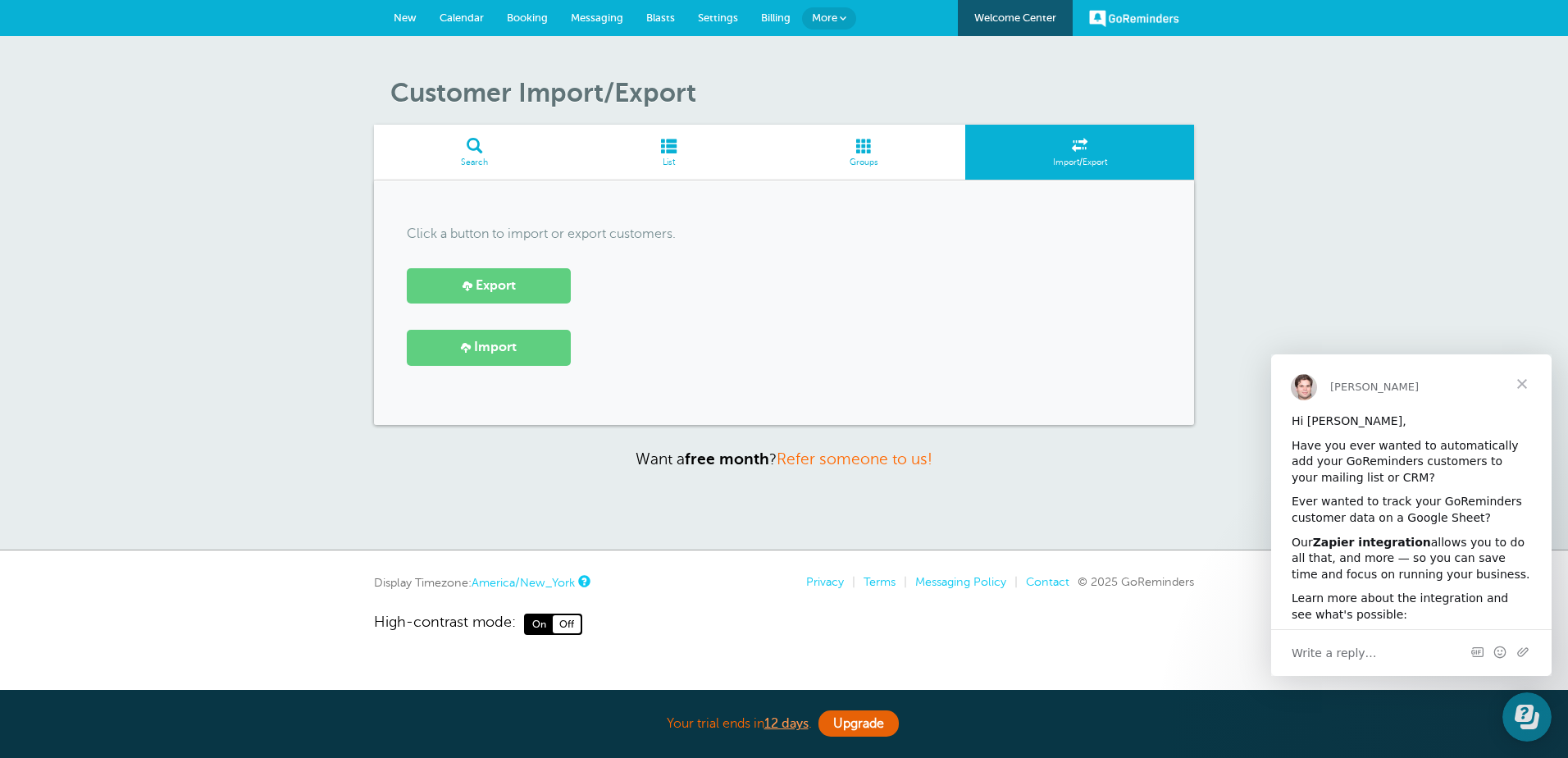
click at [1519, 381] on span "Close" at bounding box center [1521, 383] width 59 height 59
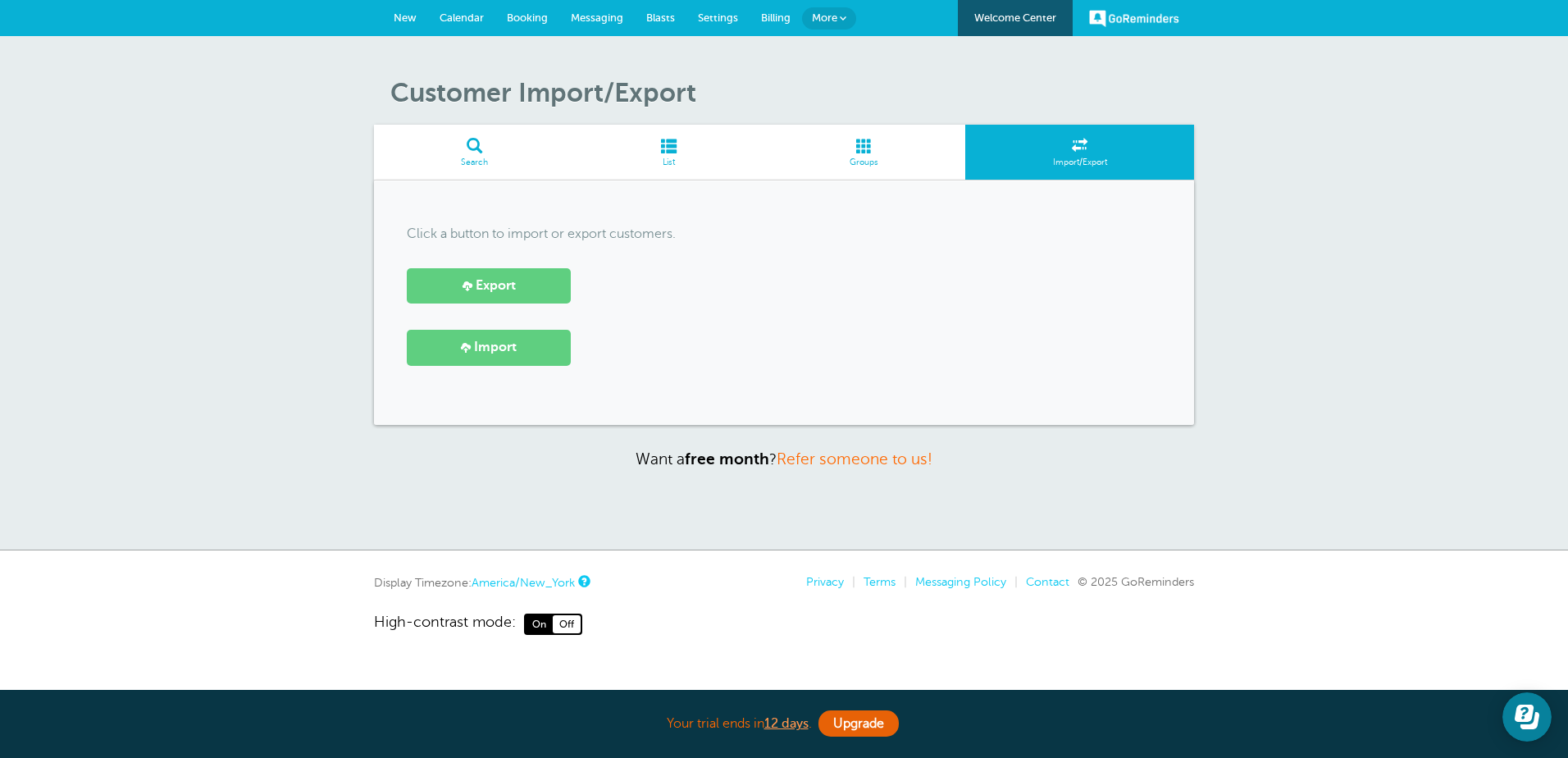
click at [668, 149] on span at bounding box center [669, 146] width 187 height 16
